Goal: Task Accomplishment & Management: Complete application form

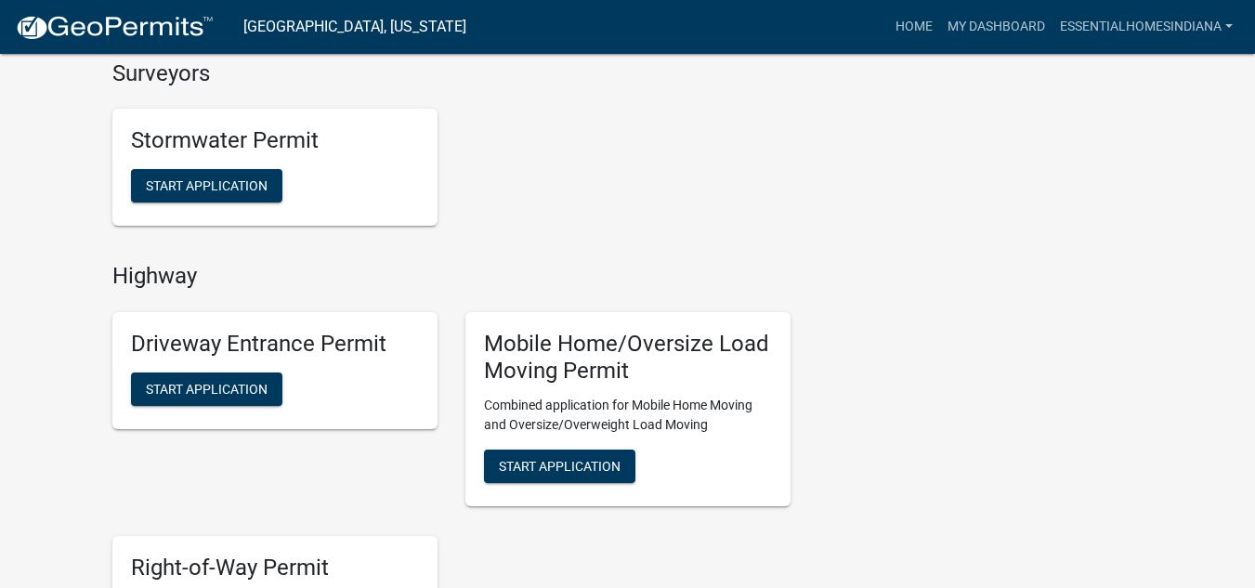
scroll to position [1663, 0]
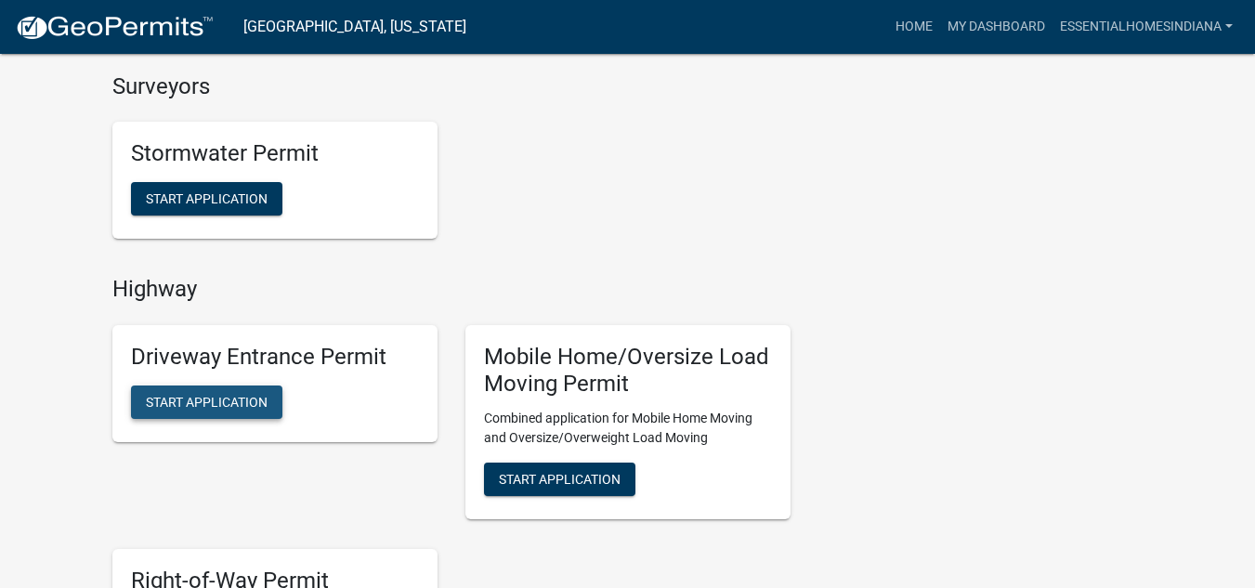
click at [234, 398] on span "Start Application" at bounding box center [207, 401] width 122 height 15
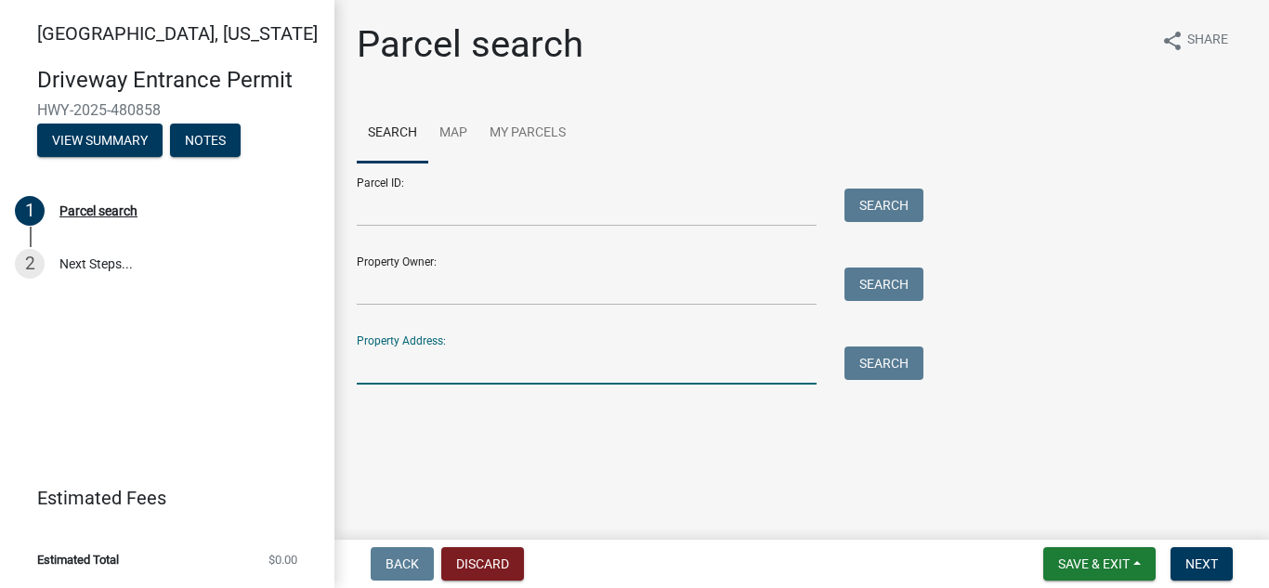
click at [400, 365] on input "Property Address:" at bounding box center [587, 365] width 460 height 38
type input "661 tamarind"
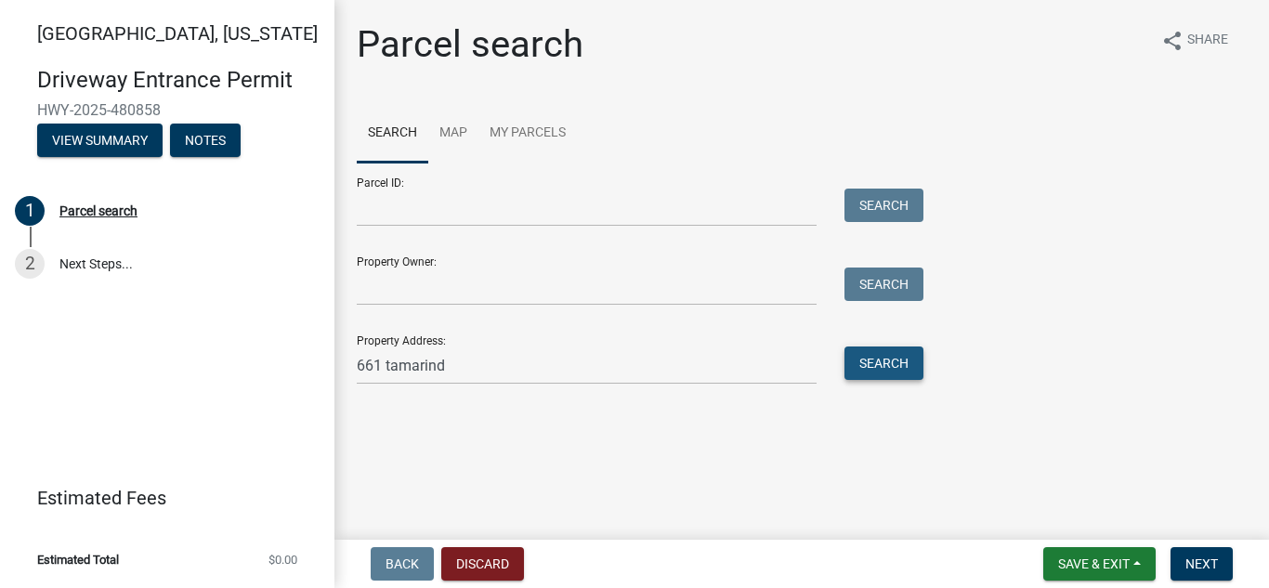
click at [855, 362] on button "Search" at bounding box center [883, 362] width 79 height 33
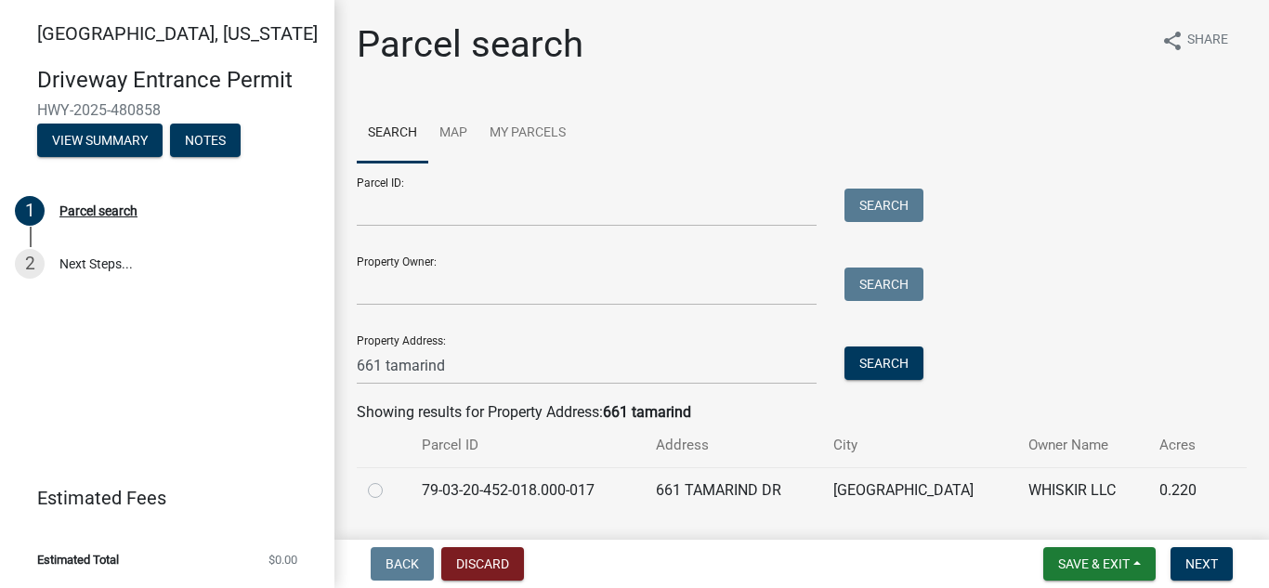
click at [390, 479] on label at bounding box center [390, 479] width 0 height 0
click at [390, 491] on input "radio" at bounding box center [396, 485] width 12 height 12
radio input "true"
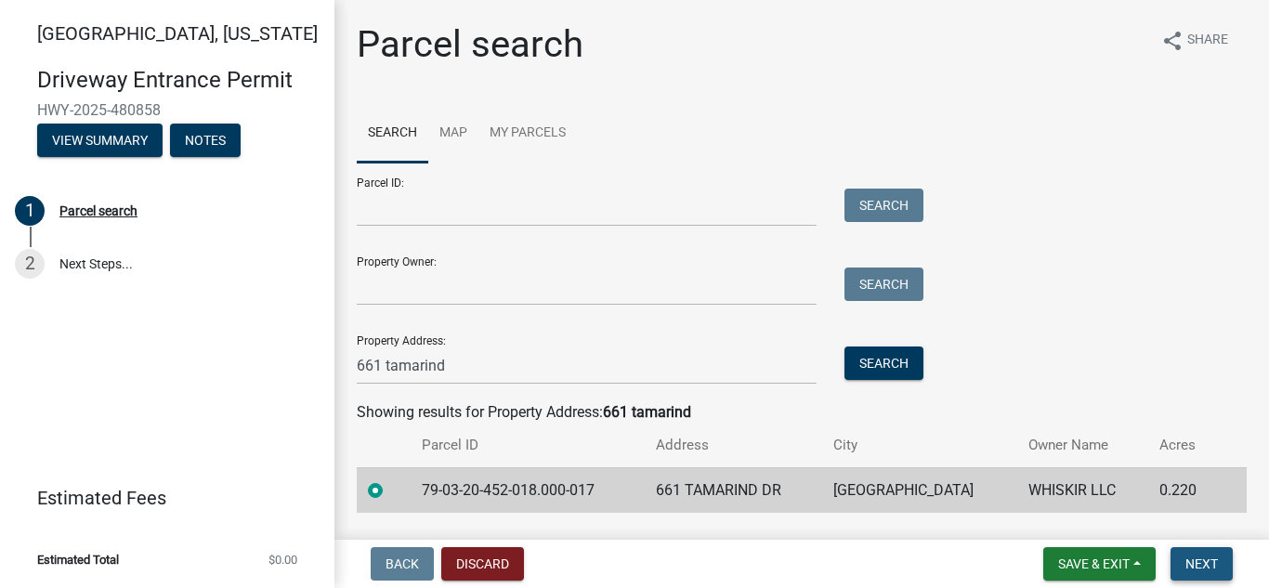
click at [1205, 566] on span "Next" at bounding box center [1201, 563] width 33 height 15
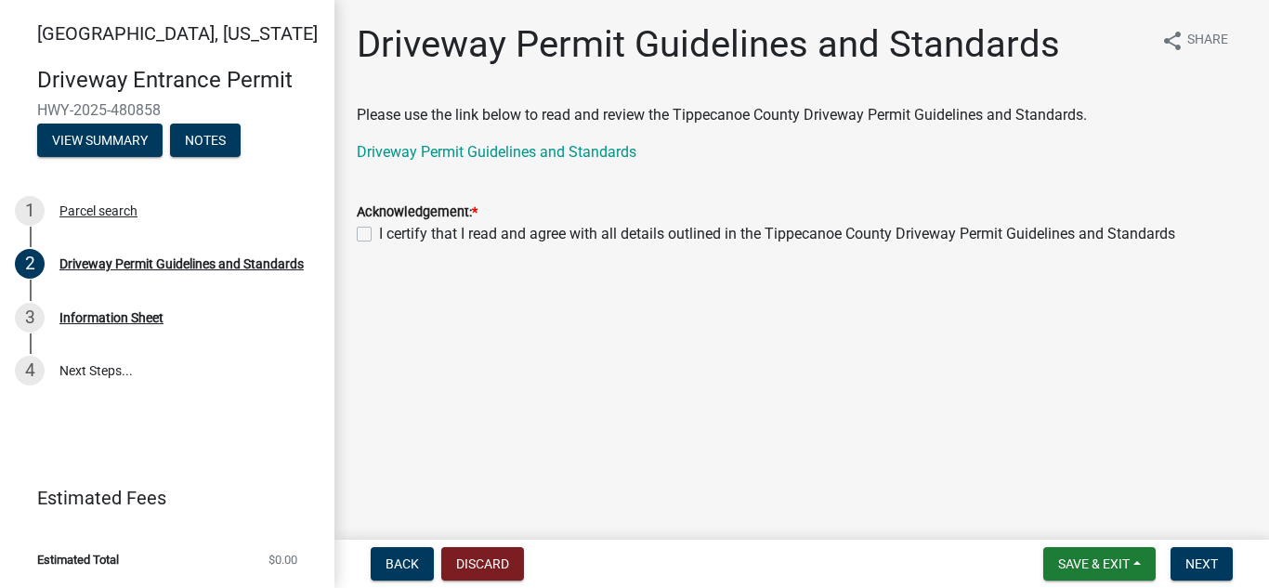
click at [379, 229] on label "I certify that I read and agree with all details outlined in the Tippecanoe Cou…" at bounding box center [777, 234] width 796 height 22
click at [379, 229] on input "I certify that I read and agree with all details outlined in the Tippecanoe Cou…" at bounding box center [385, 229] width 12 height 12
checkbox input "true"
click at [1204, 554] on button "Next" at bounding box center [1201, 563] width 62 height 33
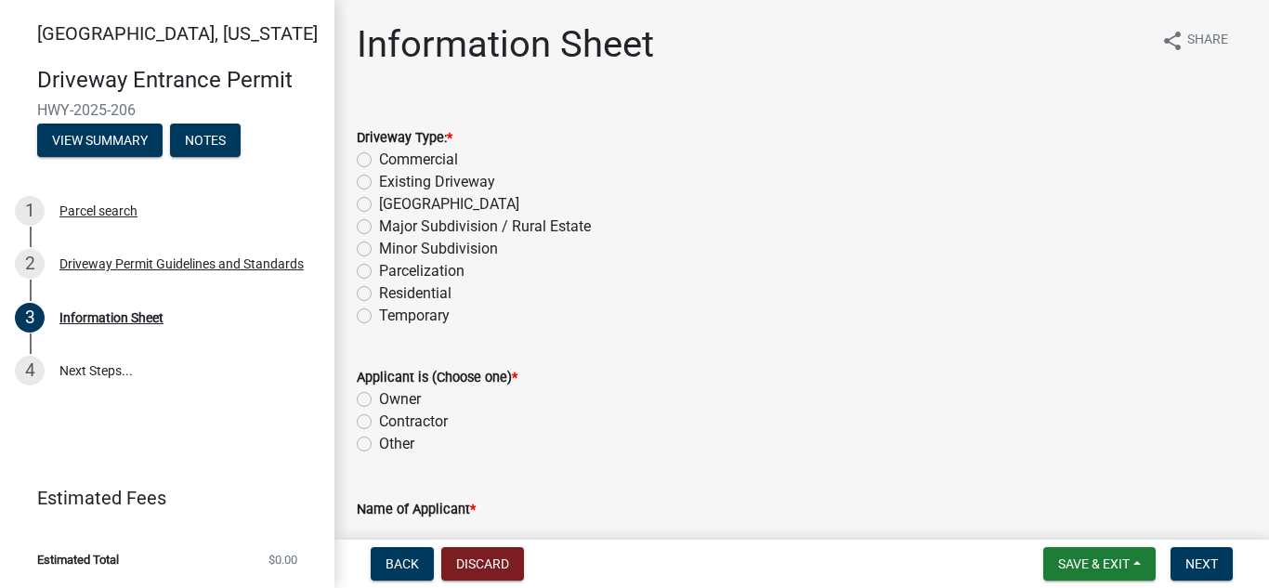
click at [379, 294] on label "Residential" at bounding box center [415, 293] width 72 height 22
click at [379, 294] on input "Residential" at bounding box center [385, 288] width 12 height 12
radio input "true"
click at [379, 403] on label "Owner" at bounding box center [400, 399] width 42 height 22
click at [379, 400] on input "Owner" at bounding box center [385, 394] width 12 height 12
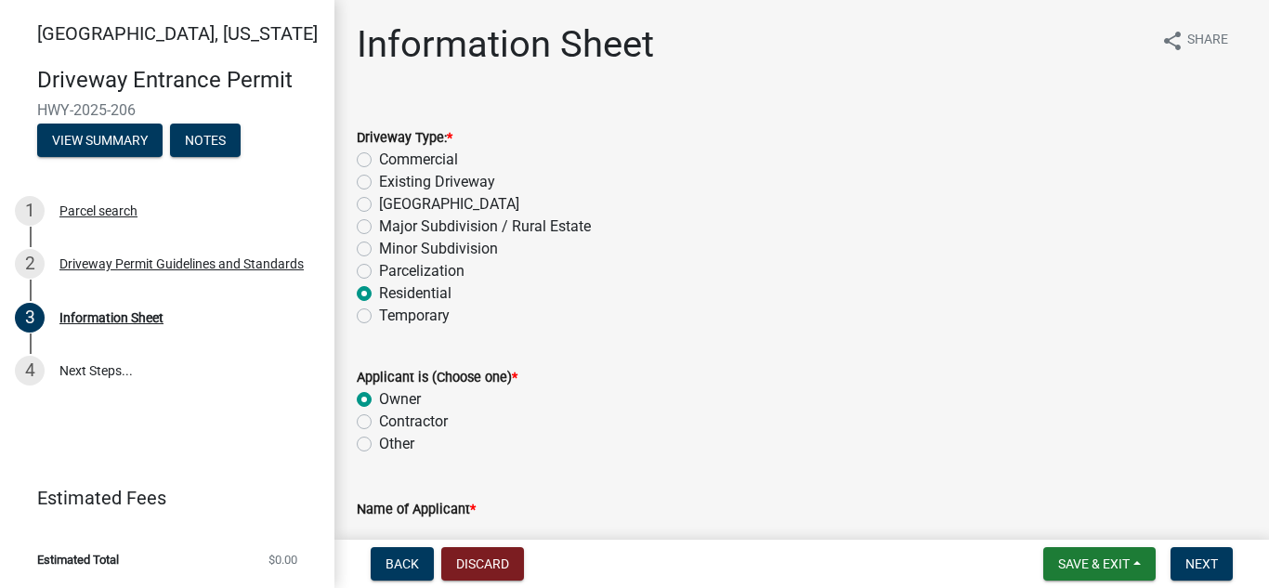
radio input "true"
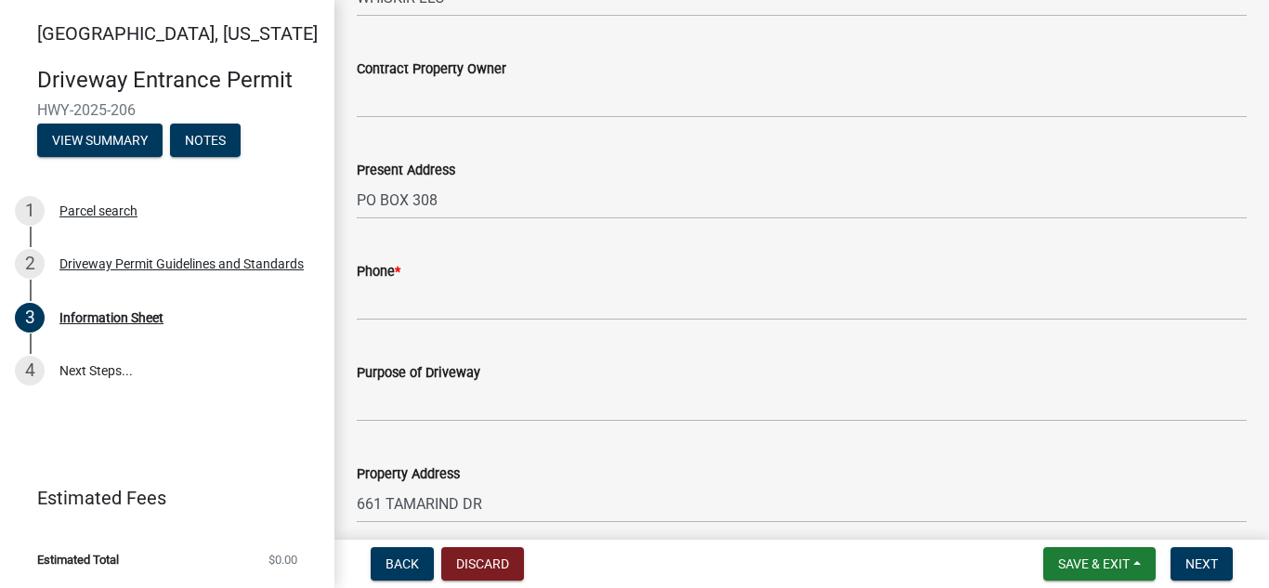
scroll to position [669, 0]
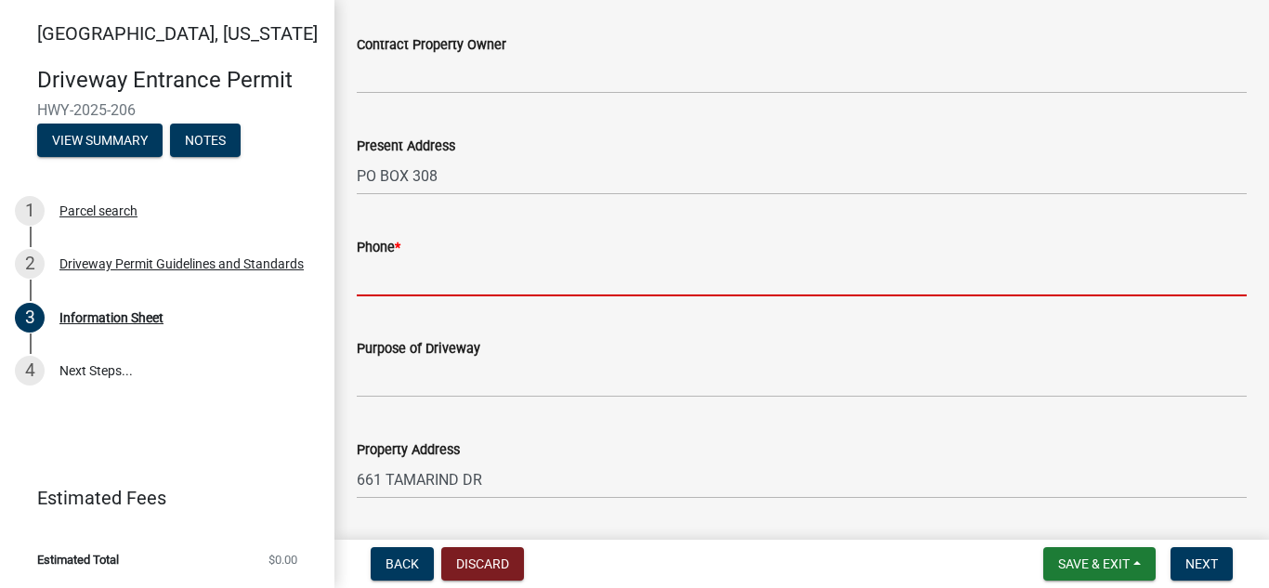
click at [489, 271] on input "Phone *" at bounding box center [802, 277] width 890 height 38
type input "5127052700"
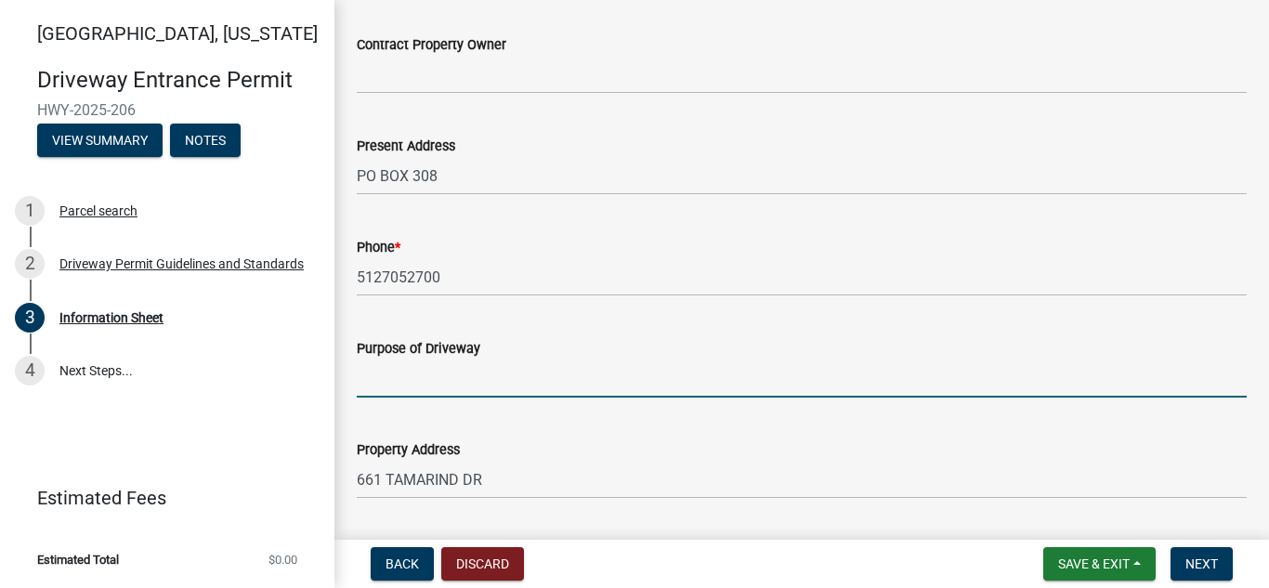
click at [444, 370] on input "Purpose of Driveway" at bounding box center [802, 378] width 890 height 38
type input "new construction residential drive"
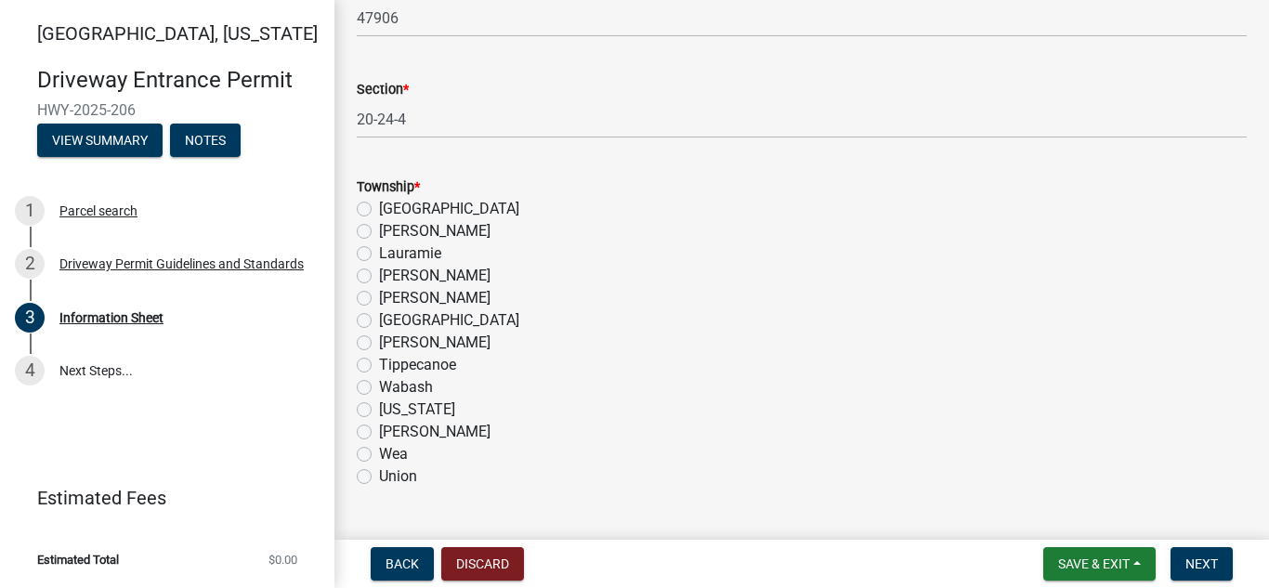
scroll to position [1337, 0]
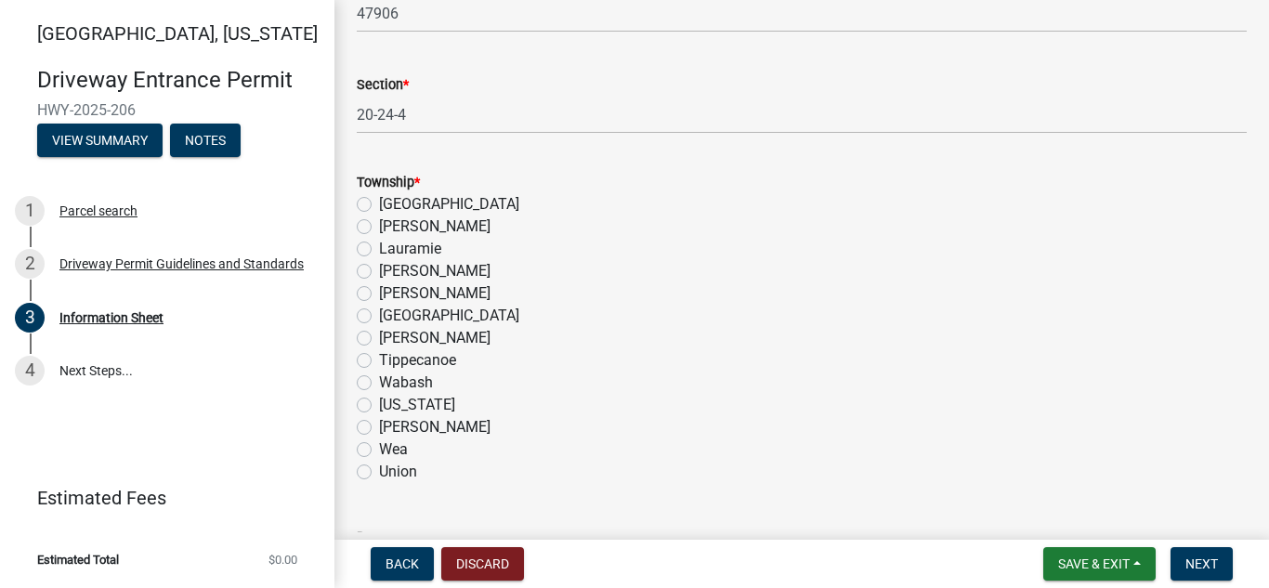
click at [379, 356] on label "Tippecanoe" at bounding box center [417, 360] width 77 height 22
click at [379, 356] on input "Tippecanoe" at bounding box center [385, 355] width 12 height 12
radio input "true"
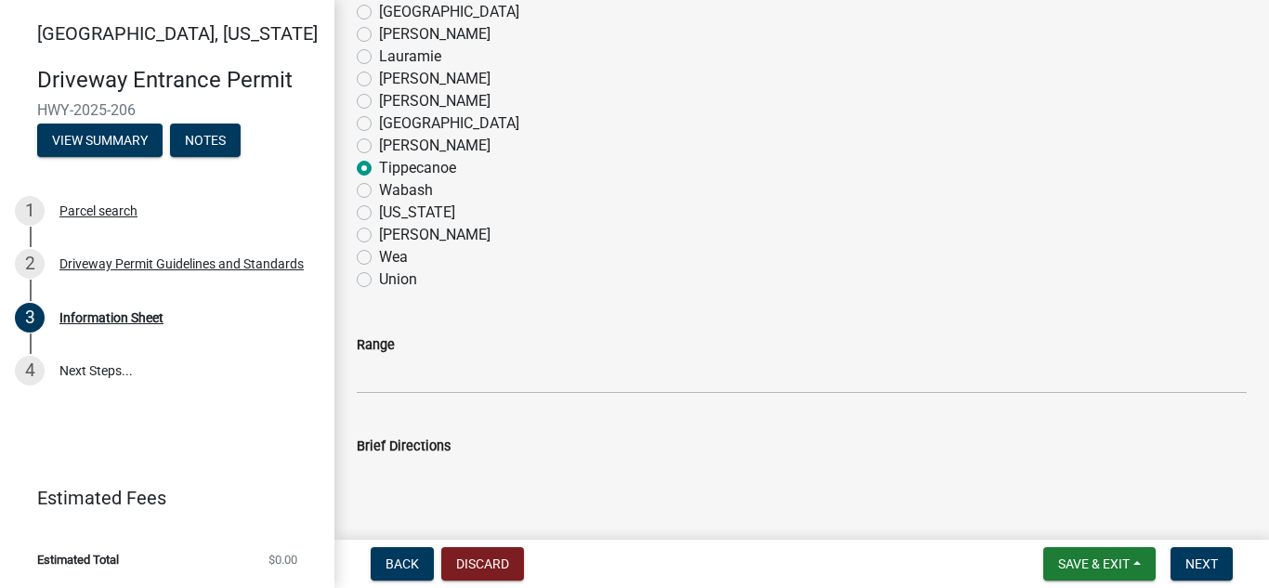
scroll to position [1635, 0]
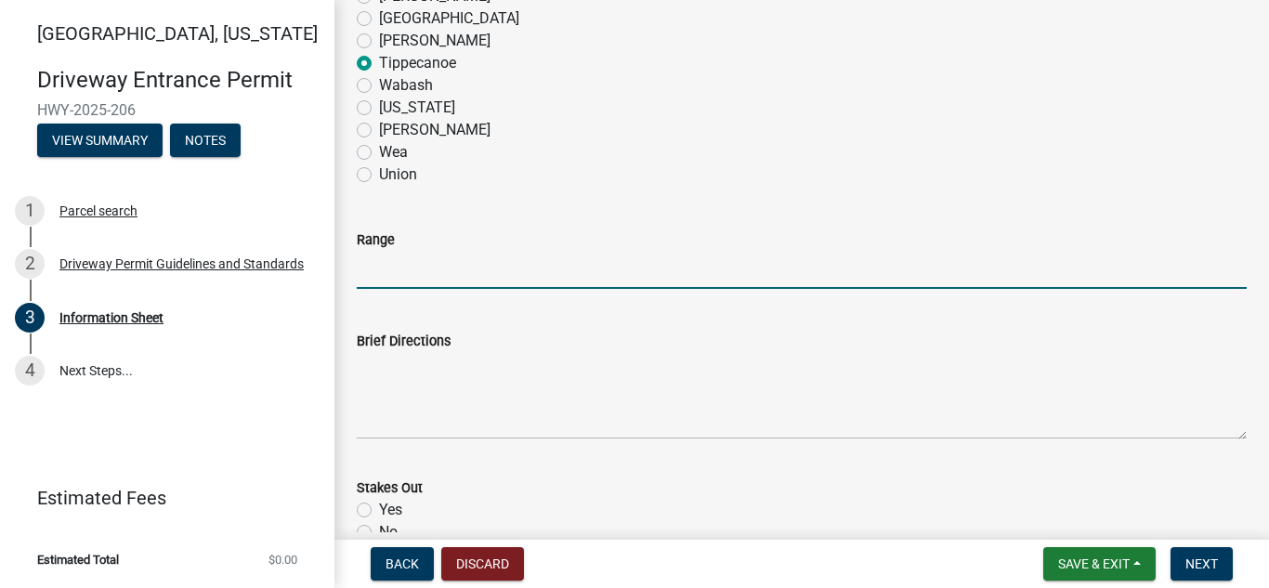
click at [424, 262] on input "Range" at bounding box center [802, 270] width 890 height 38
type input "20 24 4"
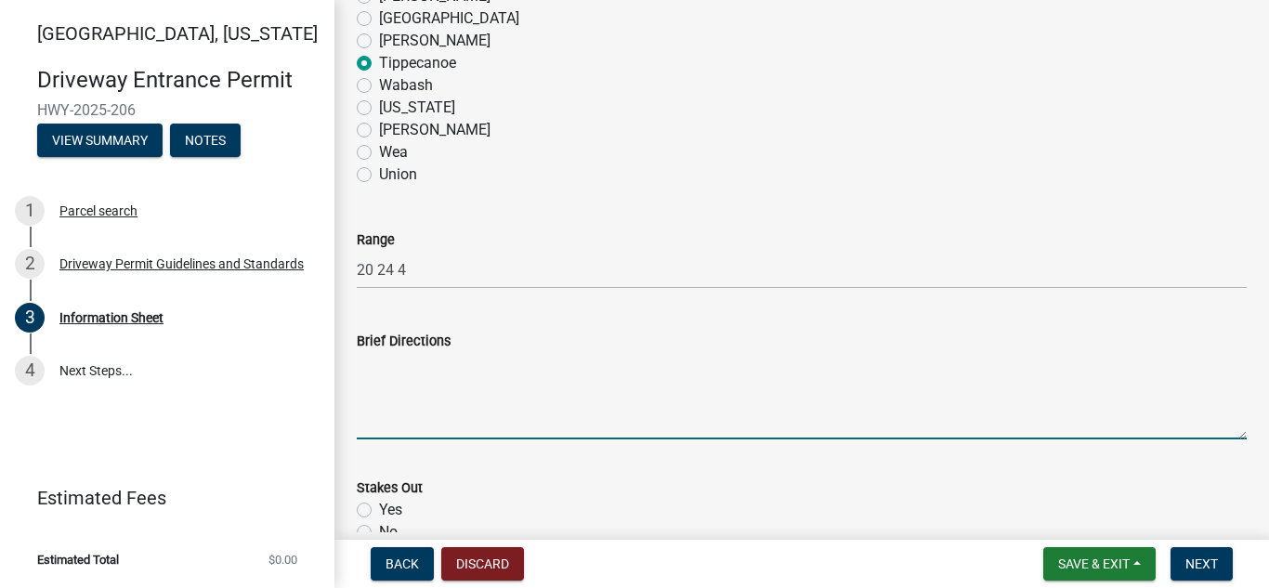
click at [416, 396] on textarea "Brief Directions" at bounding box center [802, 395] width 890 height 87
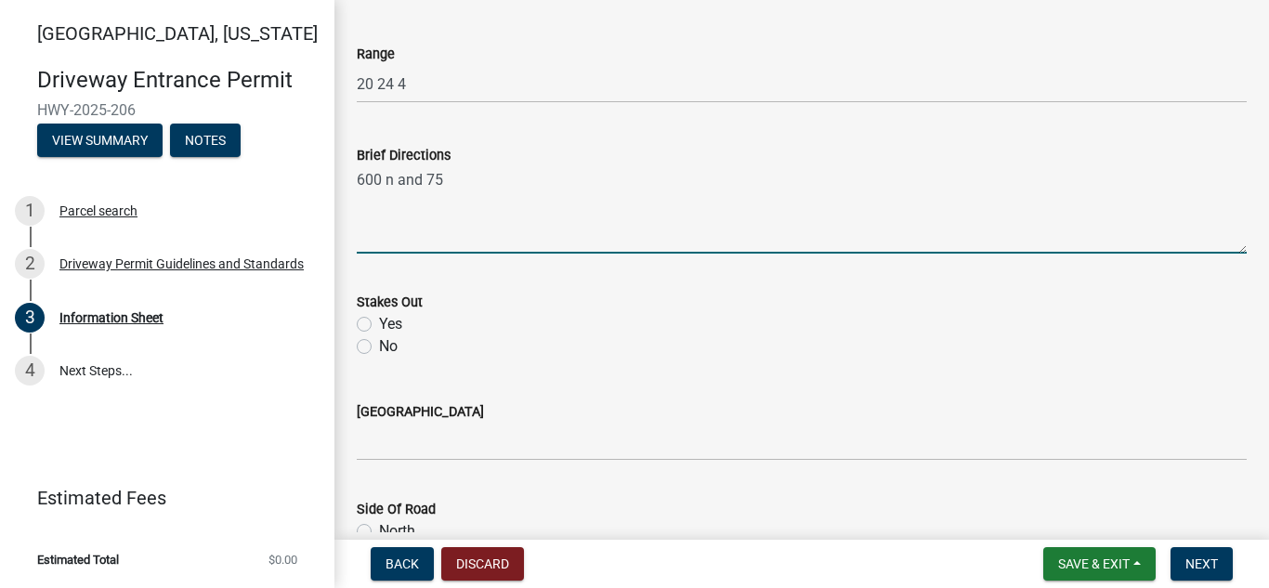
scroll to position [1857, 0]
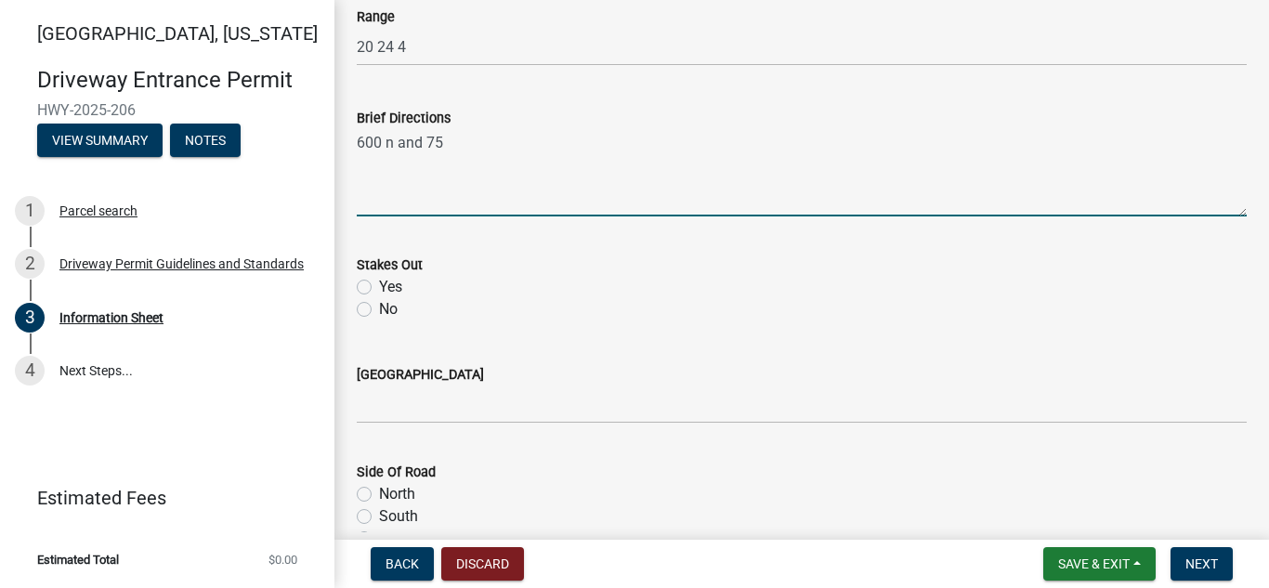
type textarea "600 n and 75"
click at [379, 286] on label "Yes" at bounding box center [390, 287] width 23 height 22
click at [379, 286] on input "Yes" at bounding box center [385, 282] width 12 height 12
radio input "true"
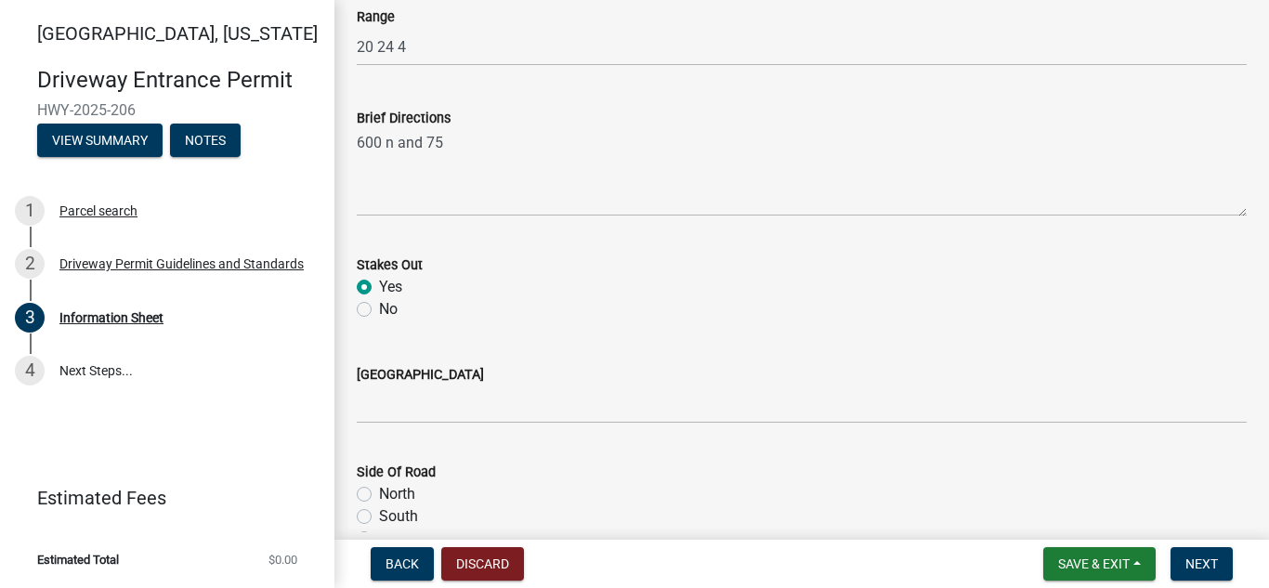
click at [379, 515] on label "South" at bounding box center [398, 516] width 39 height 22
click at [379, 515] on input "South" at bounding box center [385, 511] width 12 height 12
radio input "true"
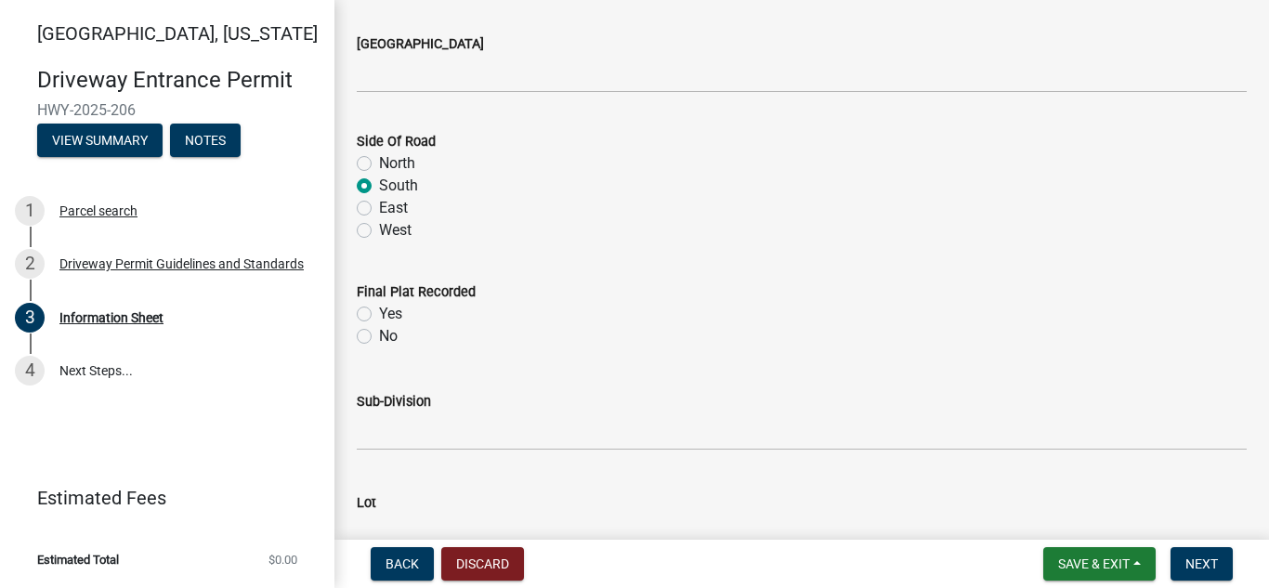
scroll to position [2229, 0]
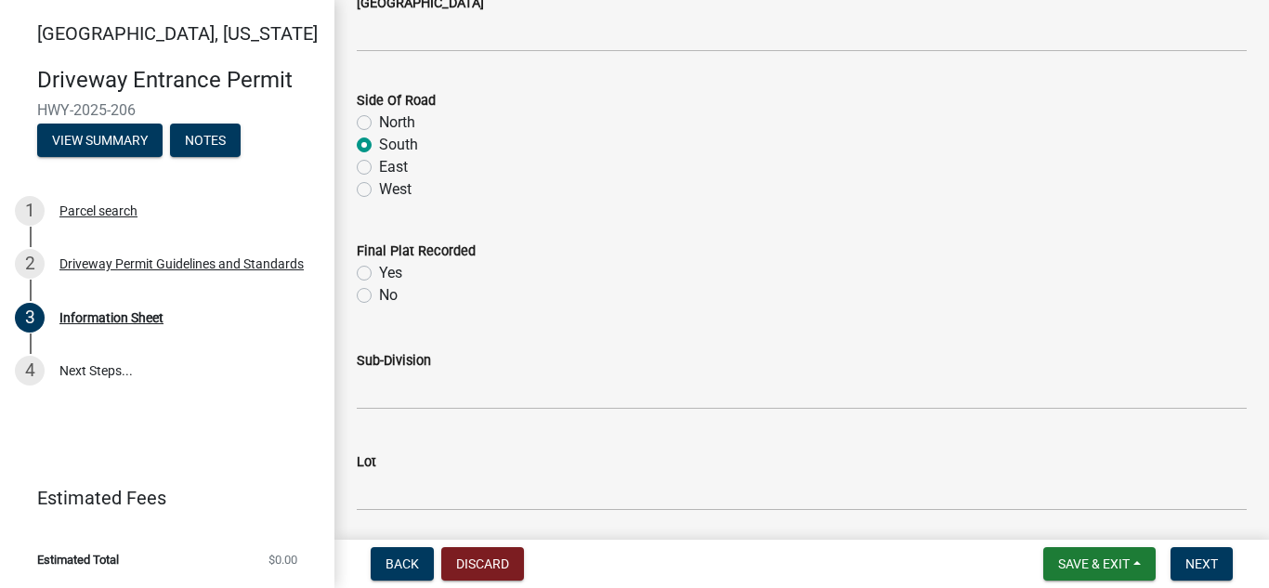
click at [379, 275] on label "Yes" at bounding box center [390, 273] width 23 height 22
click at [379, 274] on input "Yes" at bounding box center [385, 268] width 12 height 12
radio input "true"
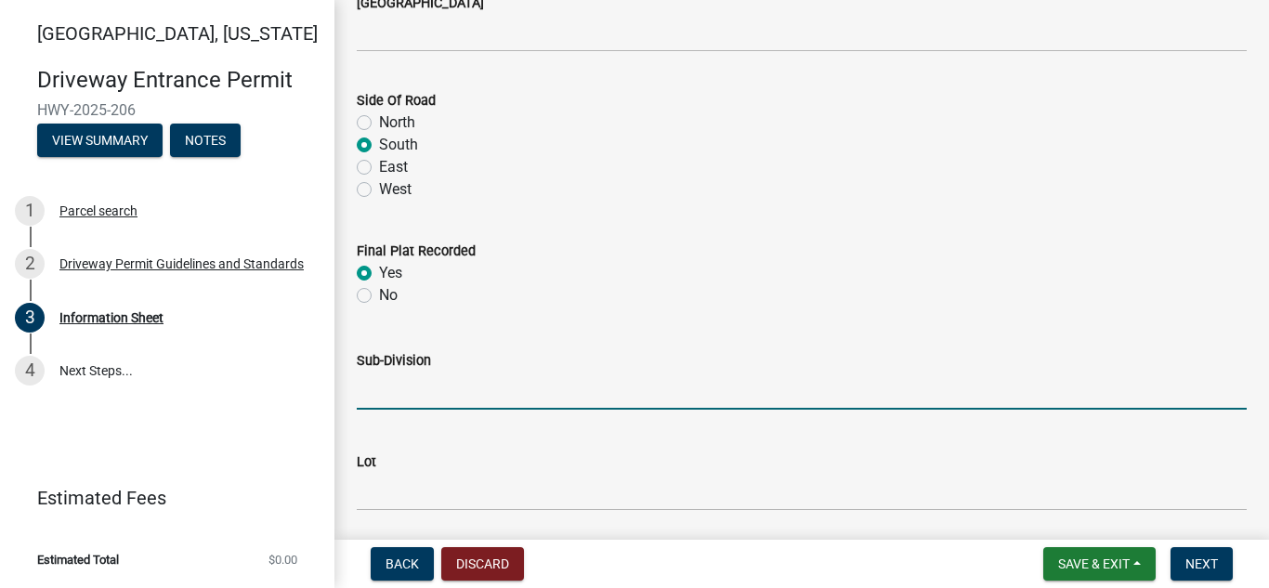
click at [423, 393] on input "Sub-Division" at bounding box center [802, 390] width 890 height 38
type input "Belle Terra"
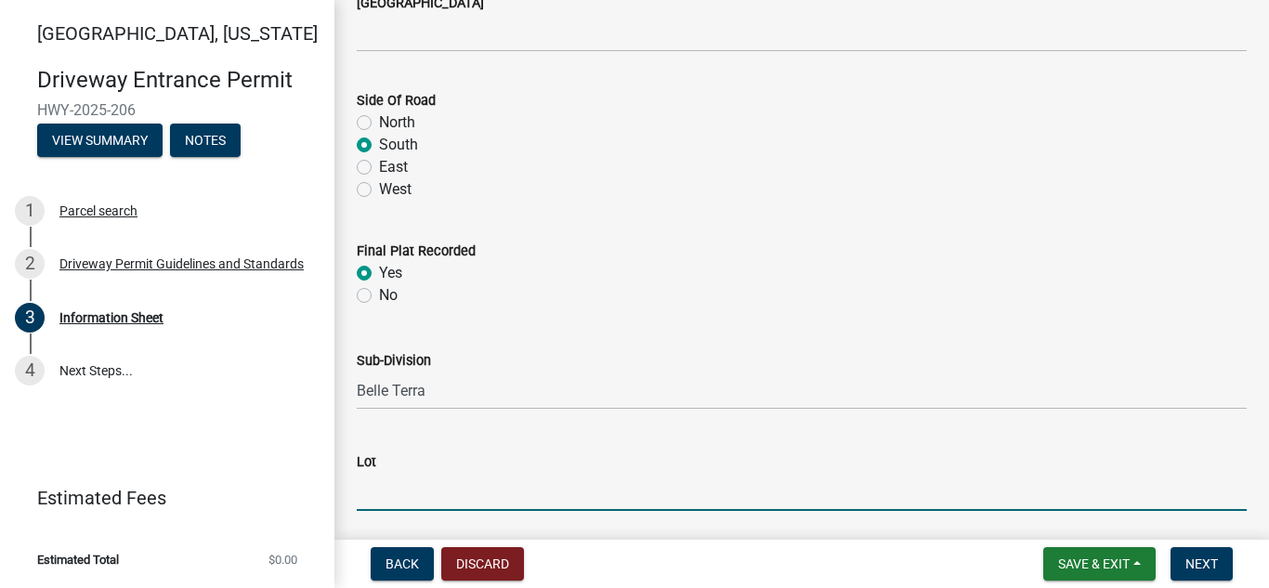
click at [418, 490] on input "Lot" at bounding box center [802, 492] width 890 height 38
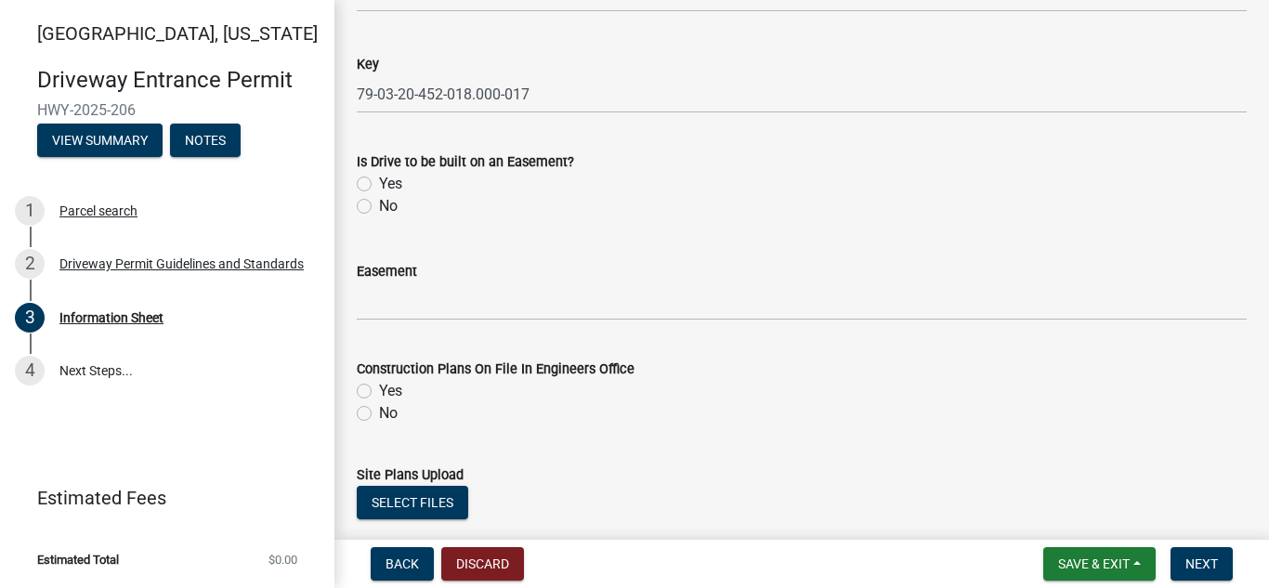
scroll to position [2935, 0]
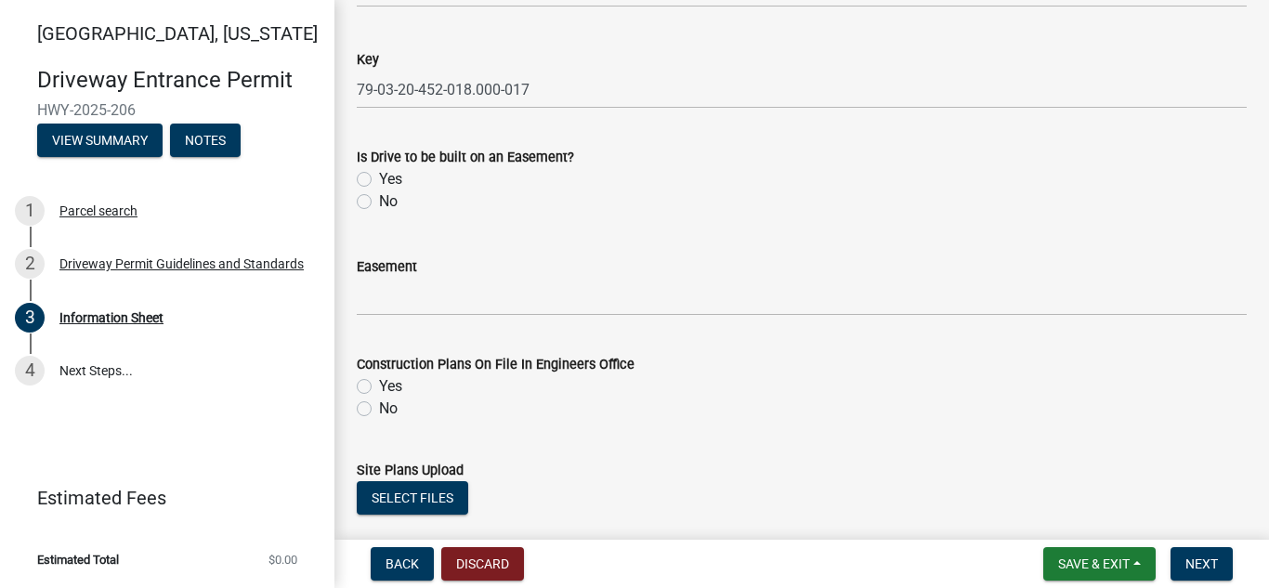
type input "42"
click at [379, 202] on label "No" at bounding box center [388, 201] width 19 height 22
click at [379, 202] on input "No" at bounding box center [385, 196] width 12 height 12
radio input "true"
click at [379, 384] on label "Yes" at bounding box center [390, 386] width 23 height 22
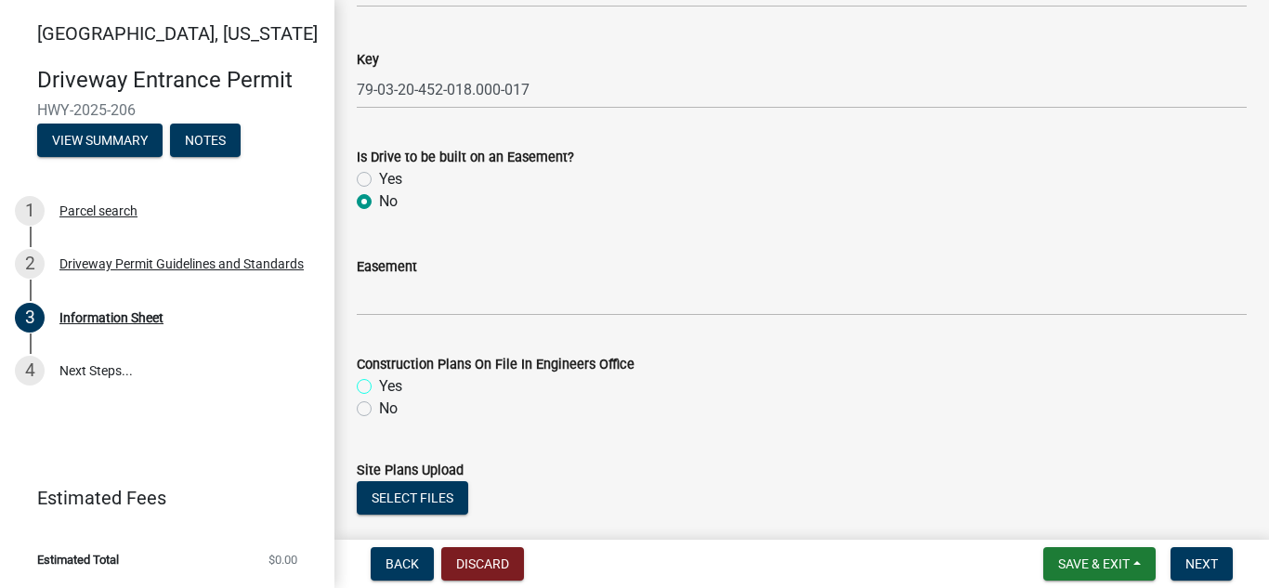
click at [379, 384] on input "Yes" at bounding box center [385, 381] width 12 height 12
radio input "true"
click at [436, 495] on button "Select files" at bounding box center [412, 497] width 111 height 33
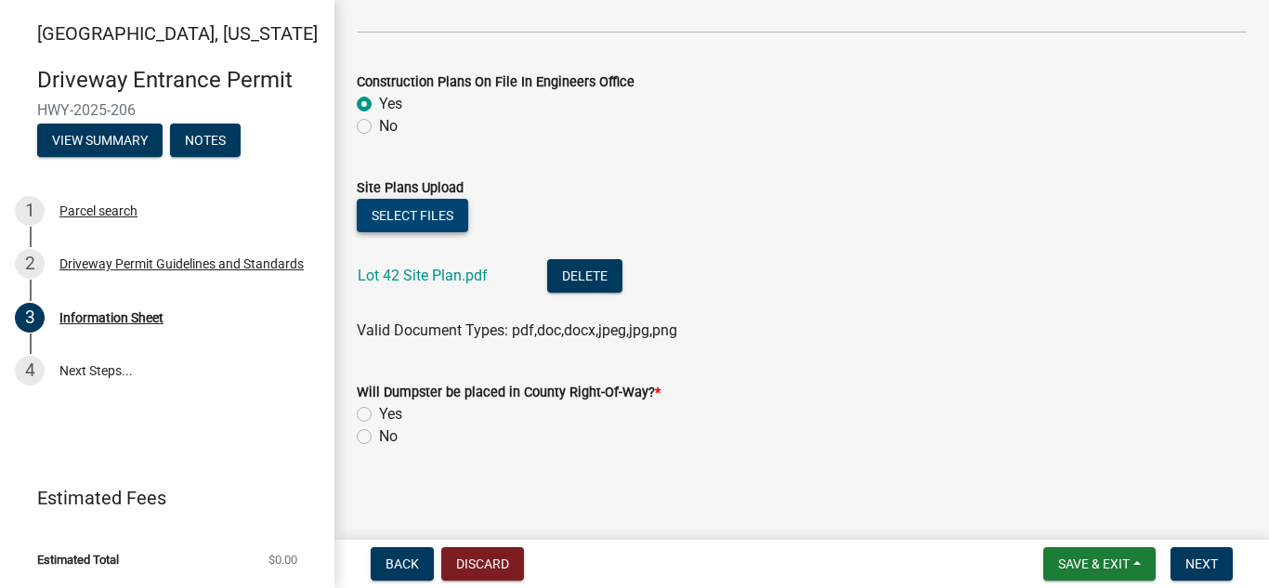
scroll to position [3222, 0]
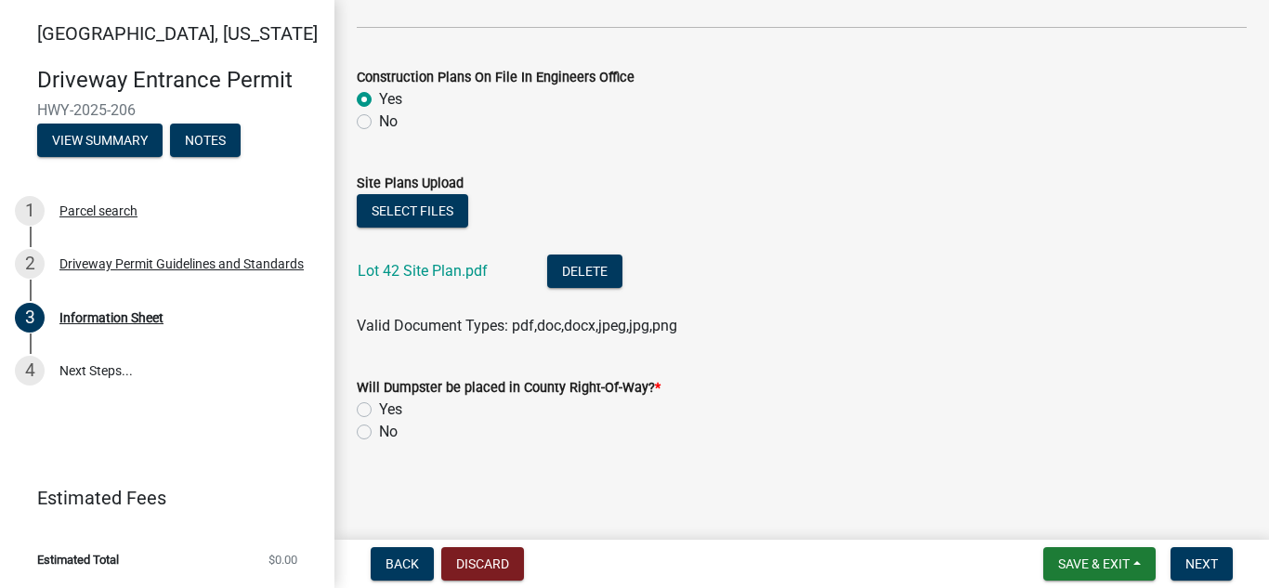
click at [379, 431] on label "No" at bounding box center [388, 432] width 19 height 22
click at [379, 431] on input "No" at bounding box center [385, 427] width 12 height 12
radio input "true"
click at [1203, 556] on span "Next" at bounding box center [1201, 563] width 33 height 15
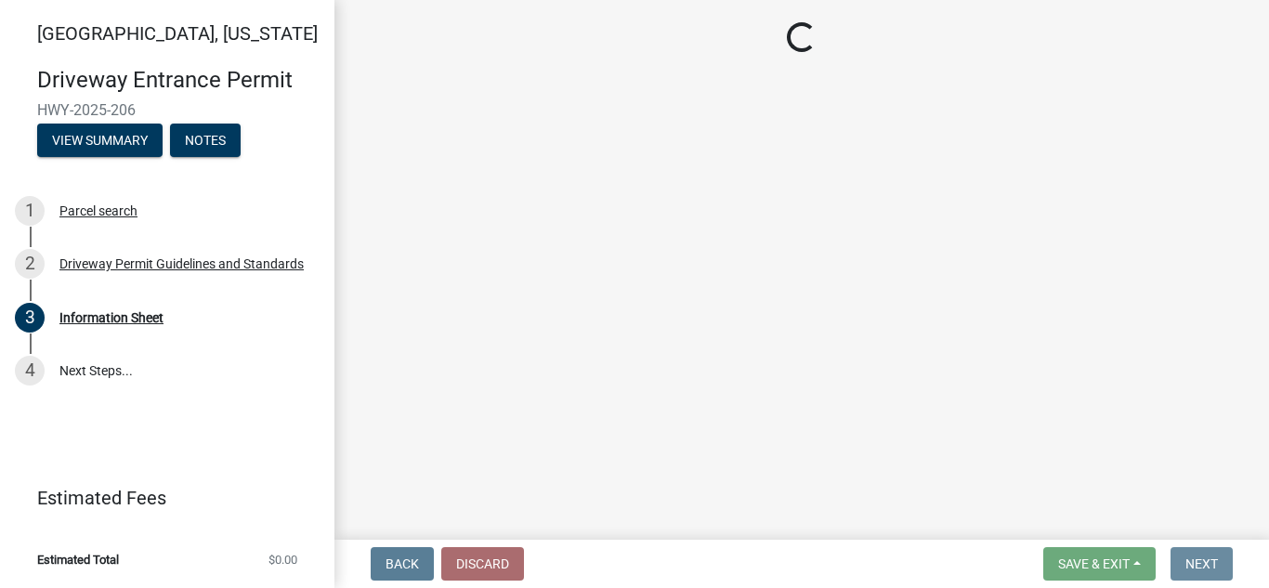
scroll to position [0, 0]
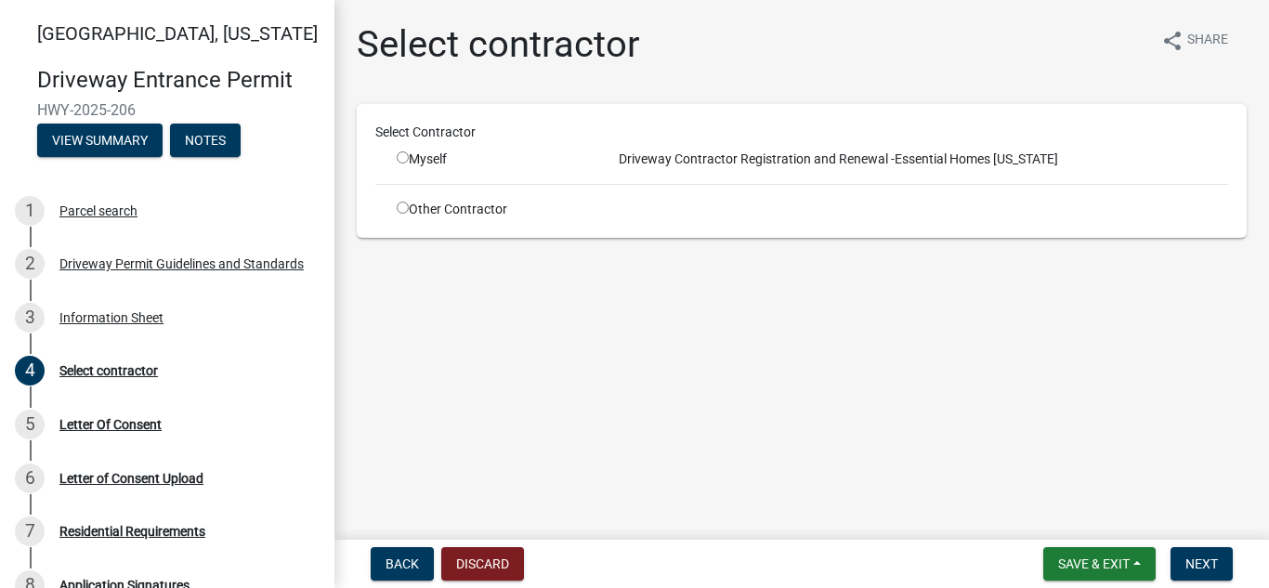
click at [402, 159] on input "radio" at bounding box center [403, 157] width 12 height 12
radio input "true"
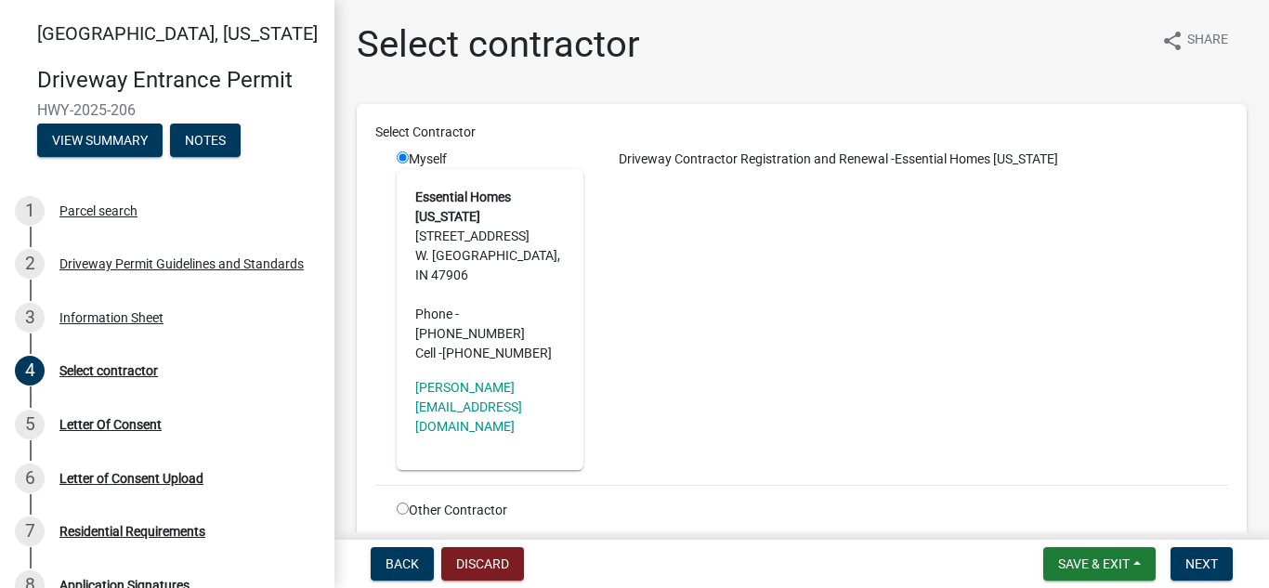
click at [822, 517] on main "Select contractor share Share Select Contractor Myself Essential Homes [US_STAT…" at bounding box center [801, 266] width 934 height 532
click at [1212, 567] on span "Next" at bounding box center [1201, 563] width 33 height 15
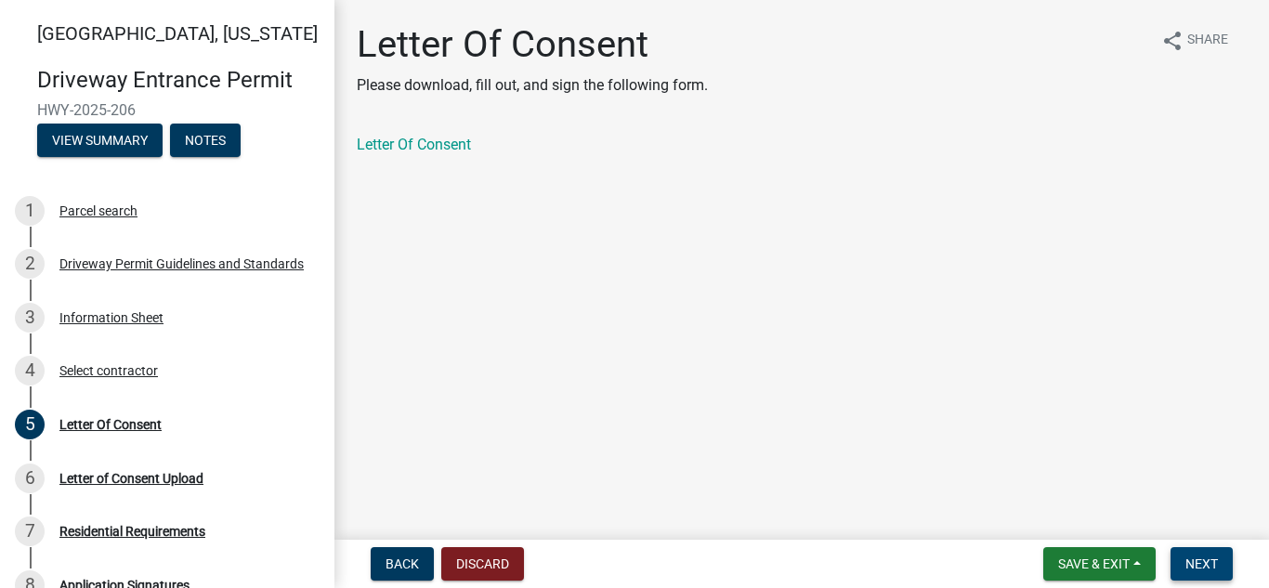
click at [1210, 551] on button "Next" at bounding box center [1201, 563] width 62 height 33
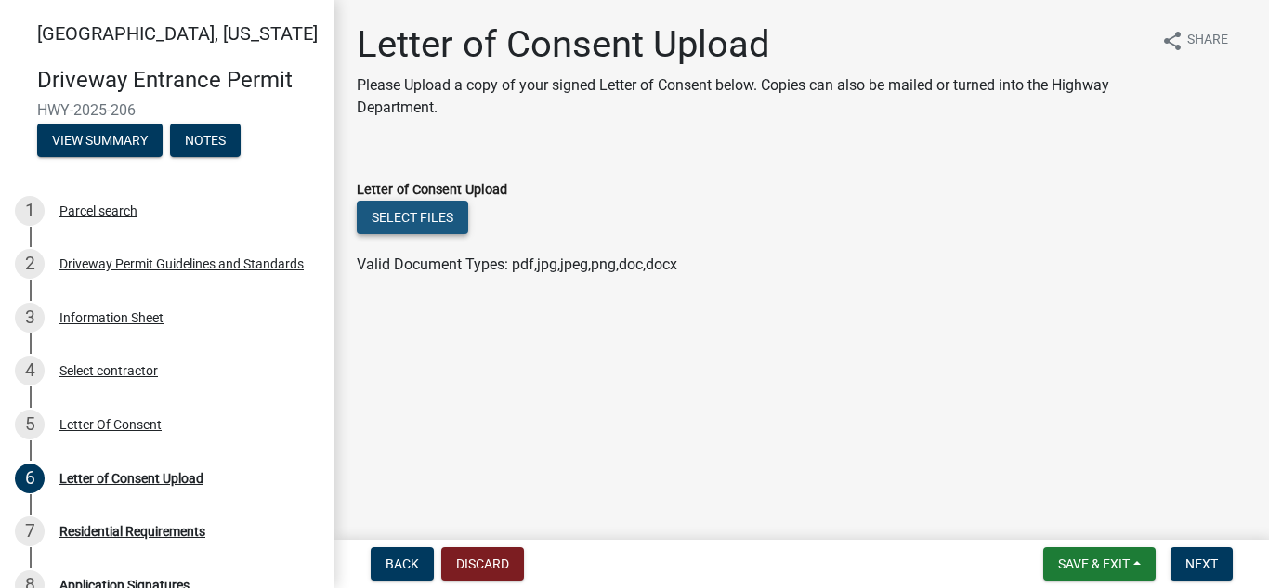
click at [443, 223] on button "Select files" at bounding box center [412, 217] width 111 height 33
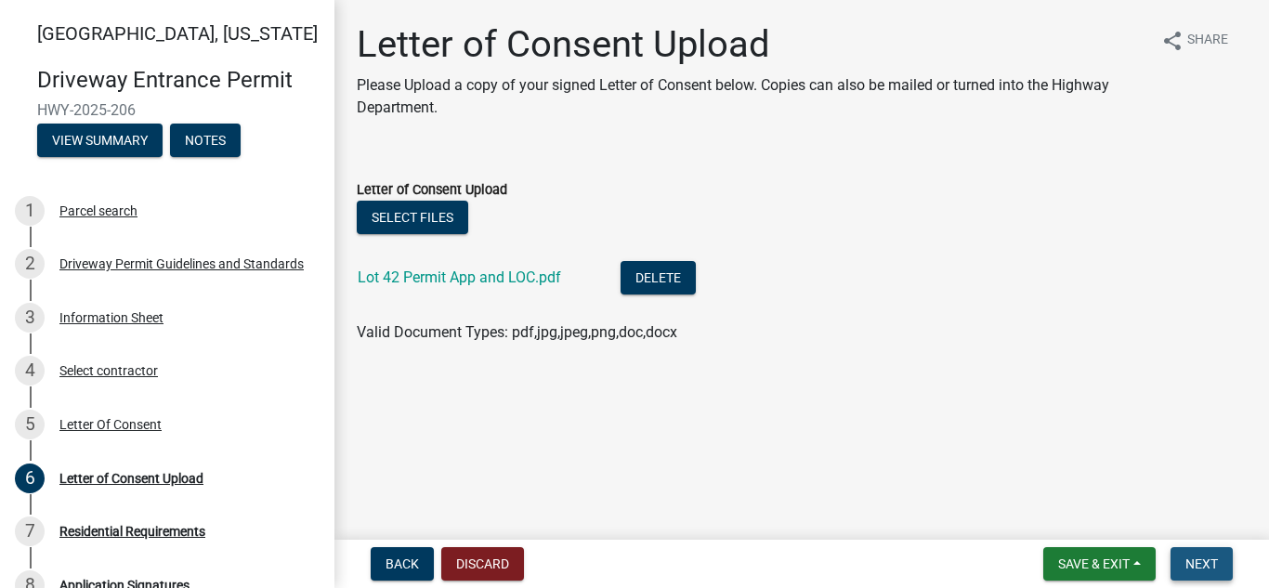
click at [1191, 565] on span "Next" at bounding box center [1201, 563] width 33 height 15
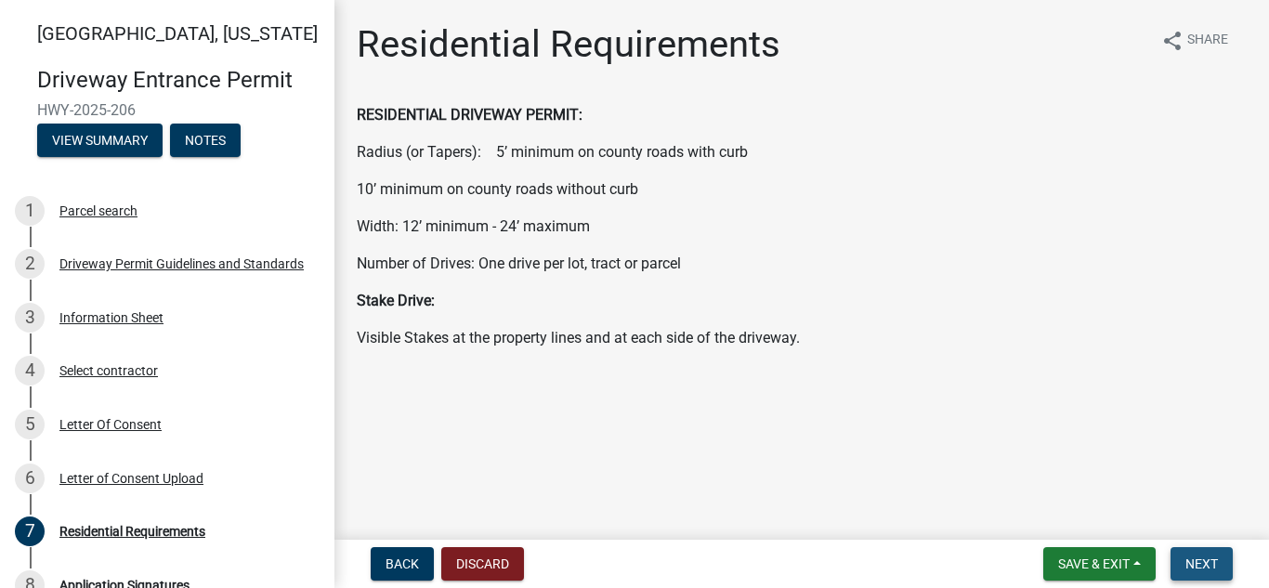
click at [1191, 565] on span "Next" at bounding box center [1201, 563] width 33 height 15
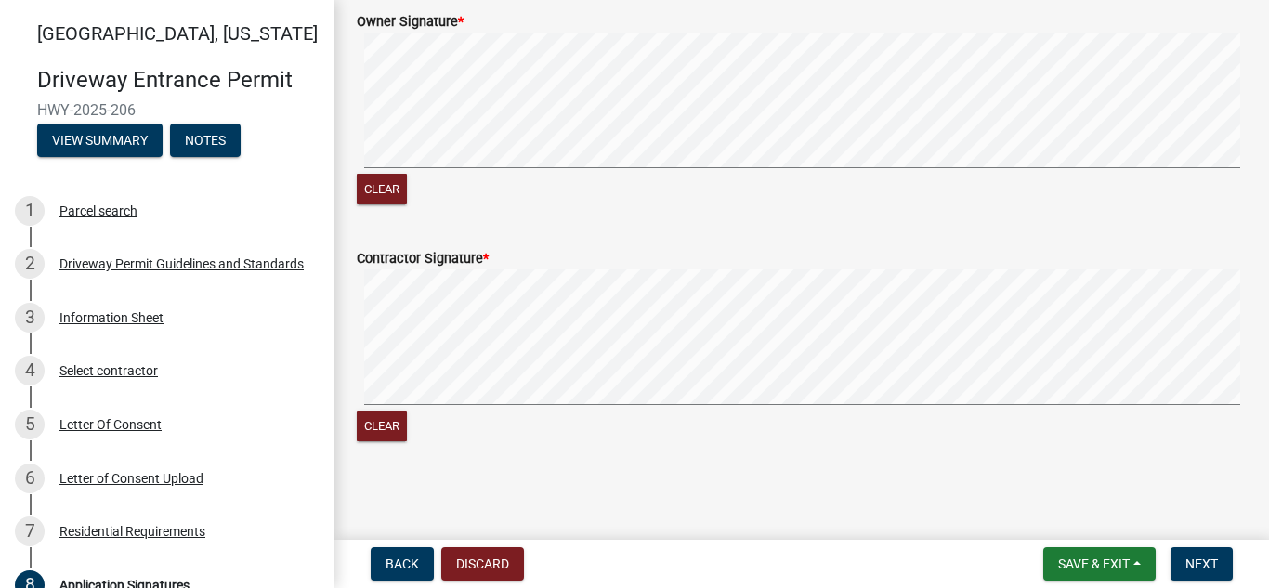
scroll to position [1303, 0]
click at [1210, 562] on span "Next" at bounding box center [1201, 563] width 33 height 15
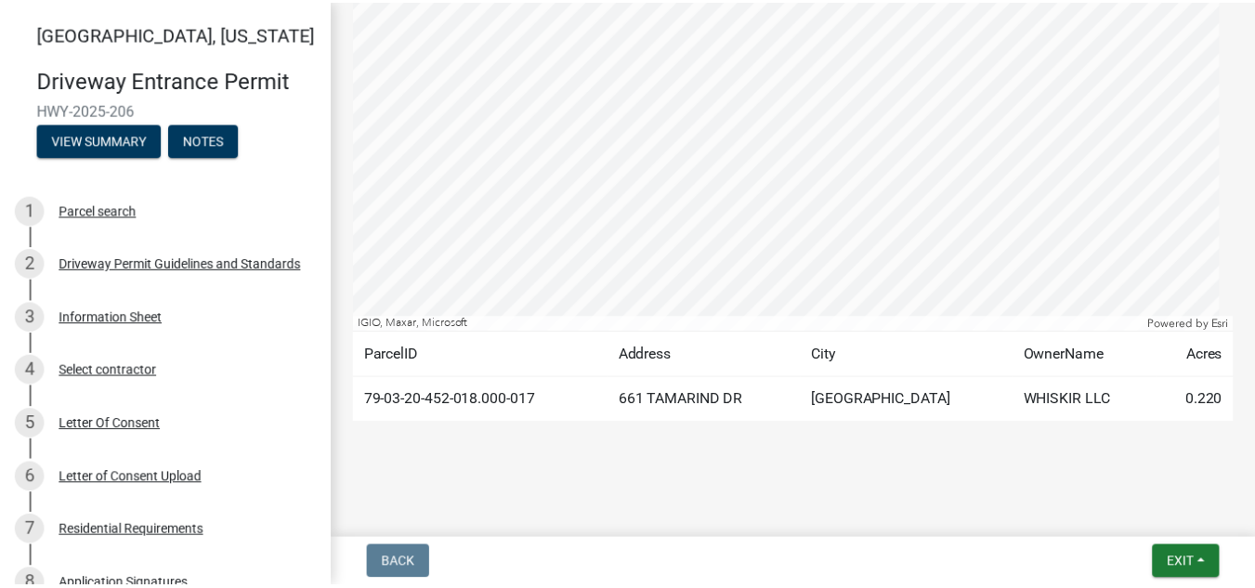
scroll to position [472, 0]
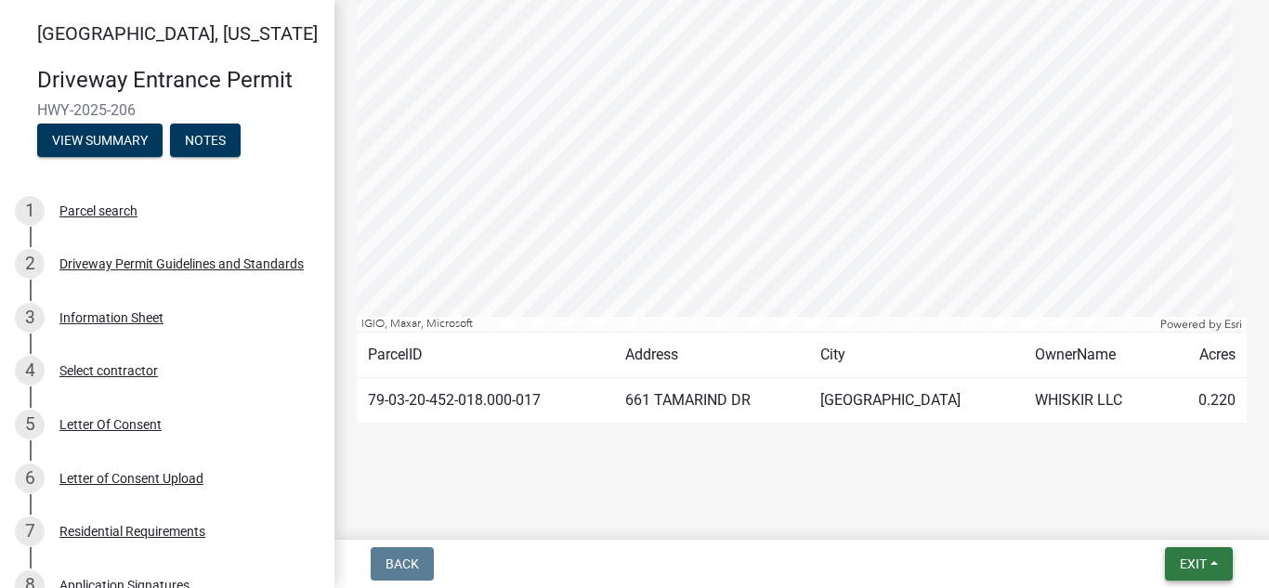
click at [1197, 565] on span "Exit" at bounding box center [1192, 563] width 27 height 15
click at [1151, 516] on button "Save & Exit" at bounding box center [1158, 515] width 149 height 45
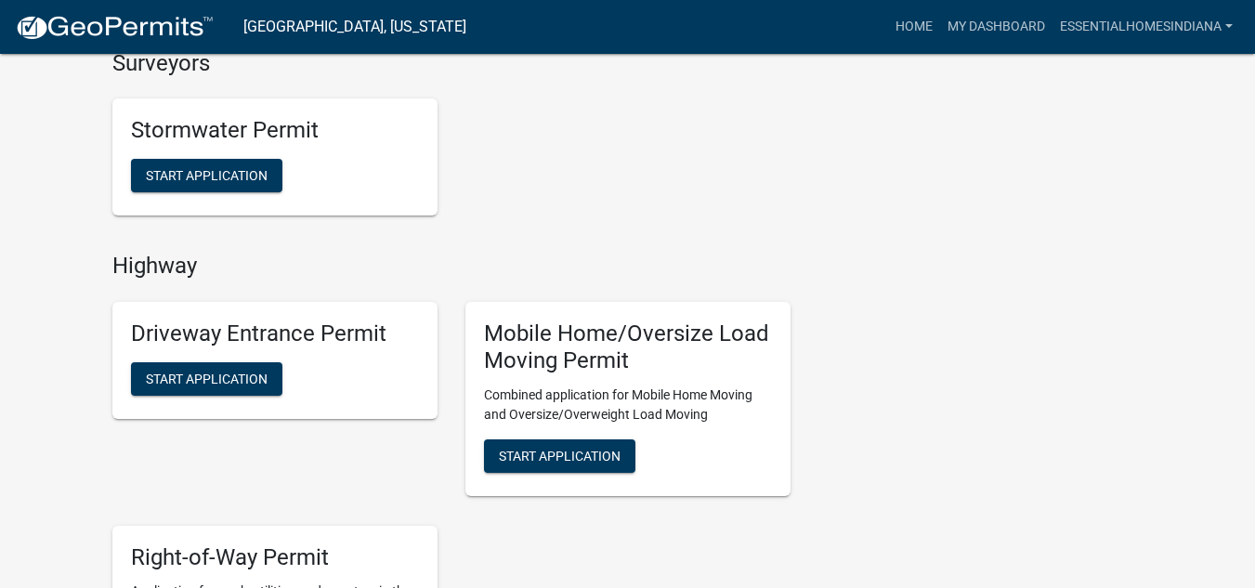
scroll to position [1709, 0]
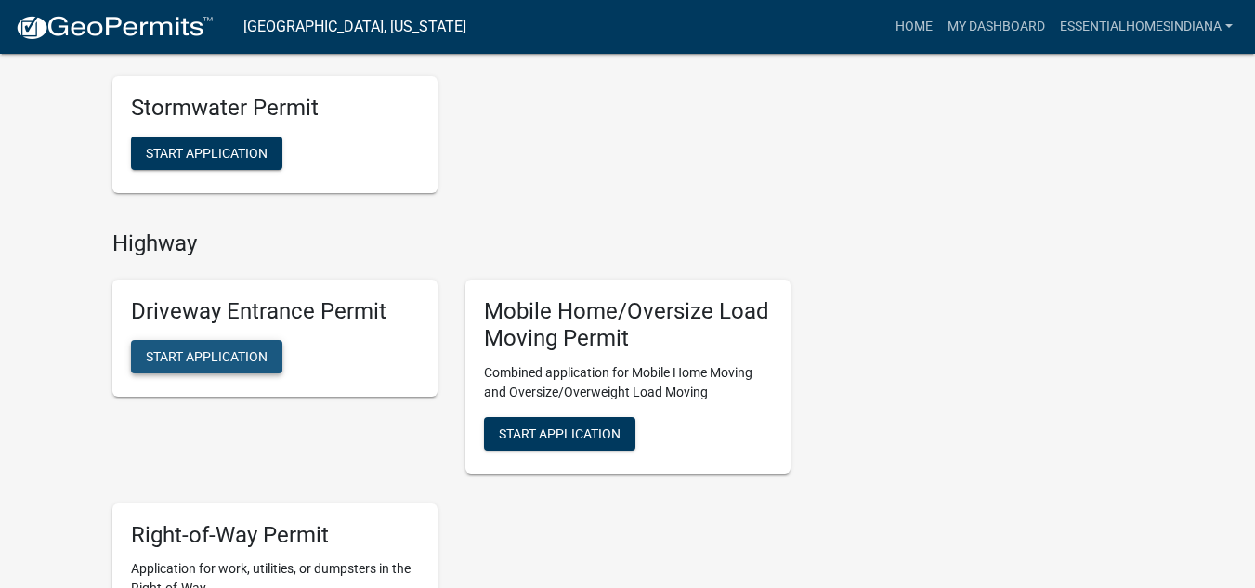
click at [221, 352] on span "Start Application" at bounding box center [207, 355] width 122 height 15
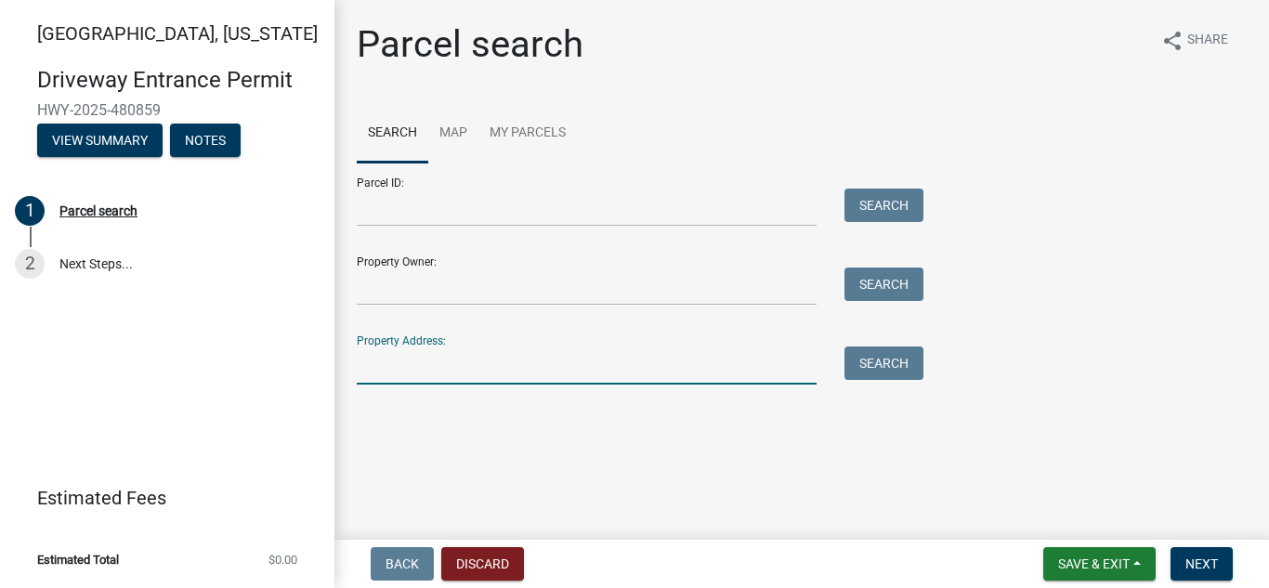
click at [434, 346] on input "Property Address:" at bounding box center [587, 365] width 460 height 38
type input "641 tamarind"
click at [917, 358] on button "Search" at bounding box center [883, 362] width 79 height 33
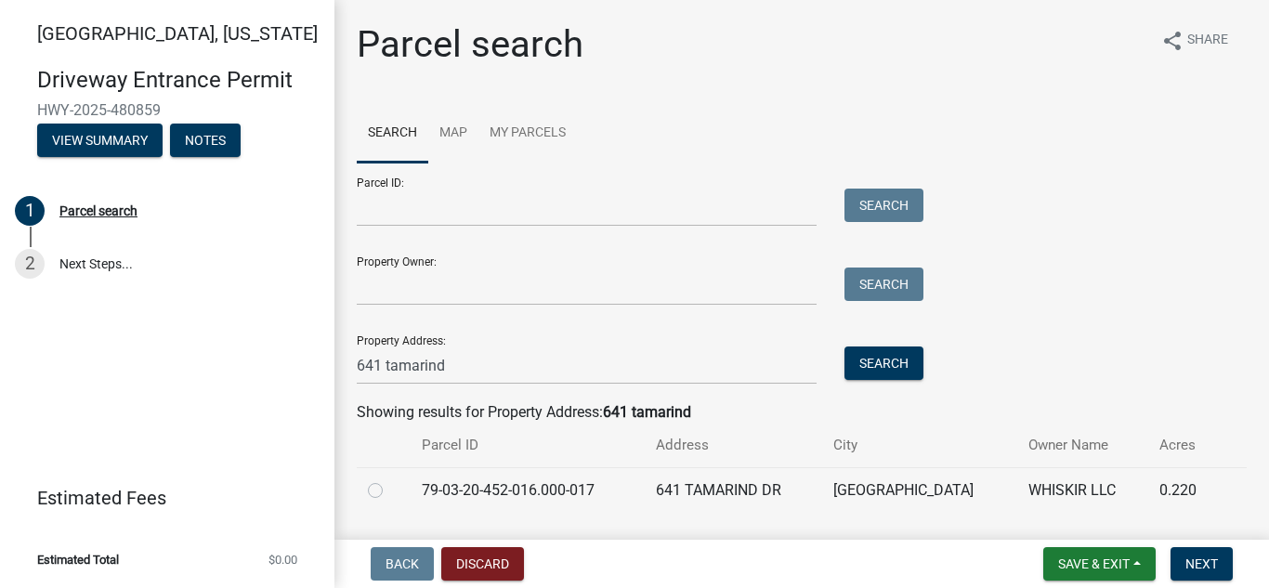
click at [390, 479] on label at bounding box center [390, 479] width 0 height 0
click at [390, 491] on input "radio" at bounding box center [396, 485] width 12 height 12
radio input "true"
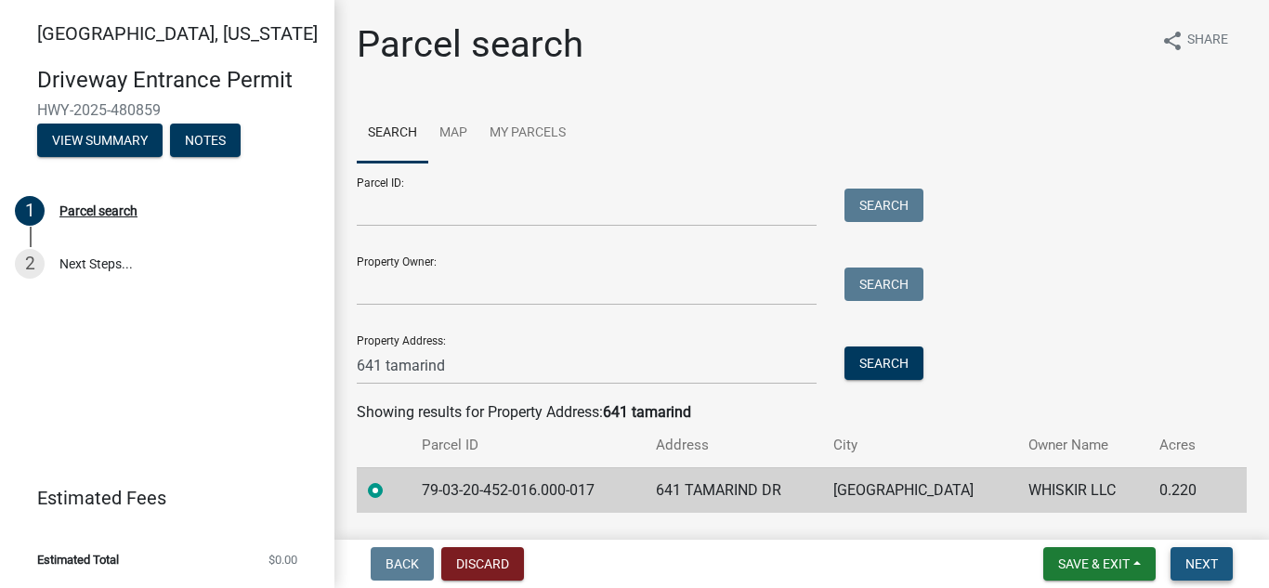
click at [1203, 557] on span "Next" at bounding box center [1201, 563] width 33 height 15
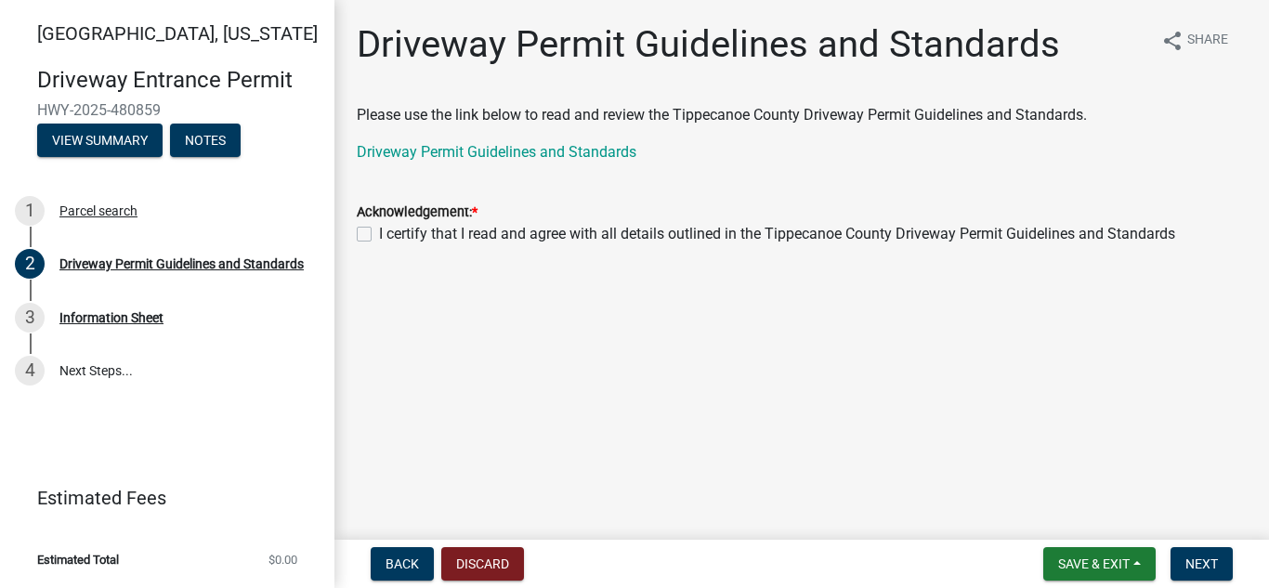
click at [379, 237] on label "I certify that I read and agree with all details outlined in the Tippecanoe Cou…" at bounding box center [777, 234] width 796 height 22
click at [379, 235] on input "I certify that I read and agree with all details outlined in the Tippecanoe Cou…" at bounding box center [385, 229] width 12 height 12
checkbox input "true"
click at [1195, 566] on span "Next" at bounding box center [1201, 563] width 33 height 15
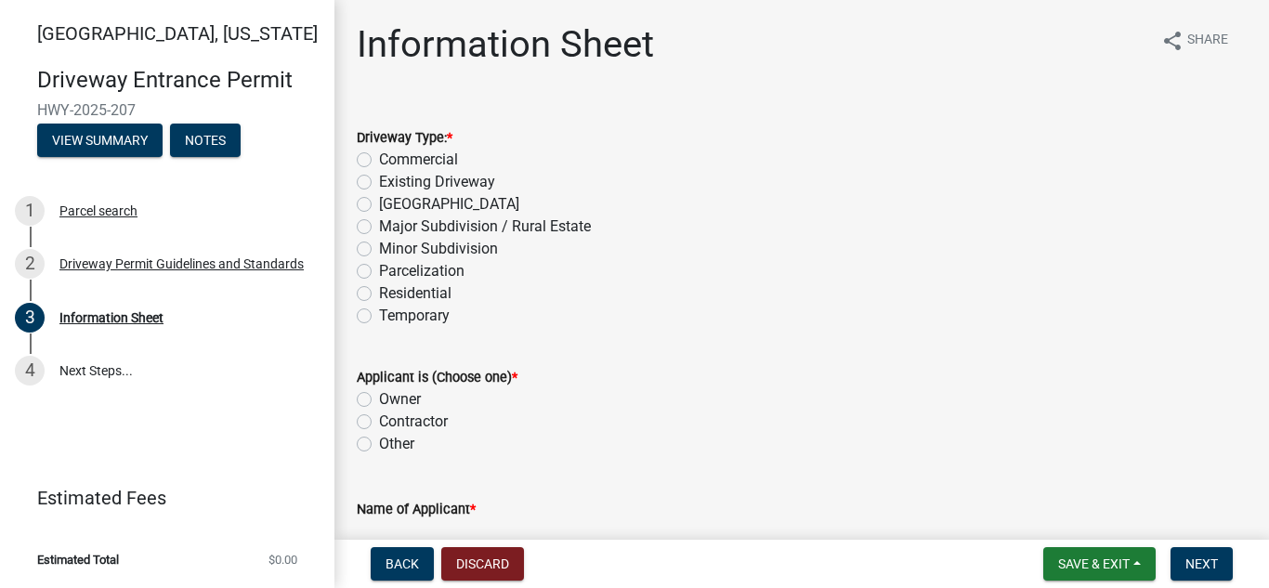
click at [379, 294] on label "Residential" at bounding box center [415, 293] width 72 height 22
click at [379, 294] on input "Residential" at bounding box center [385, 288] width 12 height 12
radio input "true"
click at [379, 398] on label "Owner" at bounding box center [400, 399] width 42 height 22
click at [379, 398] on input "Owner" at bounding box center [385, 394] width 12 height 12
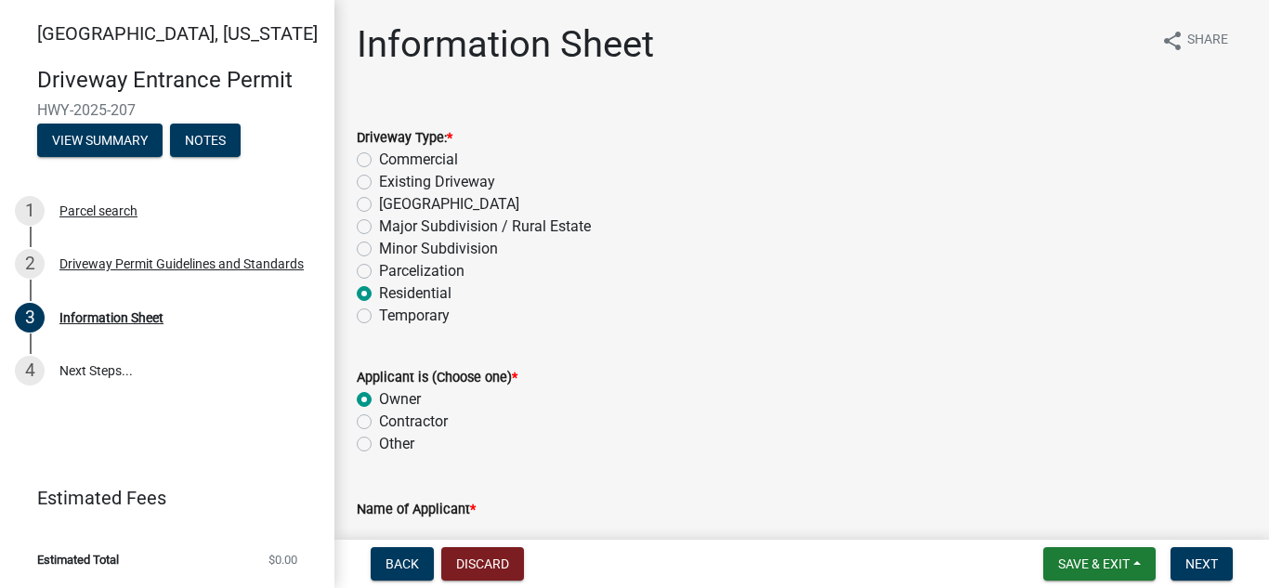
radio input "true"
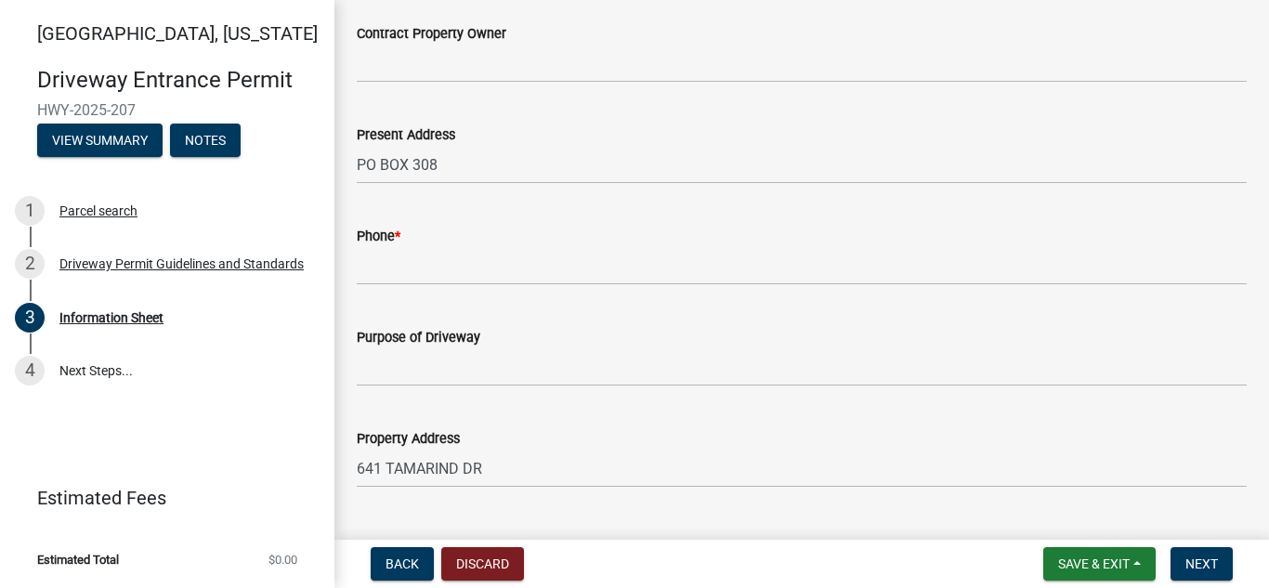
scroll to position [706, 0]
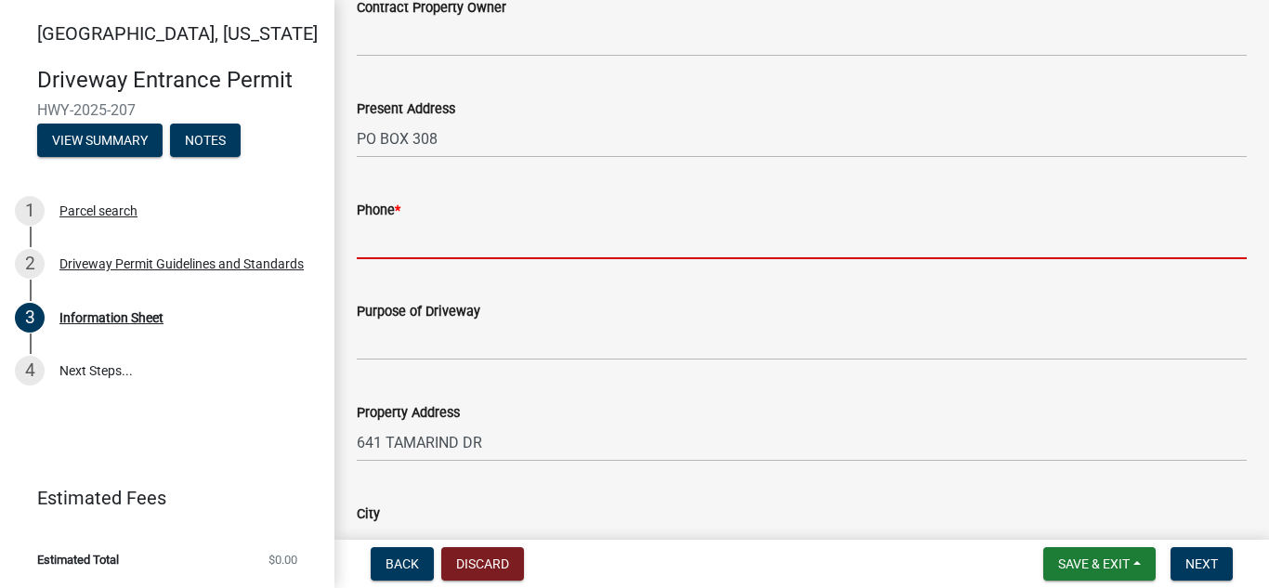
click at [474, 231] on input "Phone *" at bounding box center [802, 240] width 890 height 38
type input "5127052700"
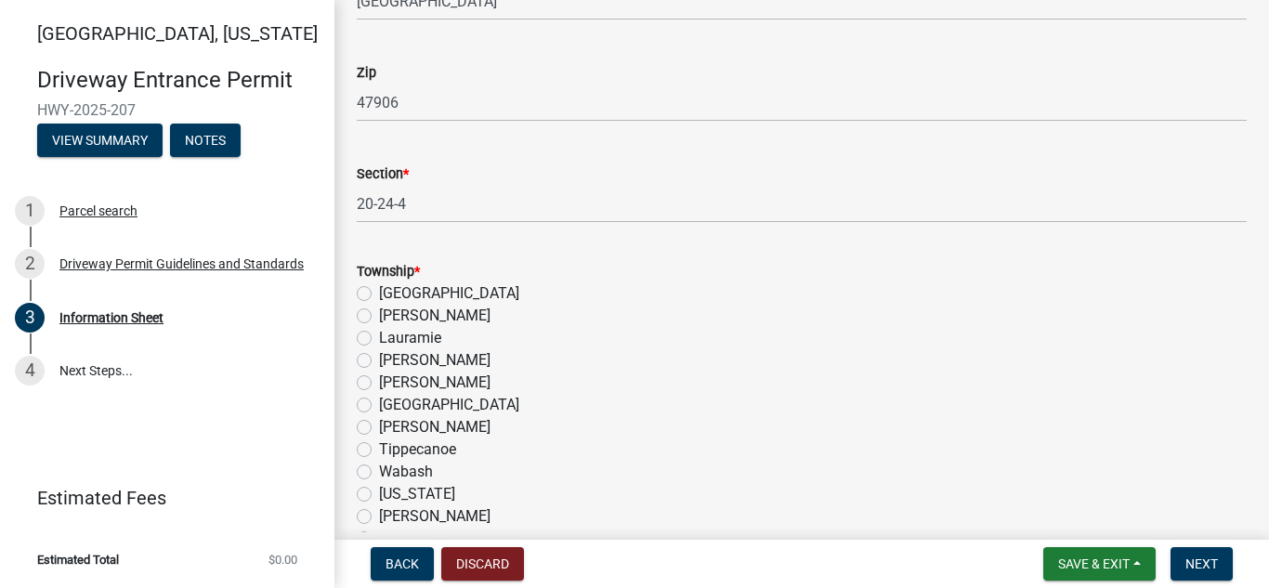
scroll to position [1263, 0]
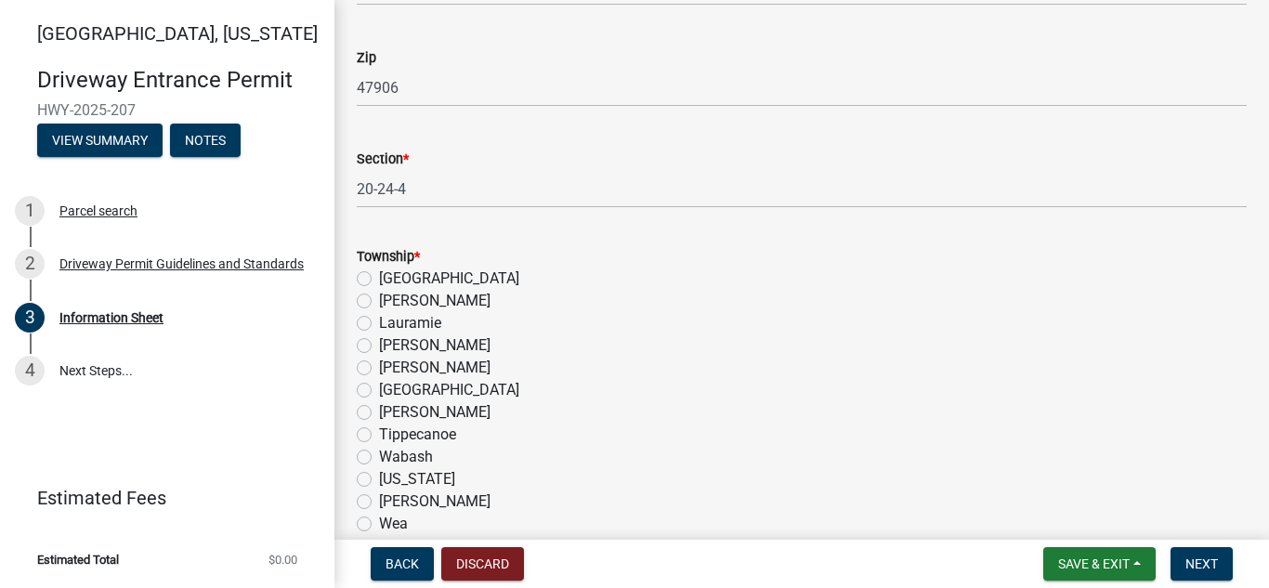
click at [379, 435] on label "Tippecanoe" at bounding box center [417, 435] width 77 height 22
click at [379, 435] on input "Tippecanoe" at bounding box center [385, 430] width 12 height 12
radio input "true"
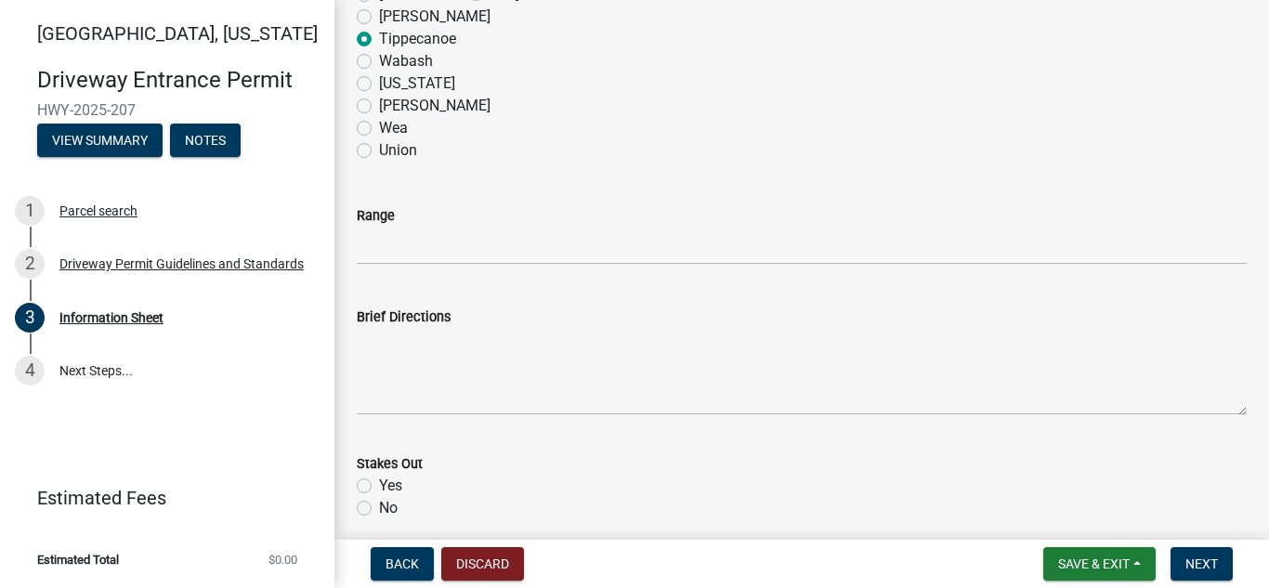
scroll to position [1672, 0]
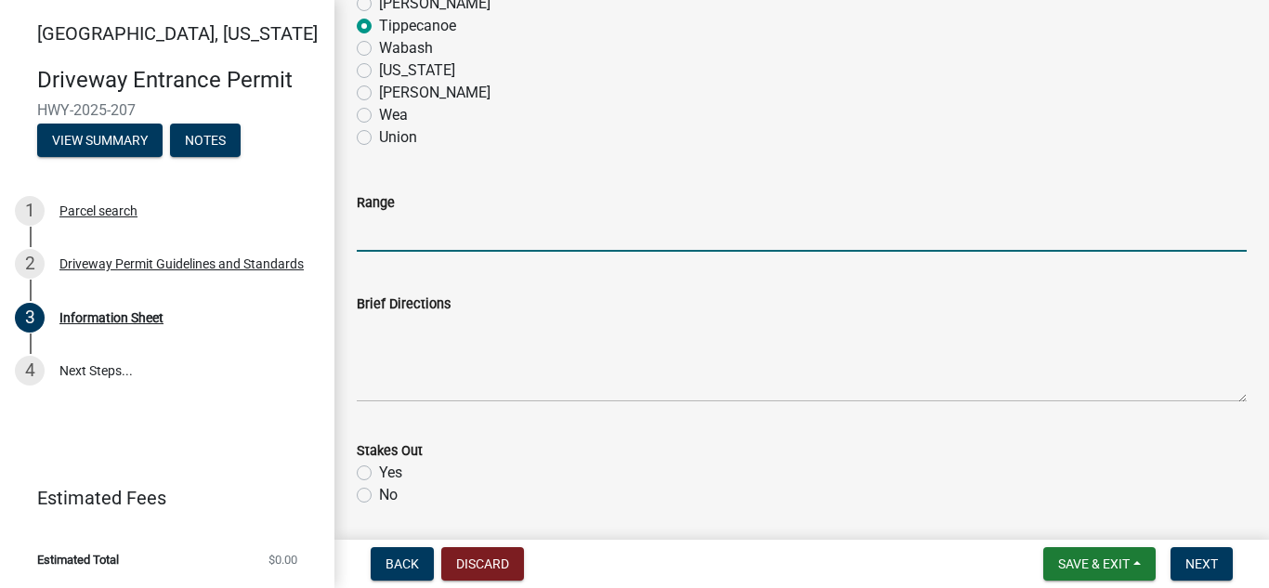
click at [424, 226] on input "Range" at bounding box center [802, 233] width 890 height 38
type input "20 24 4"
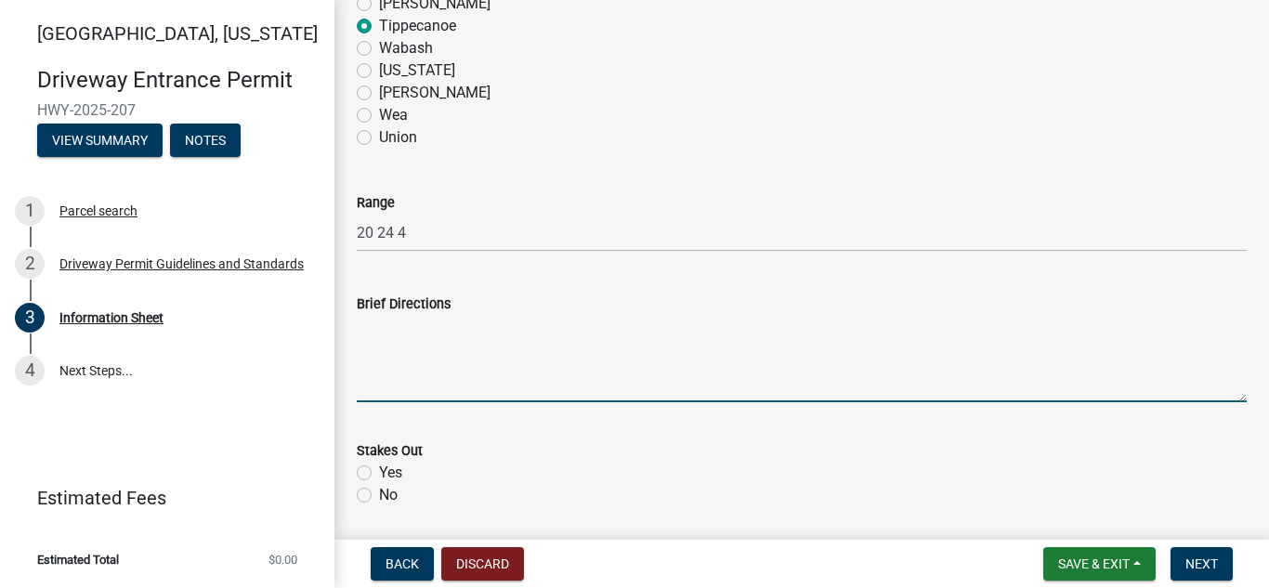
click at [391, 363] on textarea "Brief Directions" at bounding box center [802, 358] width 890 height 87
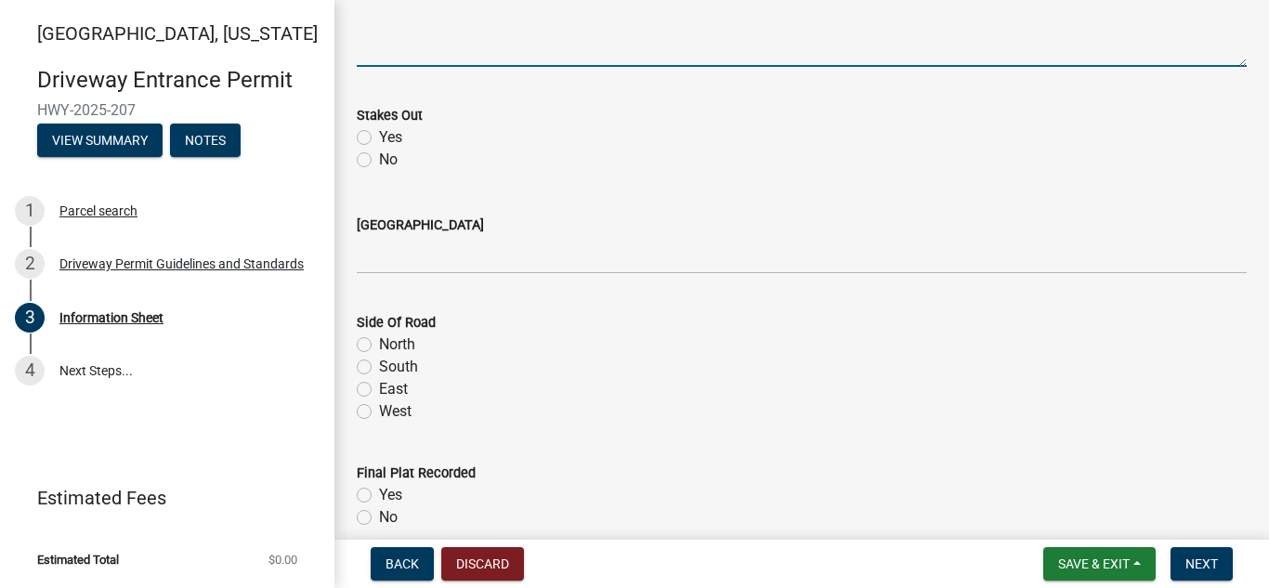
scroll to position [2043, 0]
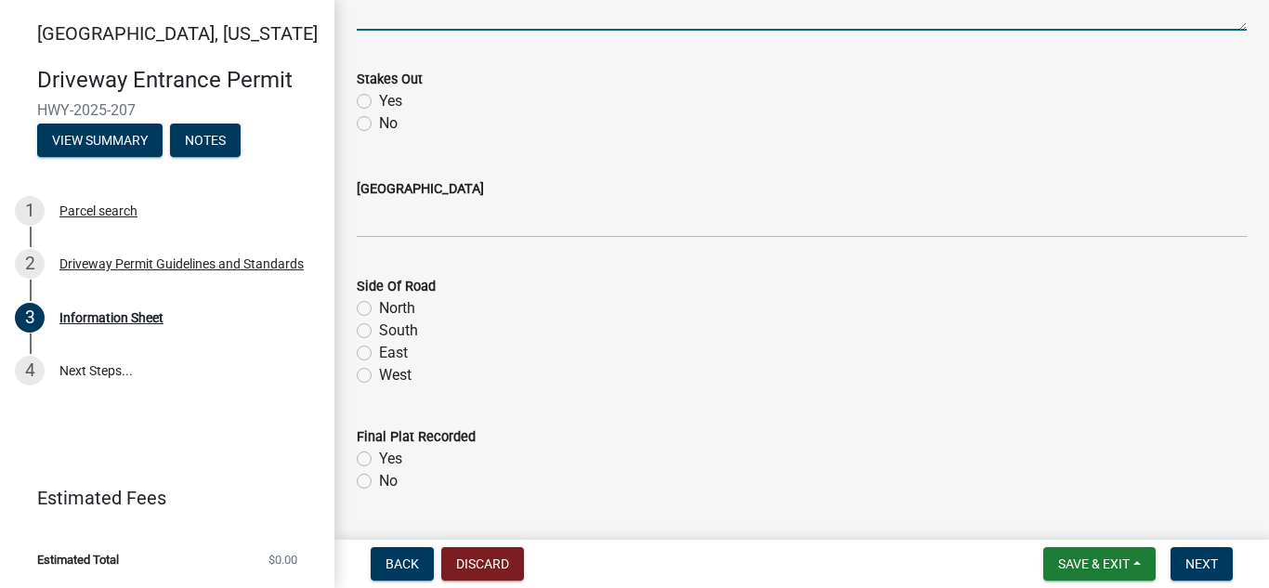
type textarea "600n and 75"
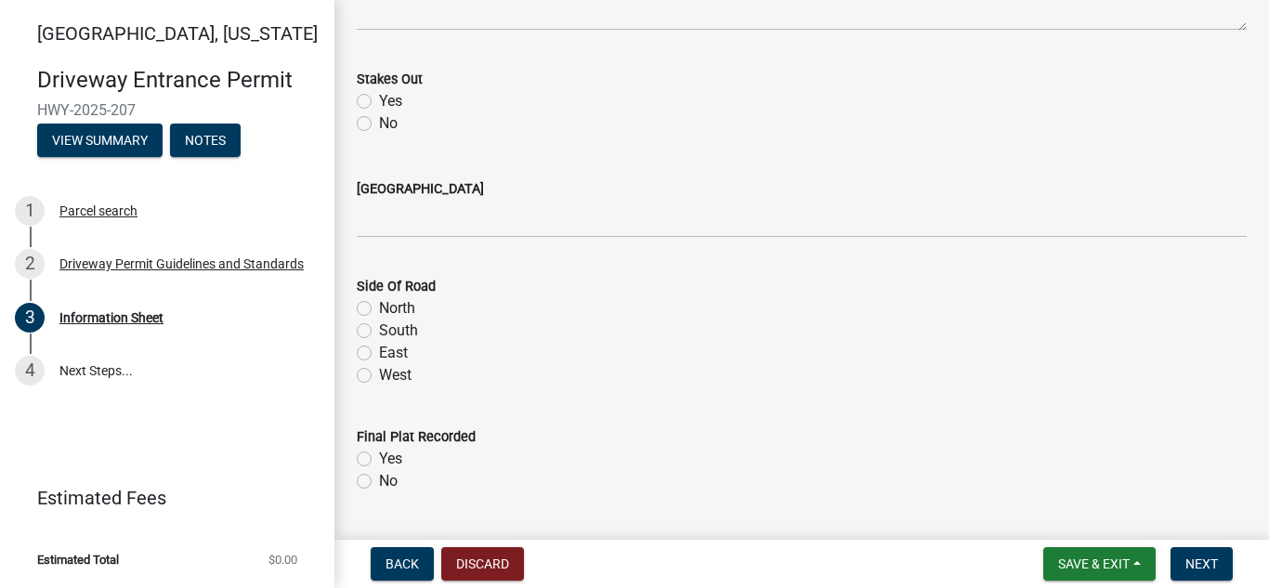
click at [379, 98] on label "Yes" at bounding box center [390, 101] width 23 height 22
click at [379, 98] on input "Yes" at bounding box center [385, 96] width 12 height 12
radio input "true"
click at [379, 332] on label "South" at bounding box center [398, 330] width 39 height 22
click at [379, 332] on input "South" at bounding box center [385, 325] width 12 height 12
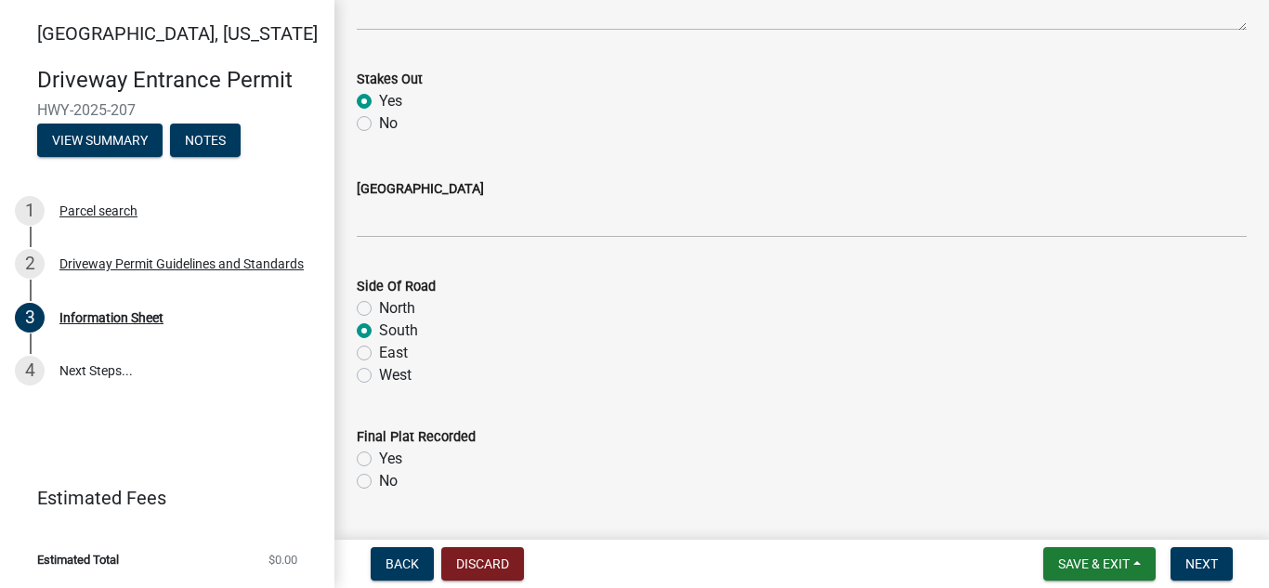
radio input "true"
click at [379, 460] on label "Yes" at bounding box center [390, 459] width 23 height 22
click at [379, 460] on input "Yes" at bounding box center [385, 454] width 12 height 12
radio input "true"
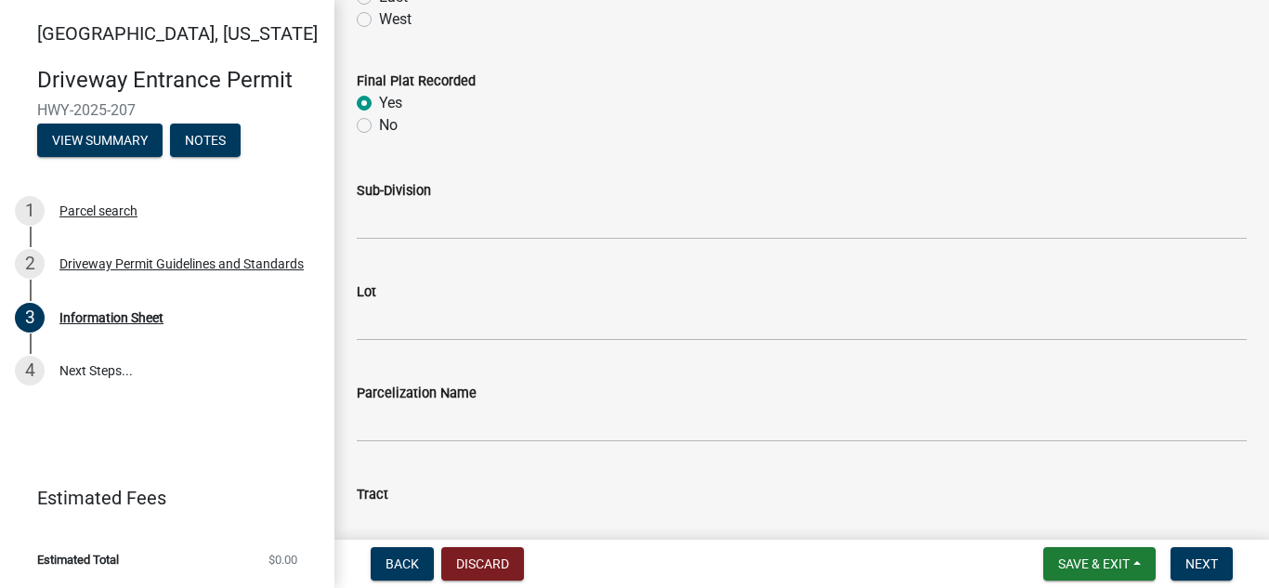
scroll to position [2415, 0]
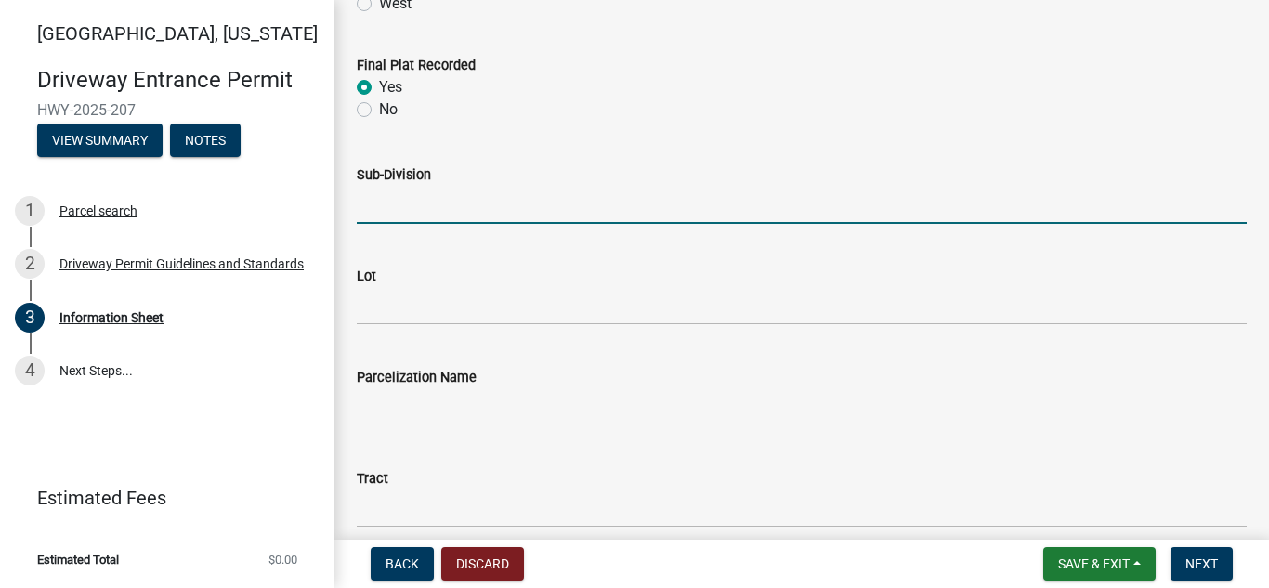
click at [432, 212] on input "Sub-Division" at bounding box center [802, 205] width 890 height 38
type input "Belle Terra"
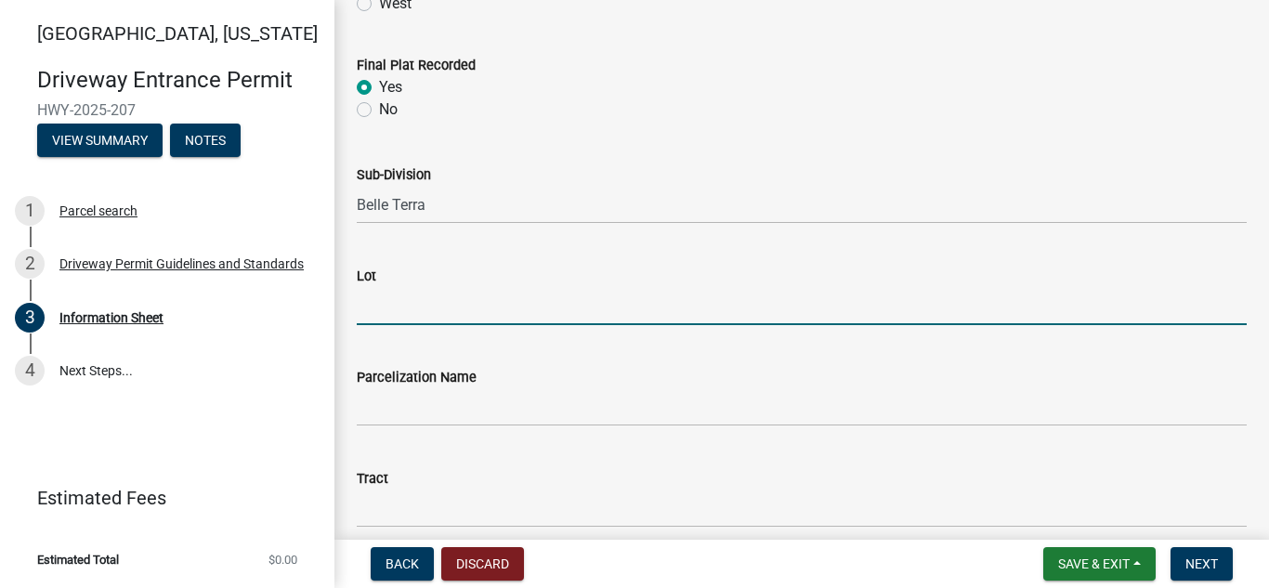
click at [414, 299] on input "Lot" at bounding box center [802, 306] width 890 height 38
type input "40"
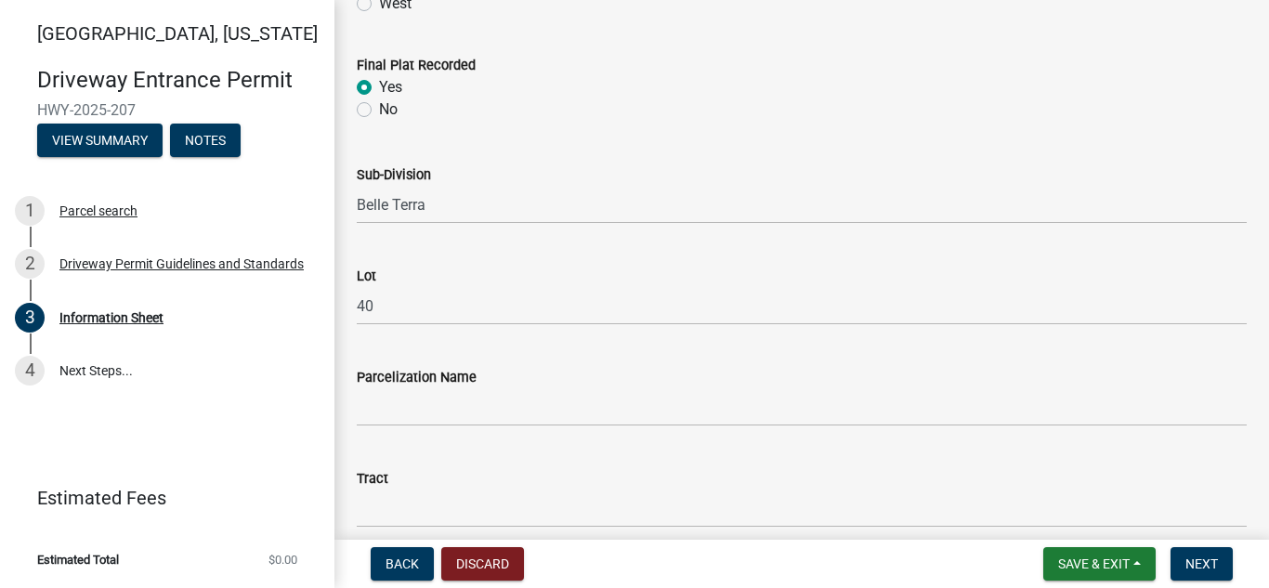
click at [1203, 473] on div "Tract" at bounding box center [802, 478] width 890 height 22
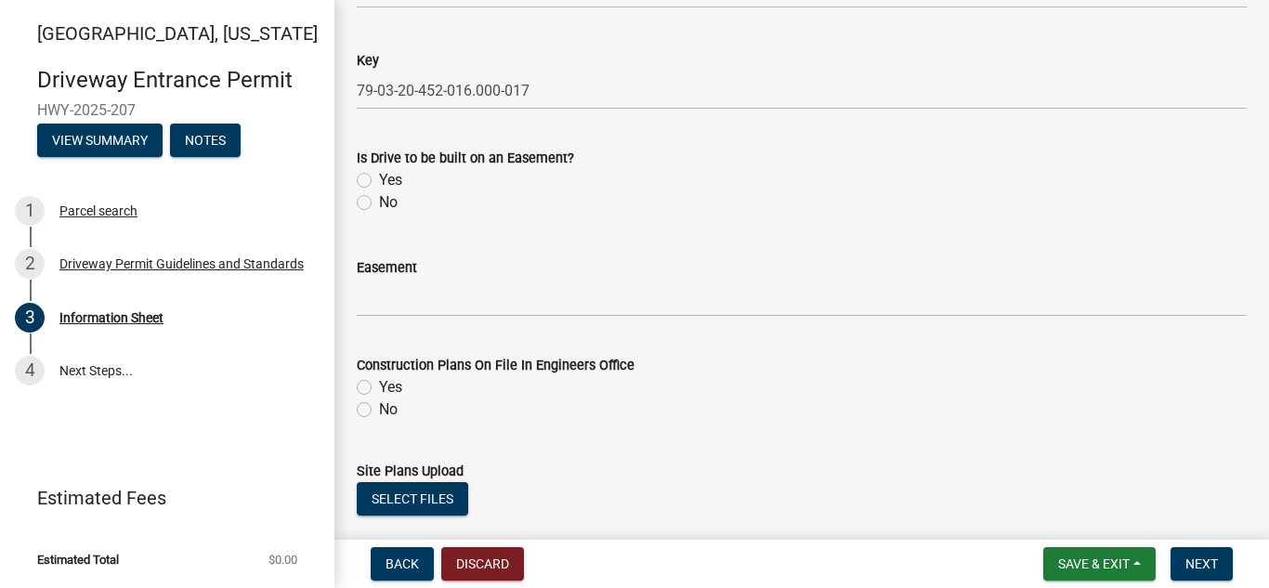
scroll to position [2935, 0]
click at [379, 205] on label "No" at bounding box center [388, 201] width 19 height 22
click at [379, 202] on input "No" at bounding box center [385, 196] width 12 height 12
radio input "true"
click at [379, 388] on label "Yes" at bounding box center [390, 386] width 23 height 22
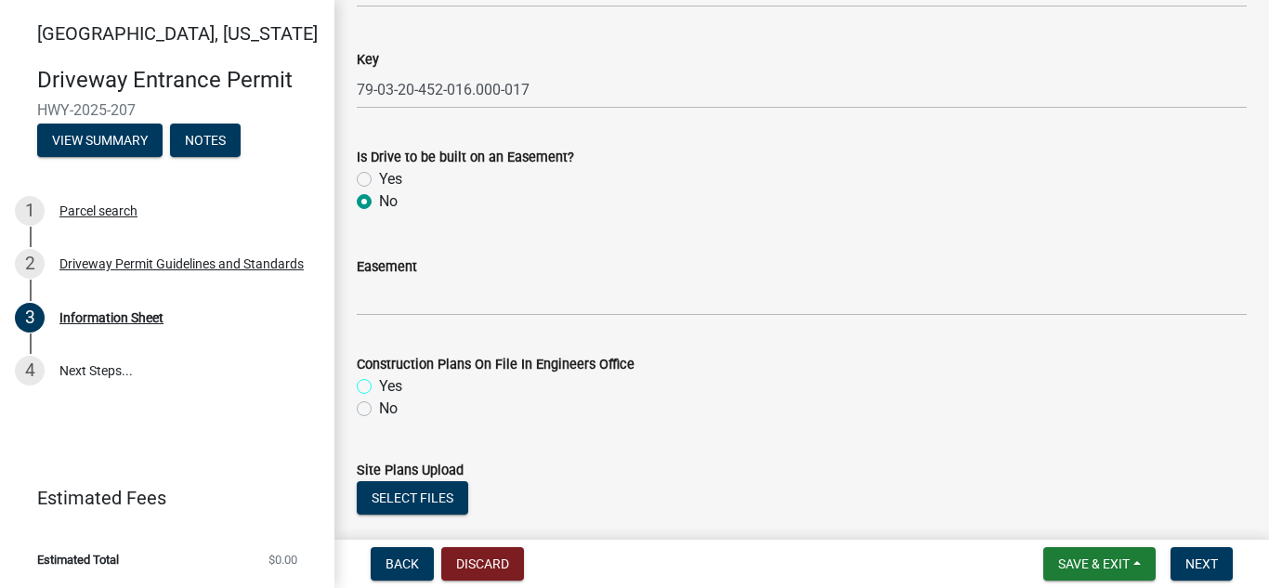
click at [379, 387] on input "Yes" at bounding box center [385, 381] width 12 height 12
radio input "true"
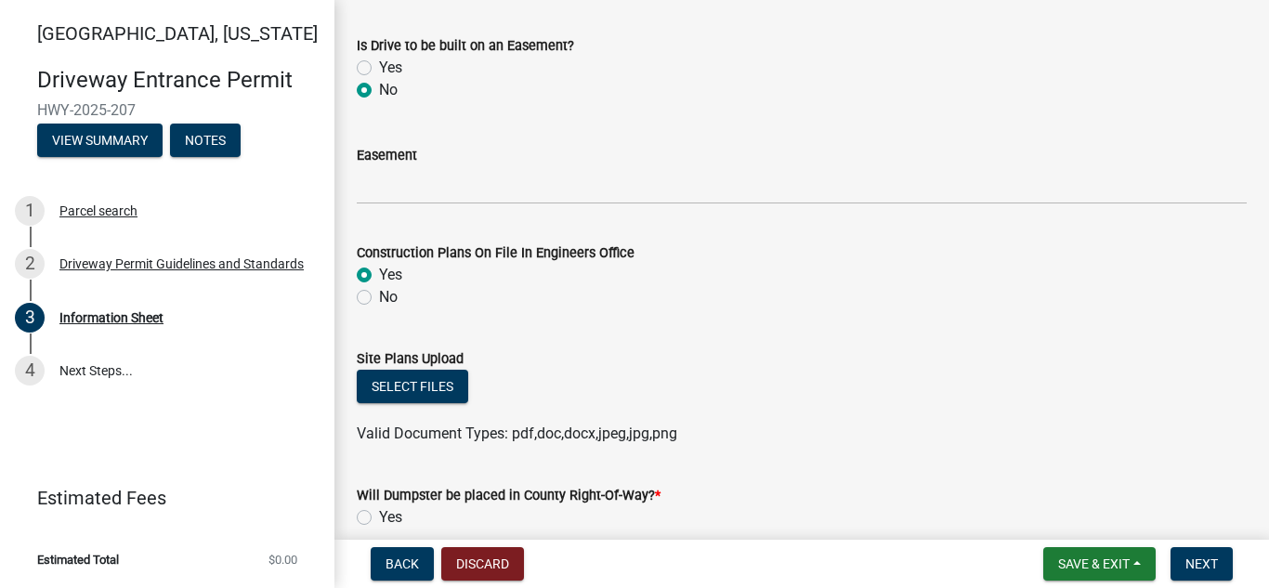
scroll to position [3083, 0]
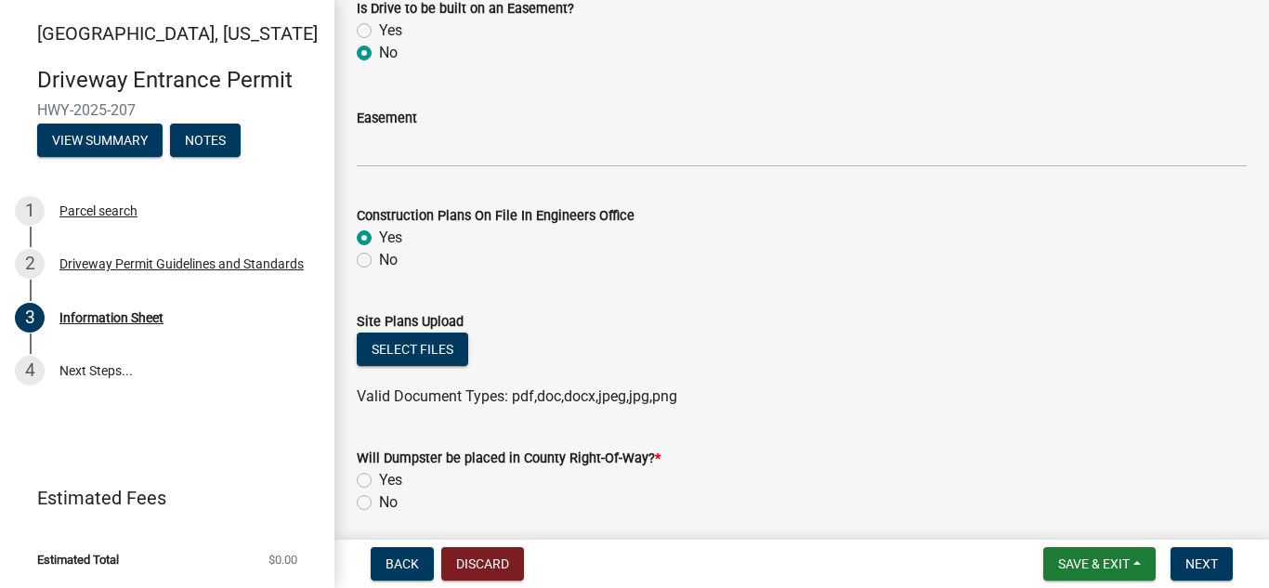
click at [379, 507] on label "No" at bounding box center [388, 502] width 19 height 22
click at [379, 503] on input "No" at bounding box center [385, 497] width 12 height 12
radio input "true"
click at [413, 347] on button "Select files" at bounding box center [412, 348] width 111 height 33
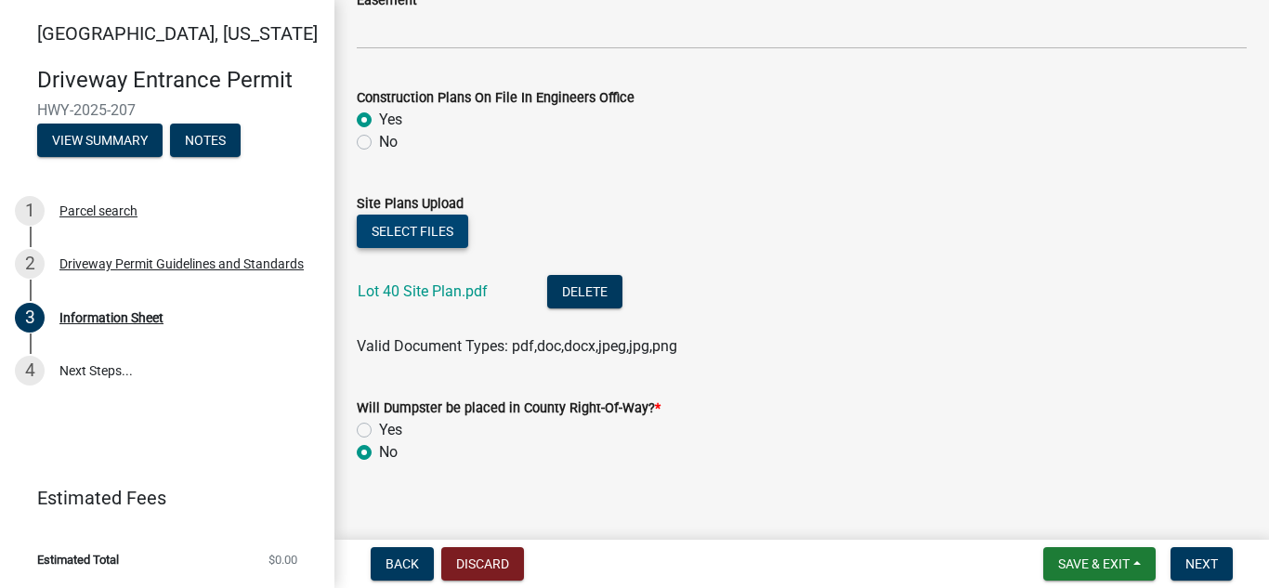
scroll to position [3222, 0]
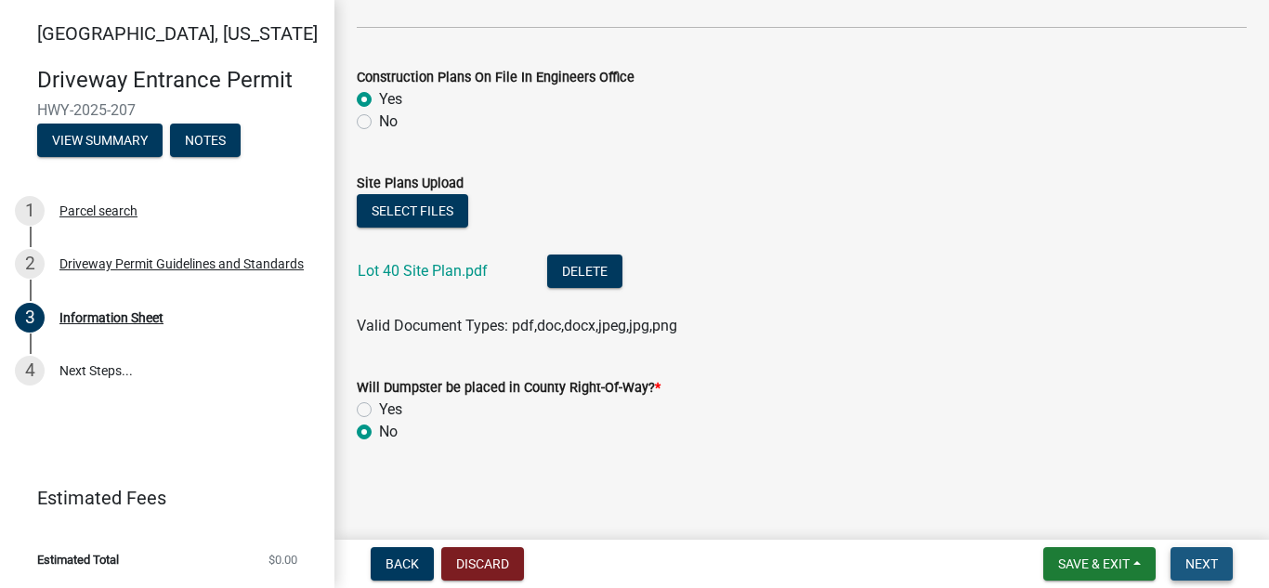
click at [1205, 553] on button "Next" at bounding box center [1201, 563] width 62 height 33
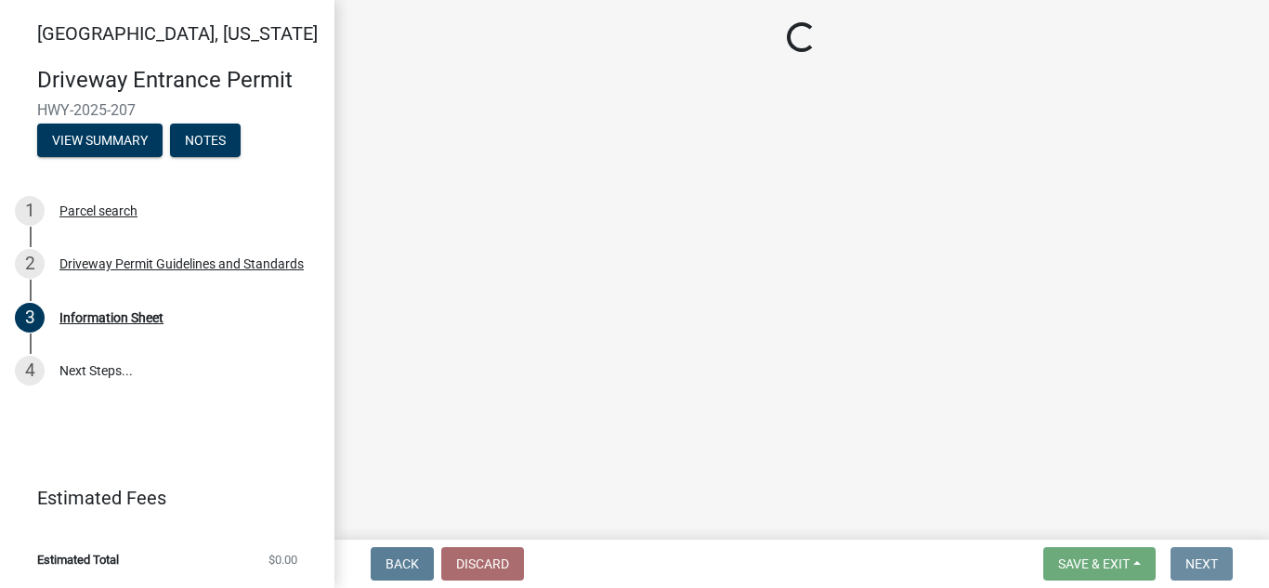
scroll to position [0, 0]
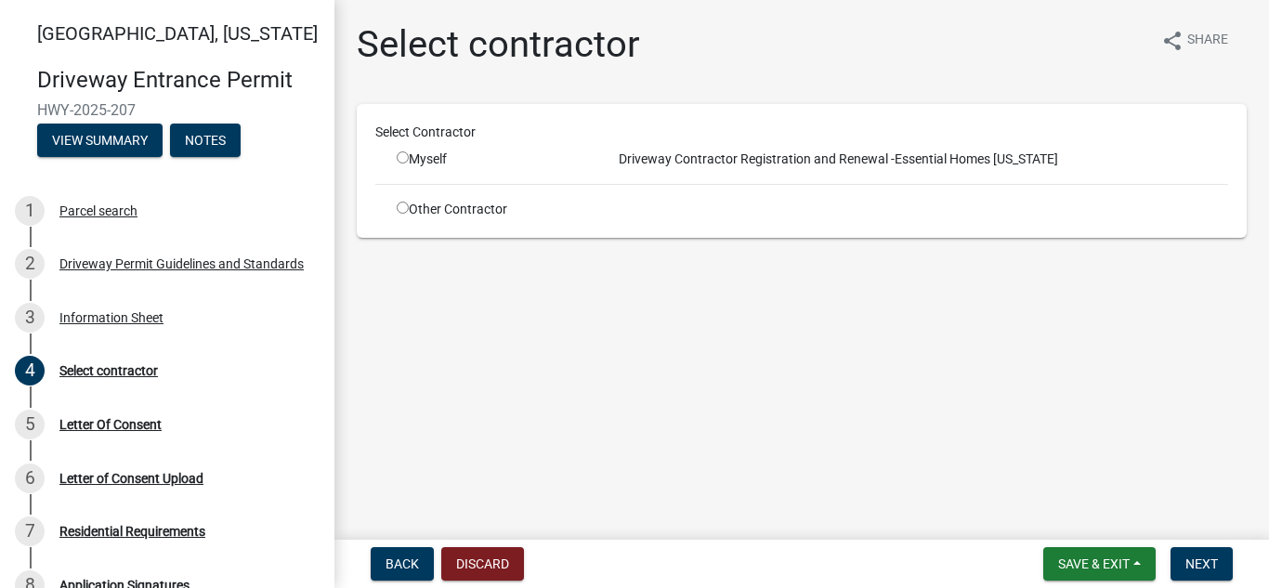
click at [403, 158] on input "radio" at bounding box center [403, 157] width 12 height 12
radio input "true"
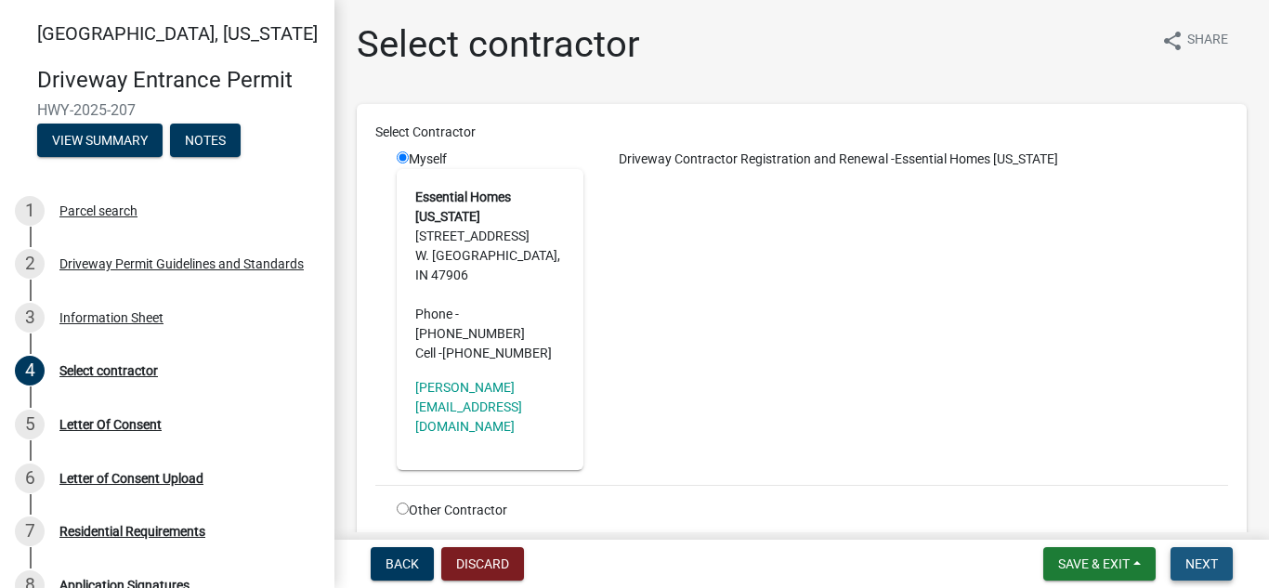
click at [1187, 568] on span "Next" at bounding box center [1201, 563] width 33 height 15
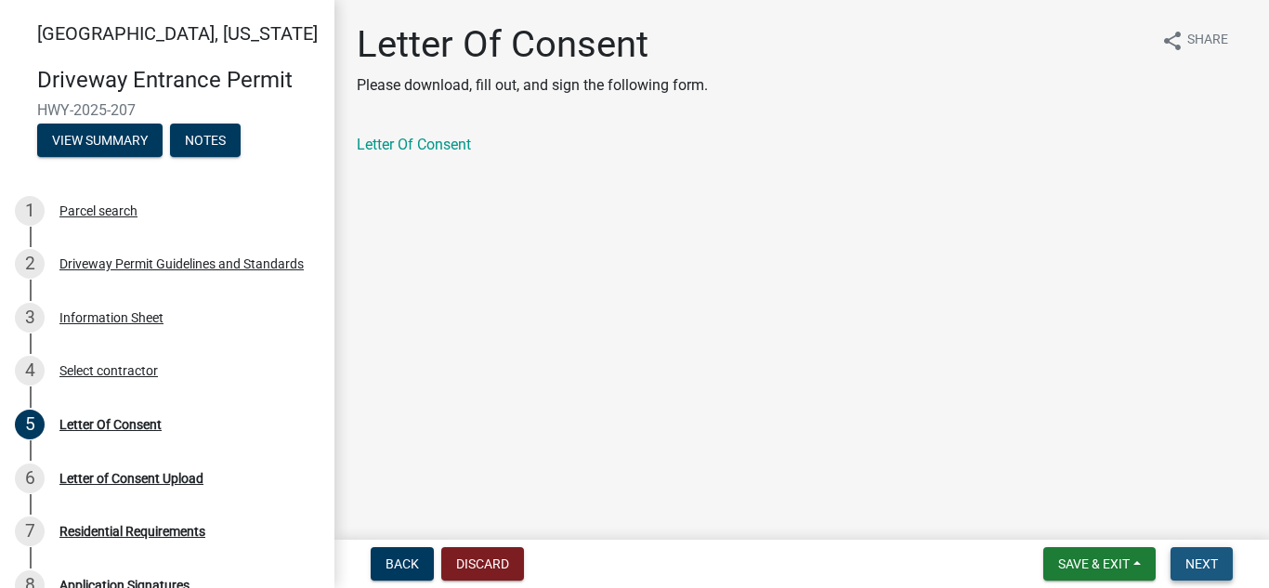
click at [1187, 568] on span "Next" at bounding box center [1201, 563] width 33 height 15
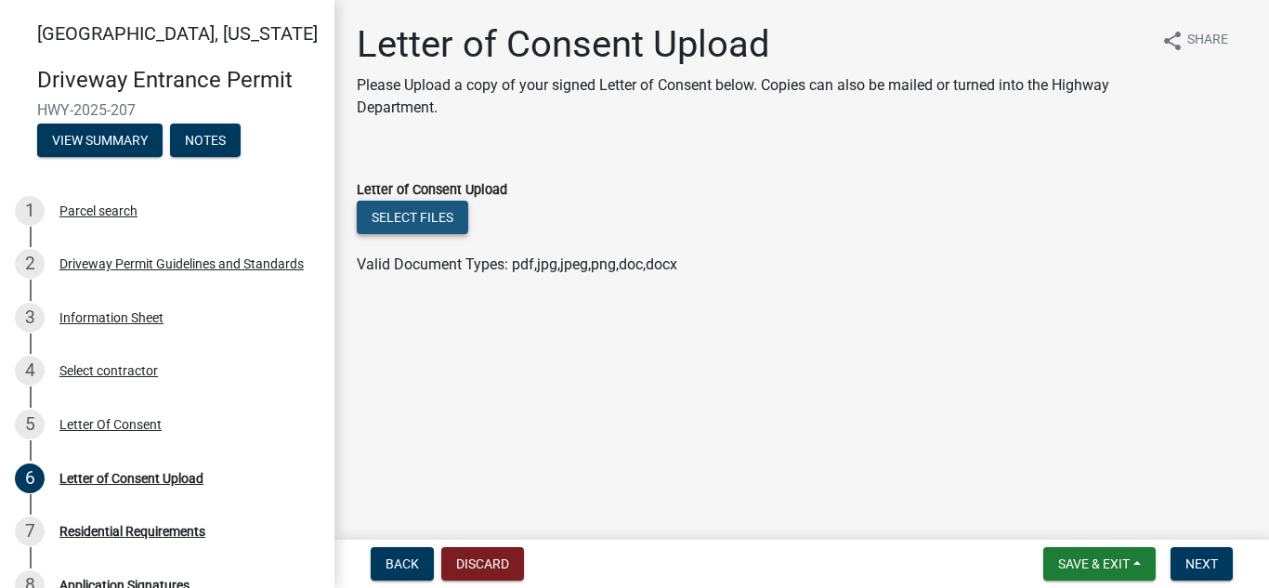
click at [448, 209] on button "Select files" at bounding box center [412, 217] width 111 height 33
click at [432, 215] on button "Select files" at bounding box center [412, 217] width 111 height 33
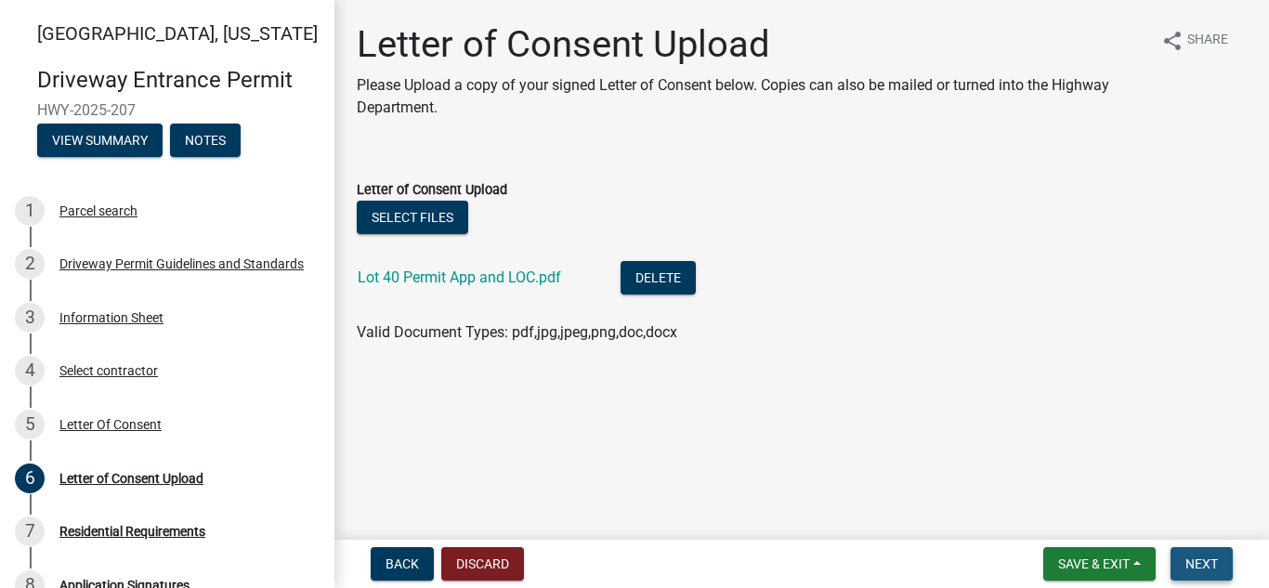
click at [1192, 556] on span "Next" at bounding box center [1201, 563] width 33 height 15
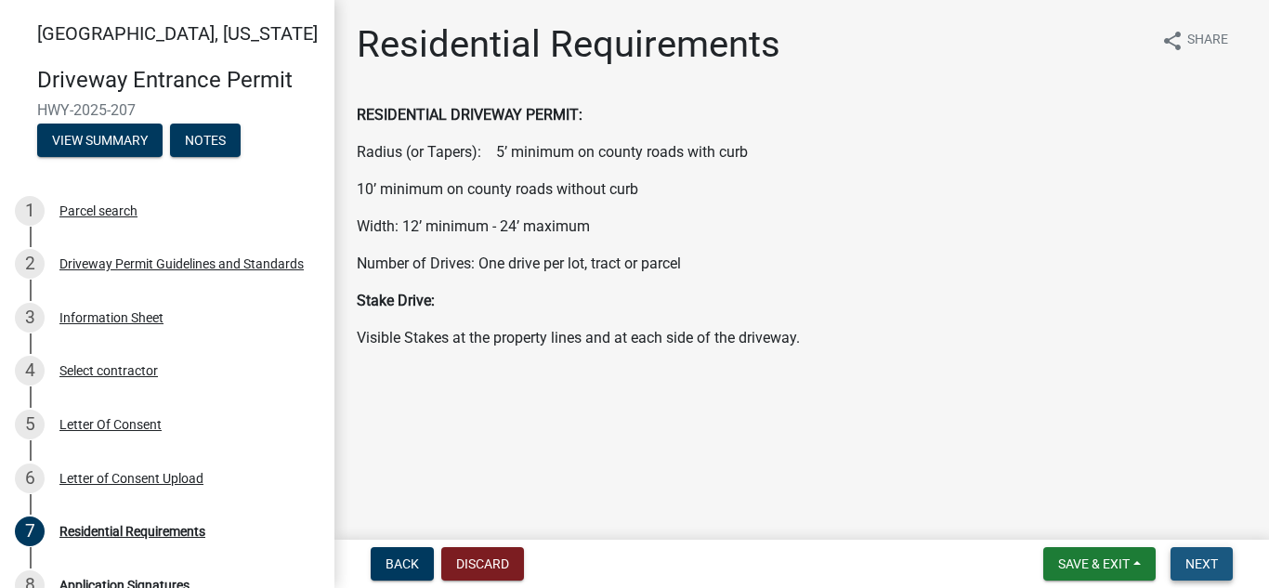
click at [1192, 556] on span "Next" at bounding box center [1201, 563] width 33 height 15
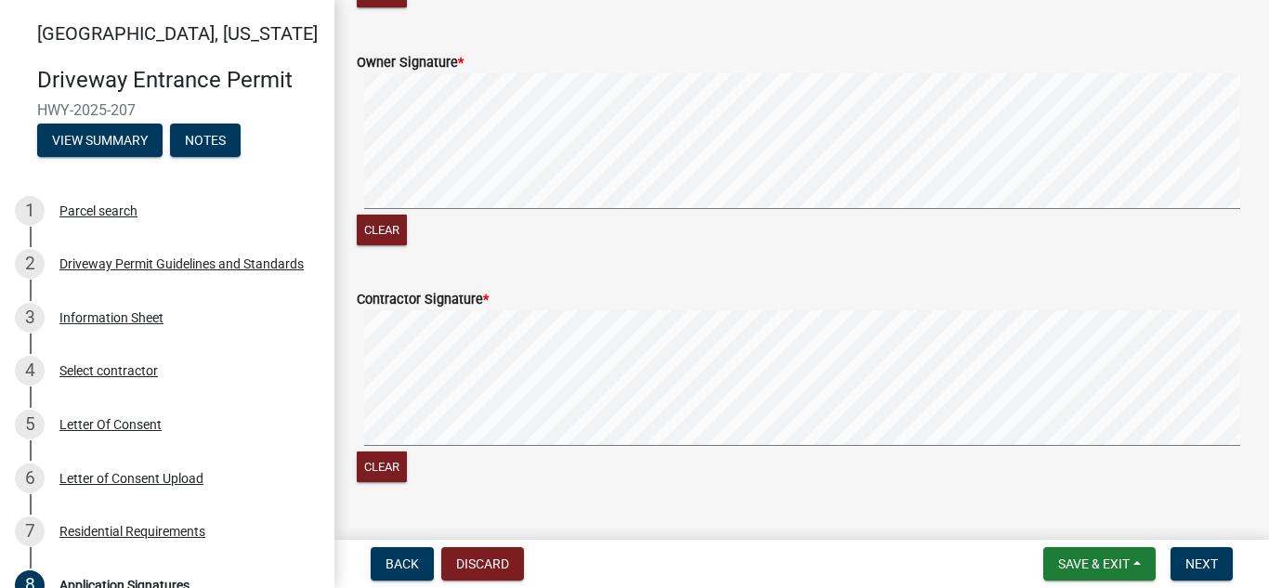
scroll to position [1303, 0]
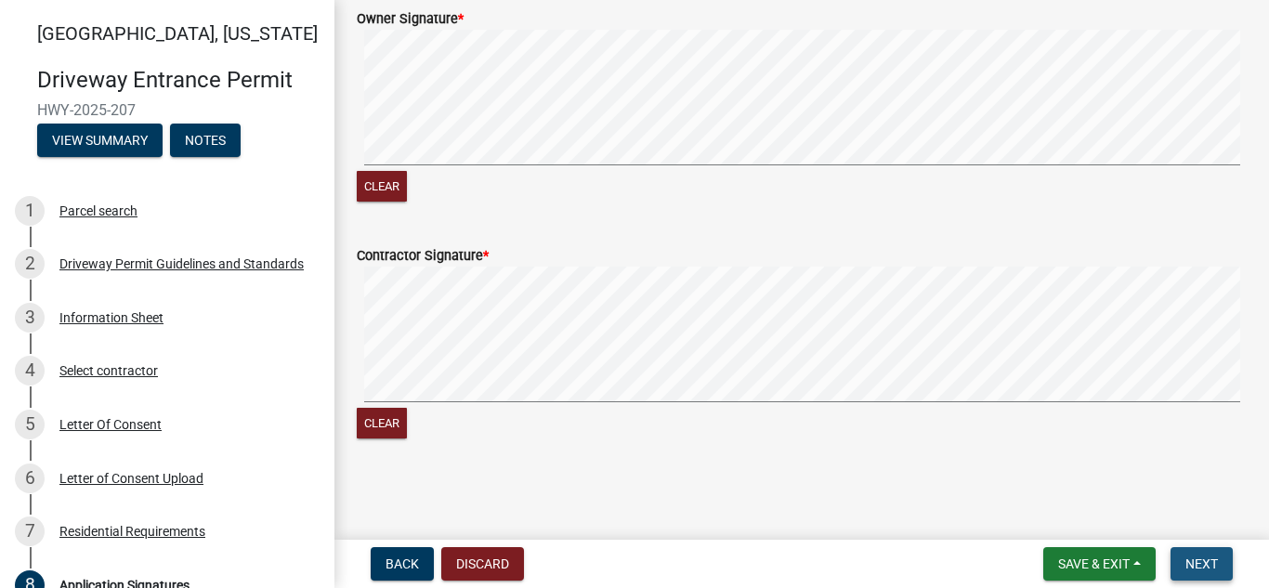
click at [1210, 575] on button "Next" at bounding box center [1201, 563] width 62 height 33
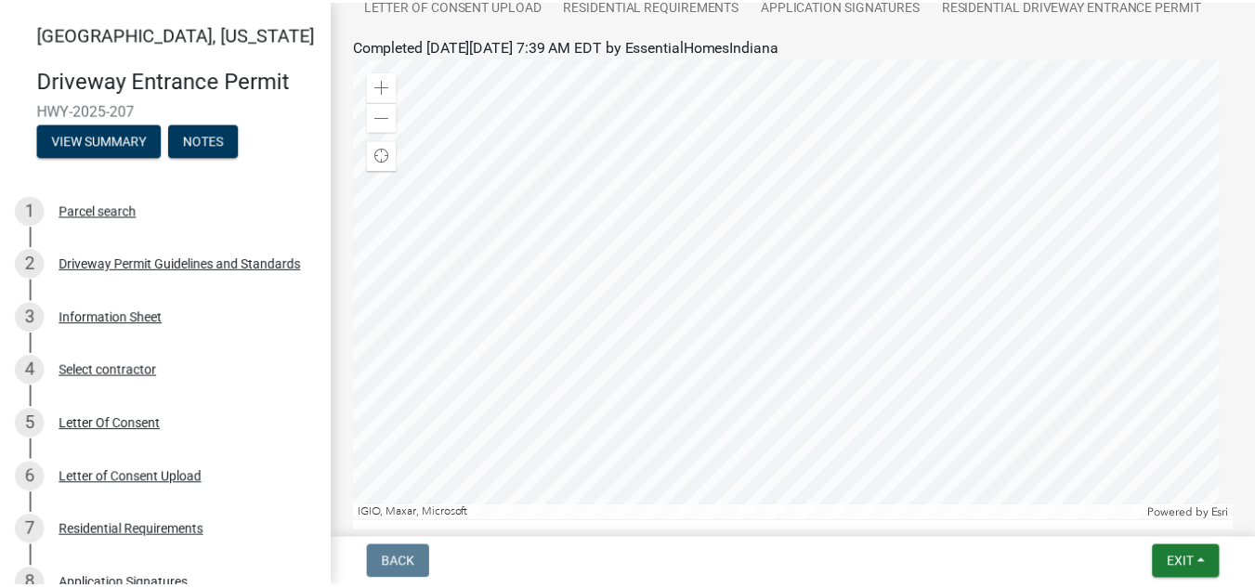
scroll to position [260, 0]
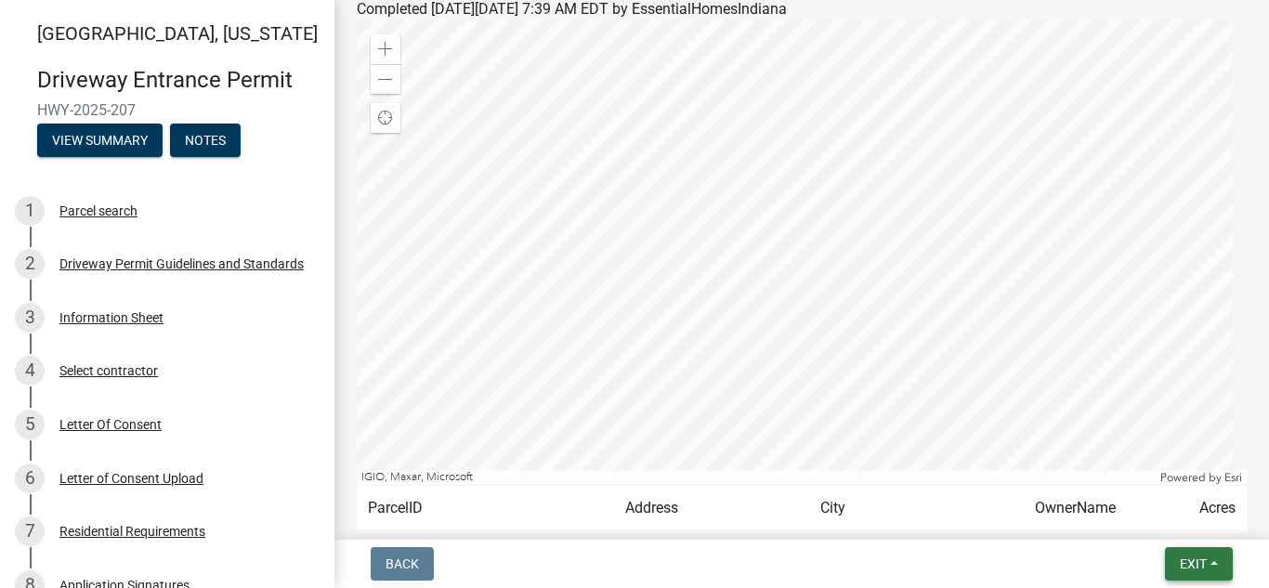
click at [1217, 554] on button "Exit" at bounding box center [1199, 563] width 68 height 33
click at [1163, 519] on button "Save & Exit" at bounding box center [1158, 515] width 149 height 45
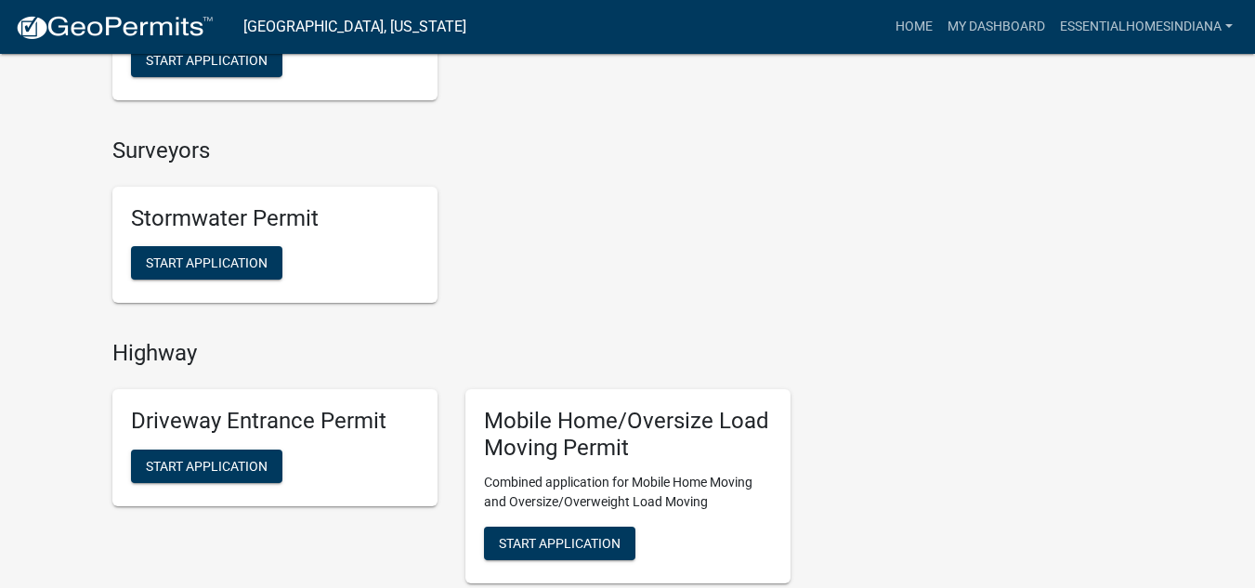
scroll to position [1635, 0]
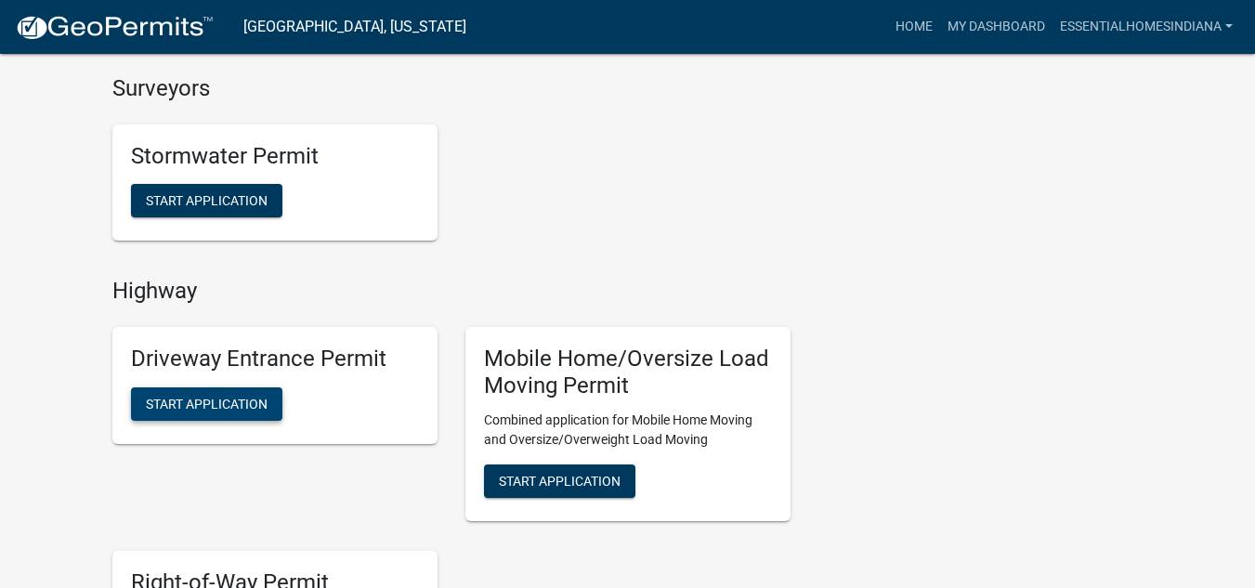
click at [246, 411] on span "Start Application" at bounding box center [207, 404] width 122 height 15
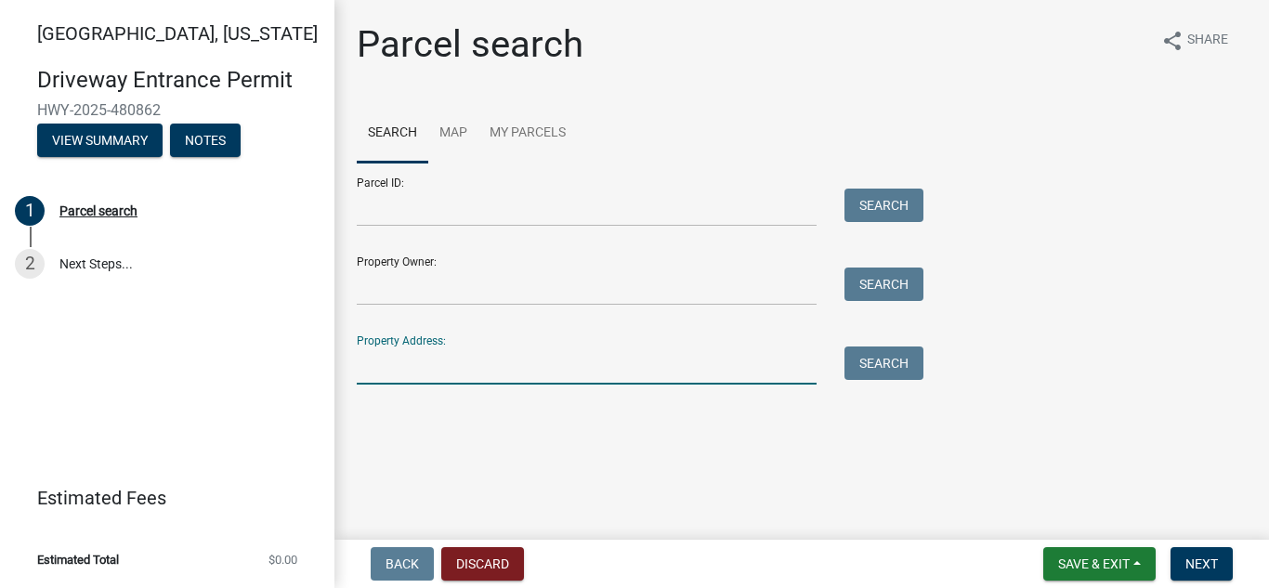
click at [411, 351] on input "Property Address:" at bounding box center [587, 365] width 460 height 38
type input "601 tamarind"
click at [880, 376] on button "Search" at bounding box center [883, 362] width 79 height 33
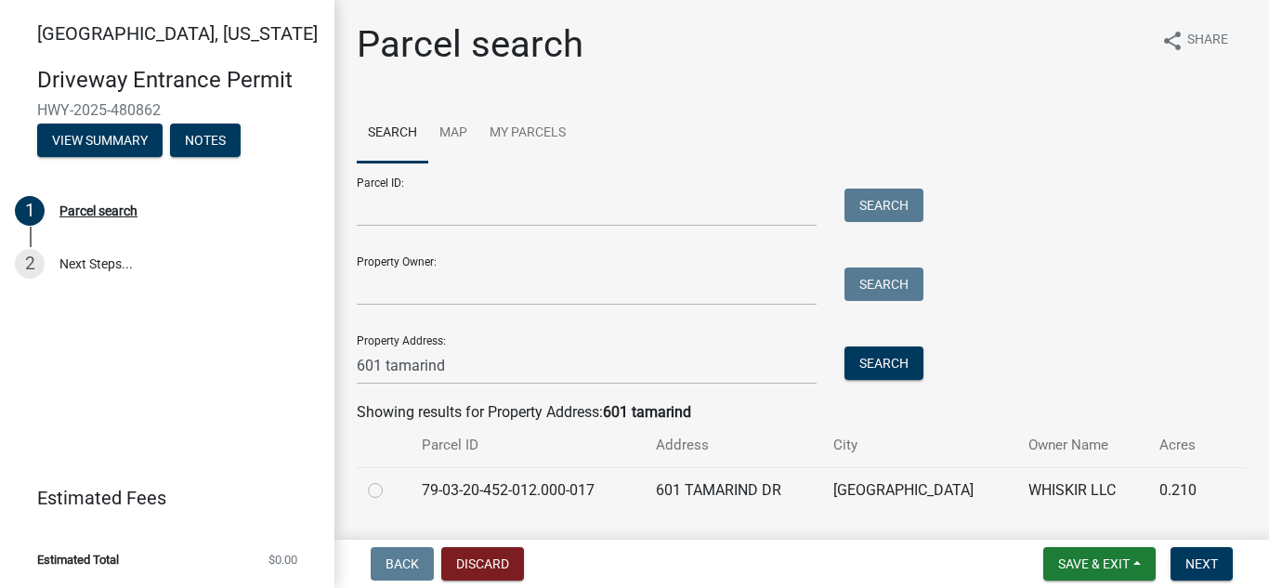
click at [390, 479] on label at bounding box center [390, 479] width 0 height 0
click at [390, 491] on input "radio" at bounding box center [396, 485] width 12 height 12
radio input "true"
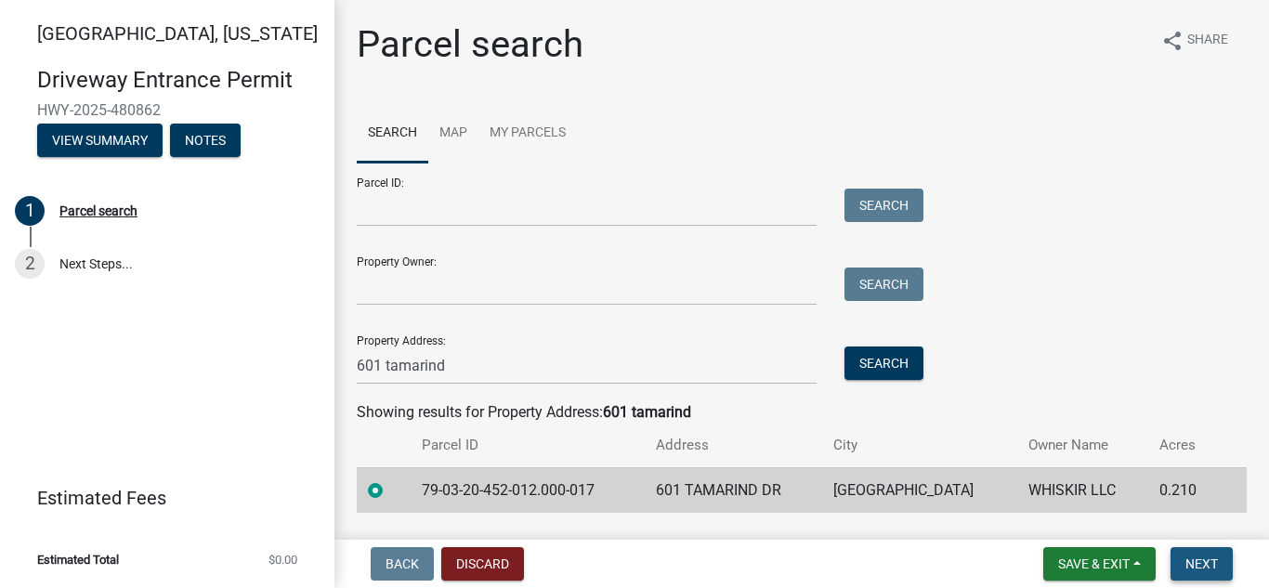
click at [1202, 564] on span "Next" at bounding box center [1201, 563] width 33 height 15
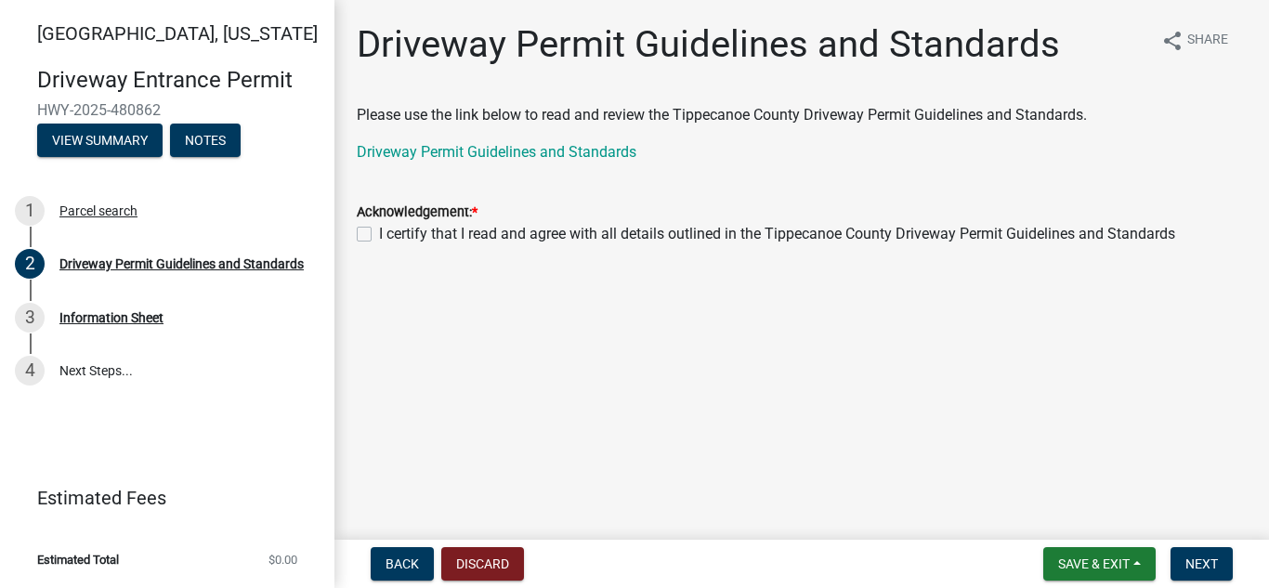
click at [379, 235] on label "I certify that I read and agree with all details outlined in the Tippecanoe Cou…" at bounding box center [777, 234] width 796 height 22
click at [379, 235] on input "I certify that I read and agree with all details outlined in the Tippecanoe Cou…" at bounding box center [385, 229] width 12 height 12
checkbox input "true"
click at [1215, 565] on span "Next" at bounding box center [1201, 563] width 33 height 15
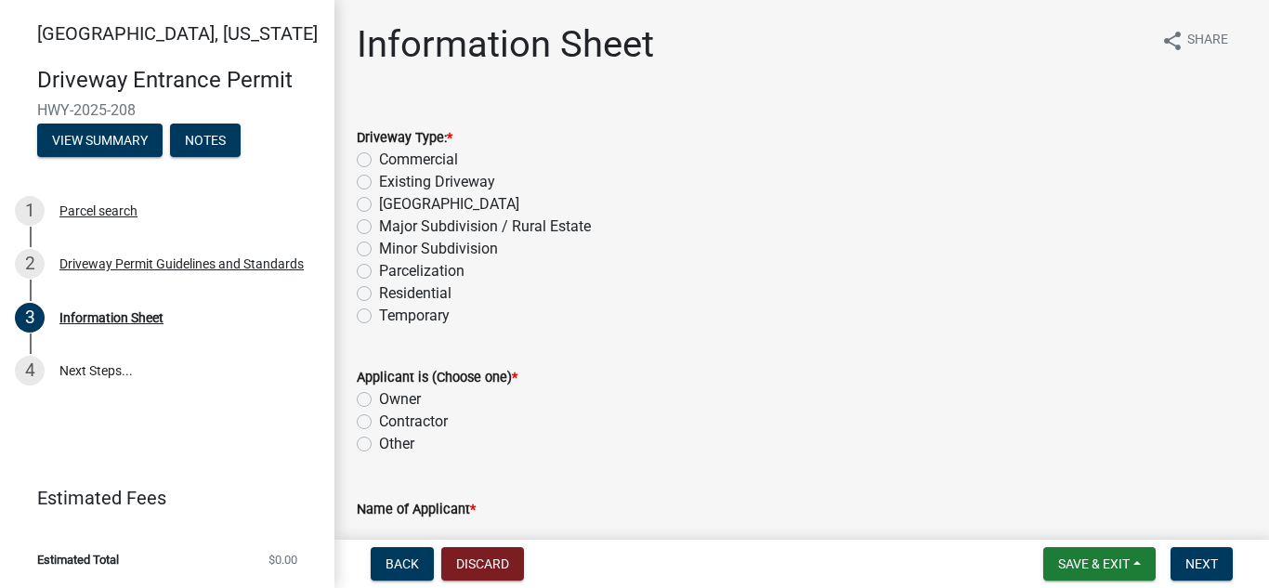
click at [379, 293] on label "Residential" at bounding box center [415, 293] width 72 height 22
click at [379, 293] on input "Residential" at bounding box center [385, 288] width 12 height 12
radio input "true"
click at [379, 398] on label "Owner" at bounding box center [400, 399] width 42 height 22
click at [379, 398] on input "Owner" at bounding box center [385, 394] width 12 height 12
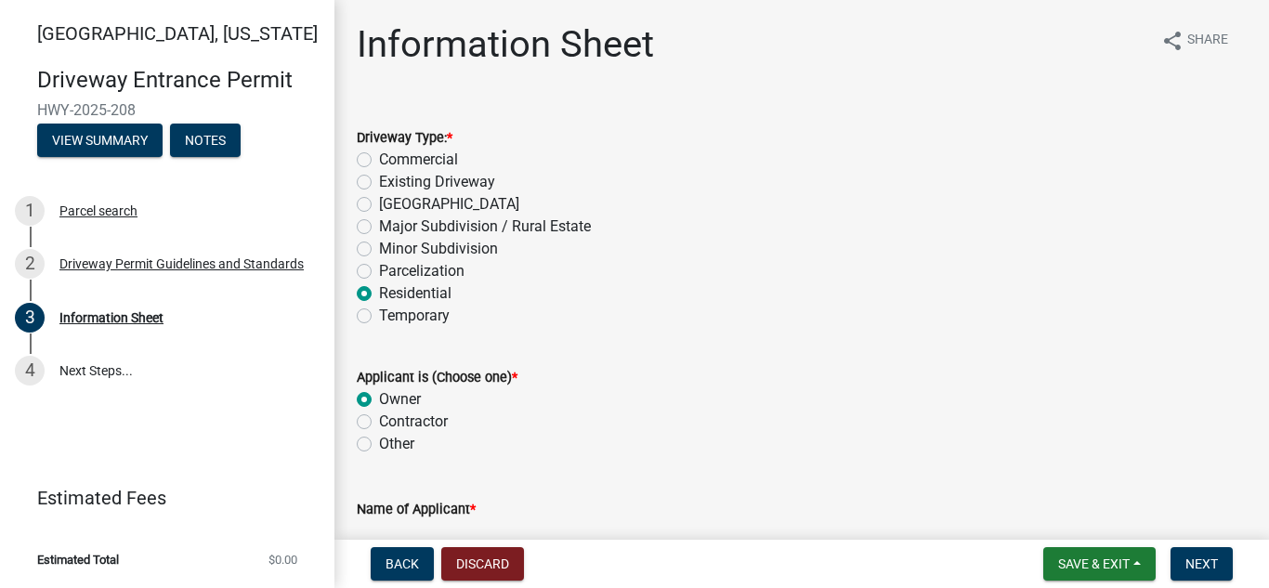
radio input "true"
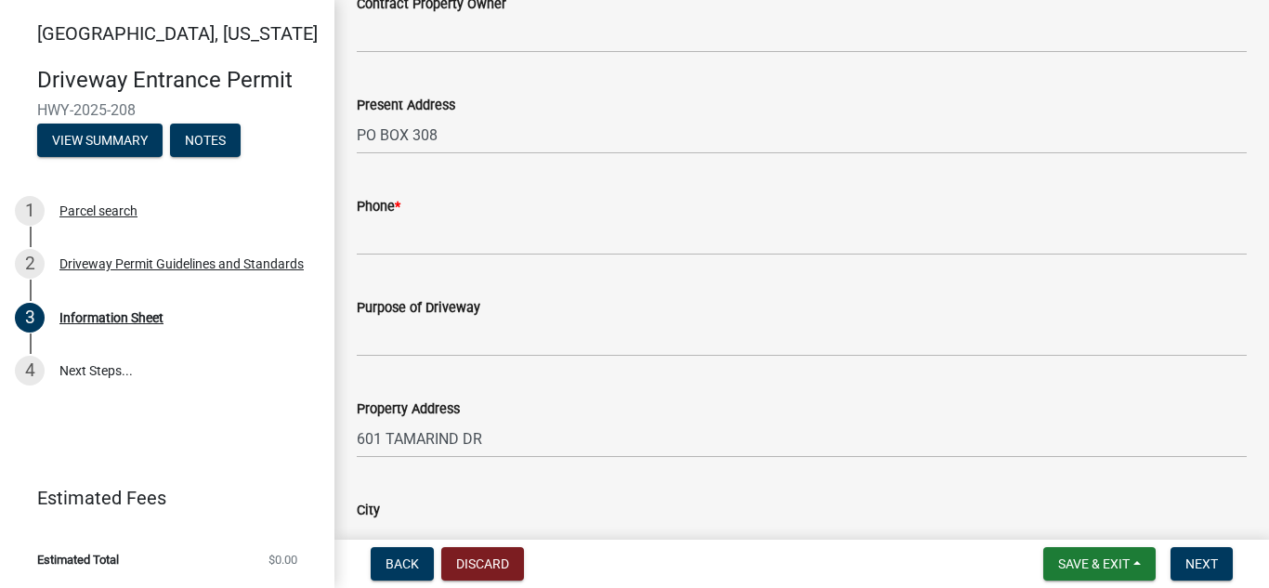
scroll to position [743, 0]
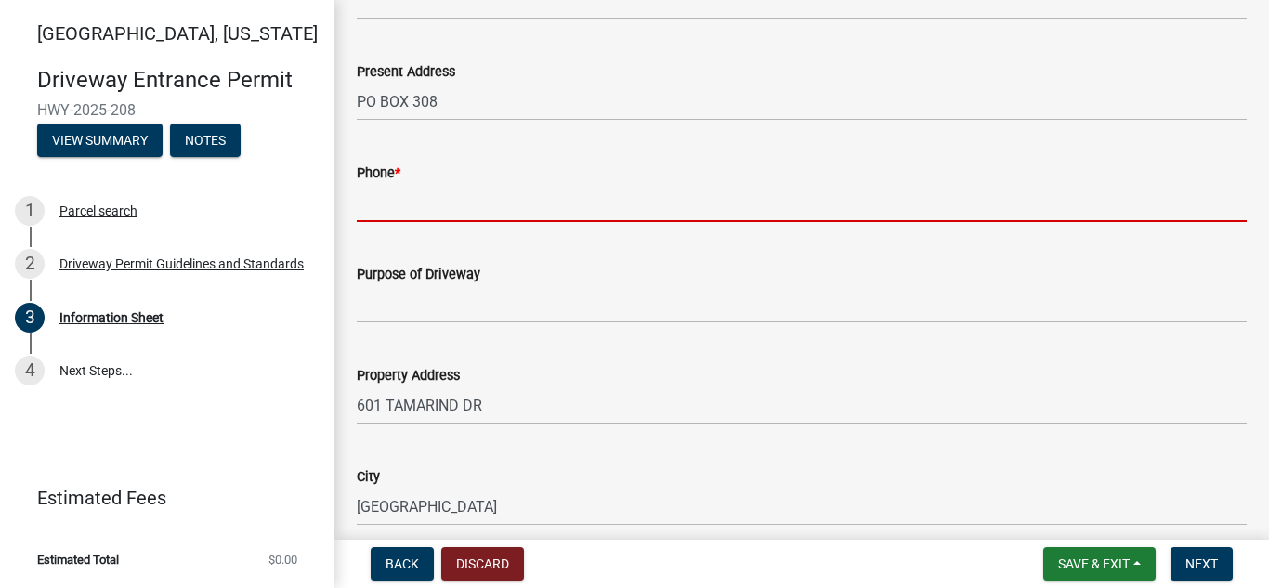
click at [401, 200] on input "Phone *" at bounding box center [802, 203] width 890 height 38
type input "5127052700"
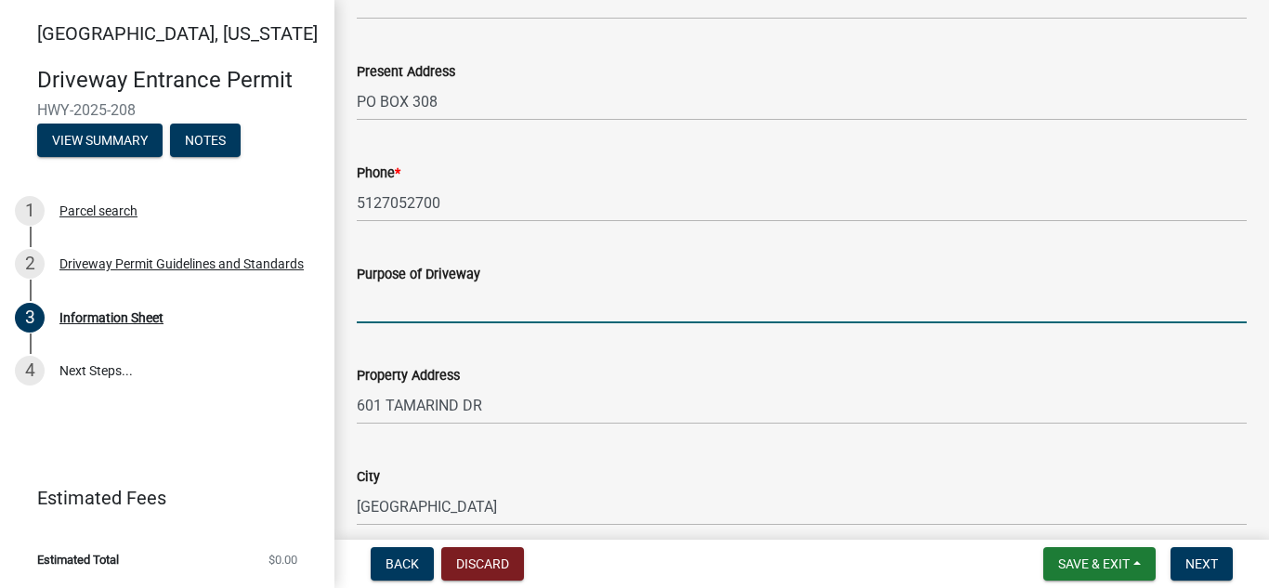
click at [470, 295] on input "Purpose of Driveway" at bounding box center [802, 304] width 890 height 38
type input "new construction residential drive"
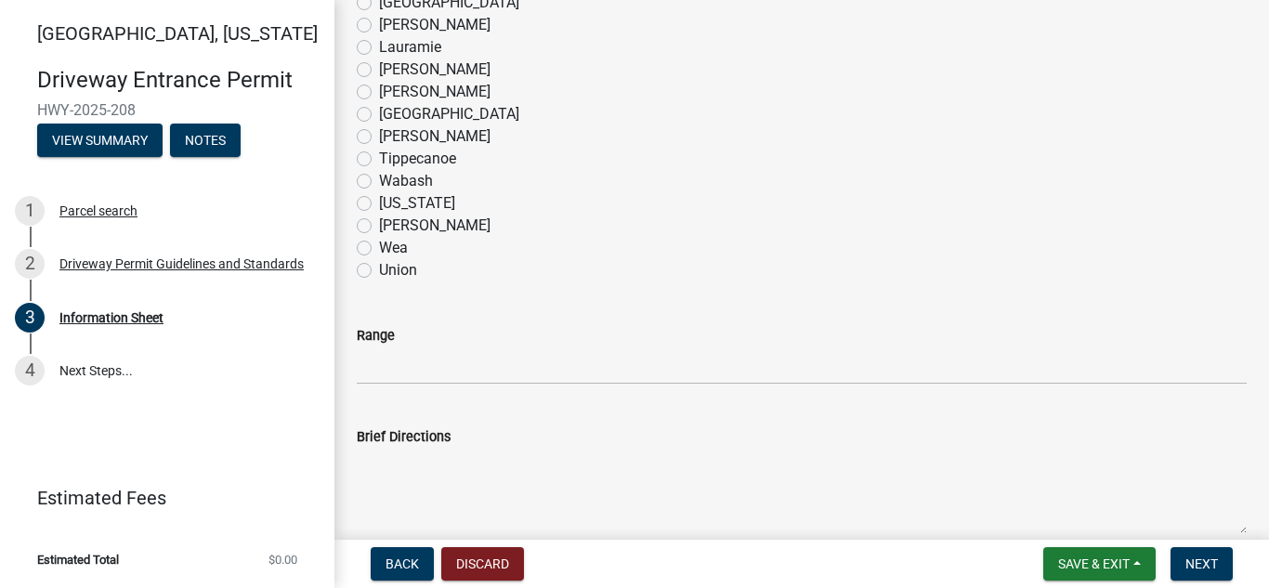
scroll to position [1560, 0]
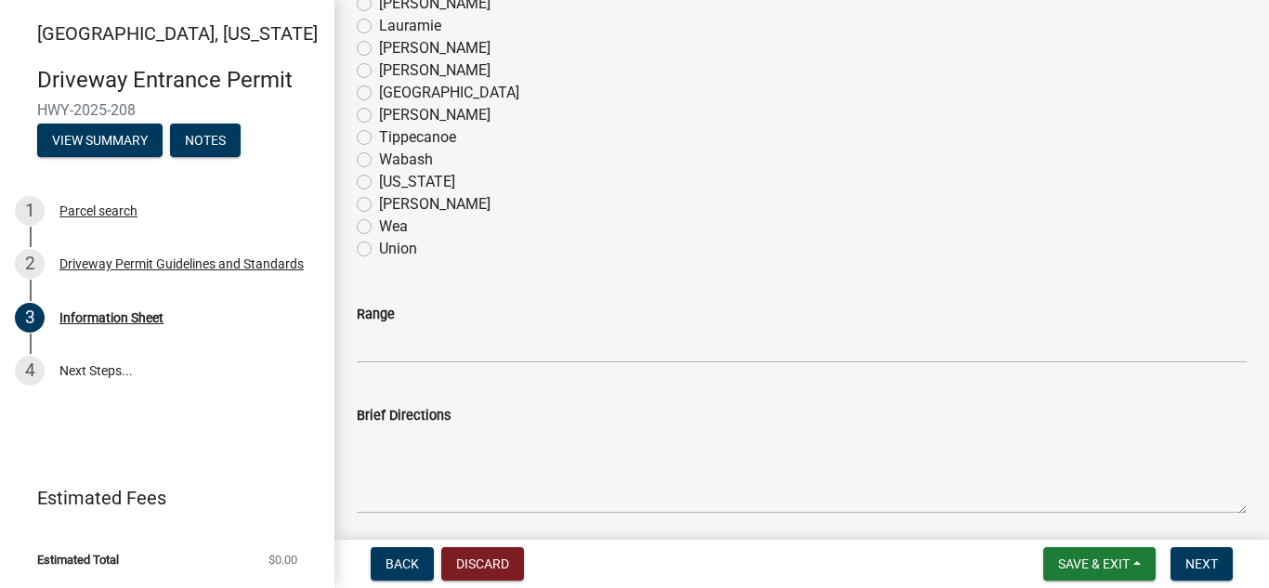
click at [379, 137] on label "Tippecanoe" at bounding box center [417, 137] width 77 height 22
click at [379, 137] on input "Tippecanoe" at bounding box center [385, 132] width 12 height 12
radio input "true"
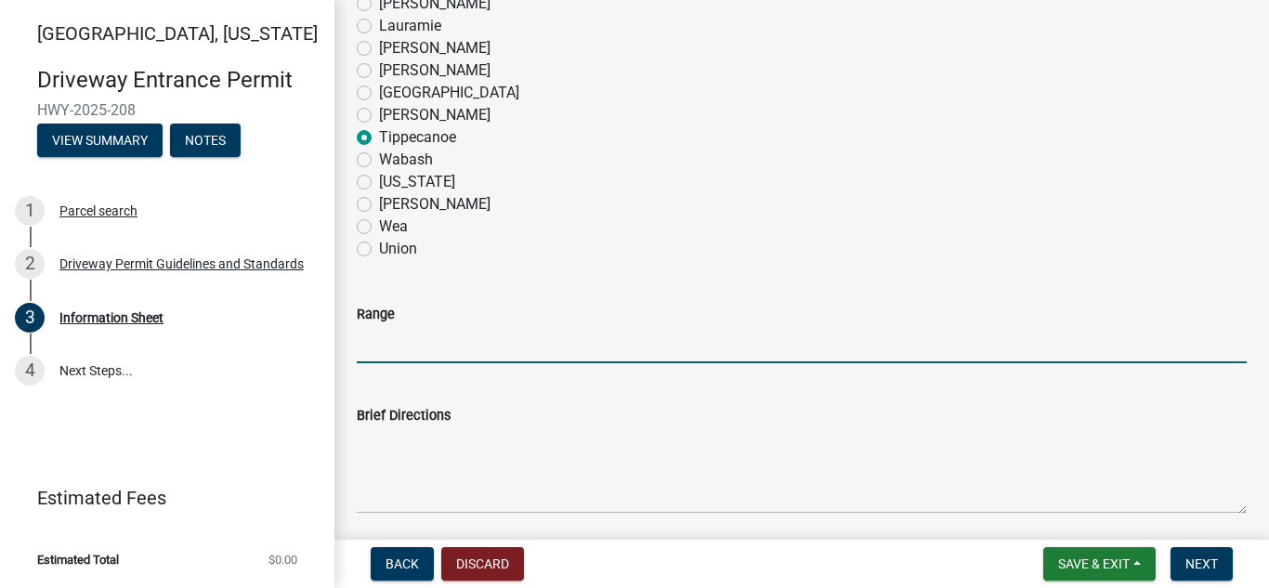
click at [410, 335] on input "Range" at bounding box center [802, 344] width 890 height 38
type input "20 24 4"
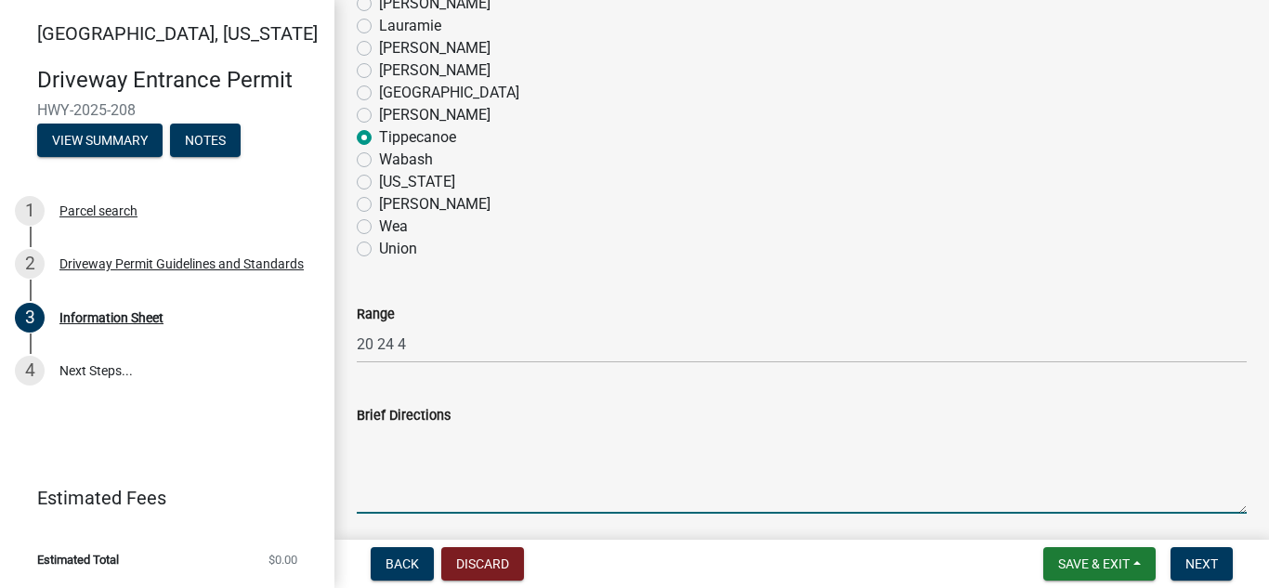
click at [426, 483] on textarea "Brief Directions" at bounding box center [802, 469] width 890 height 87
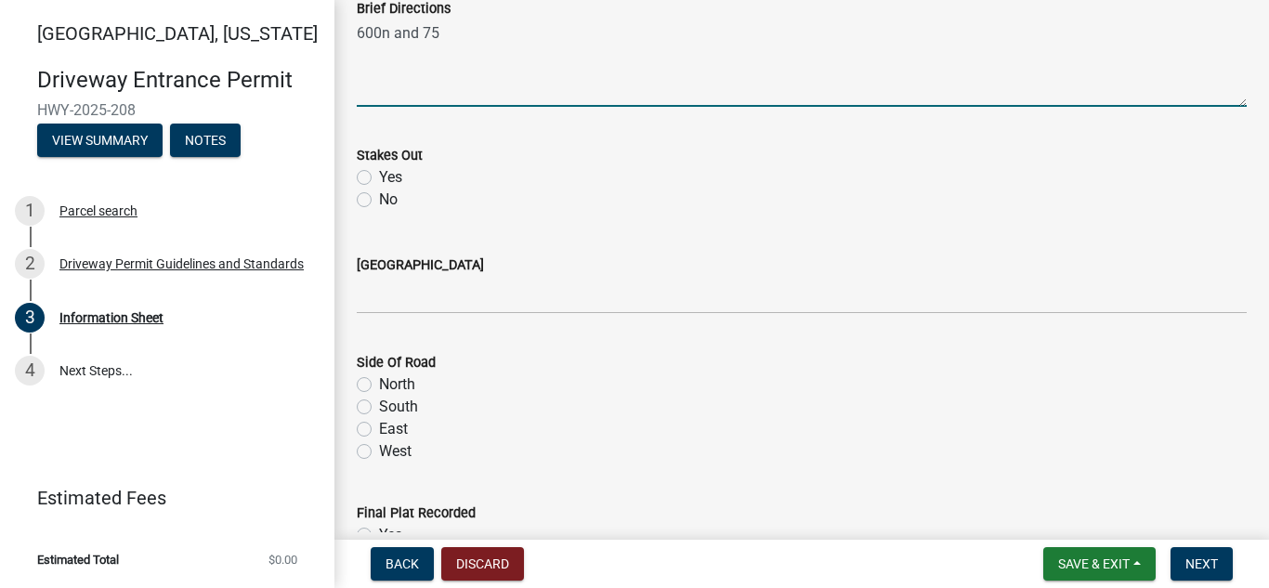
scroll to position [1969, 0]
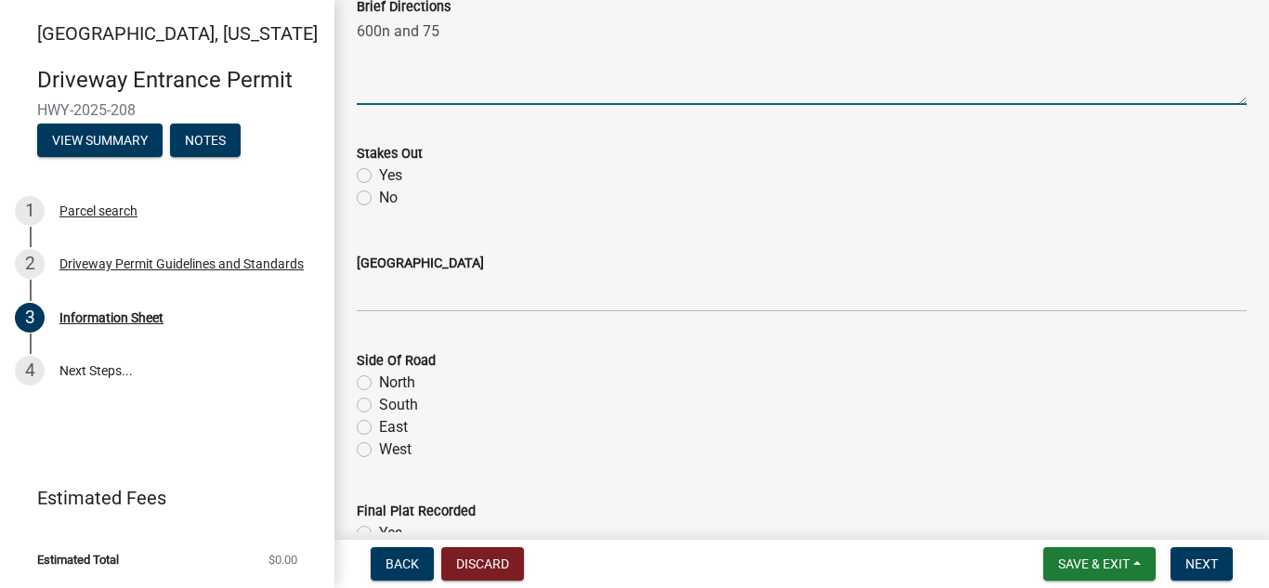
type textarea "600n and 75"
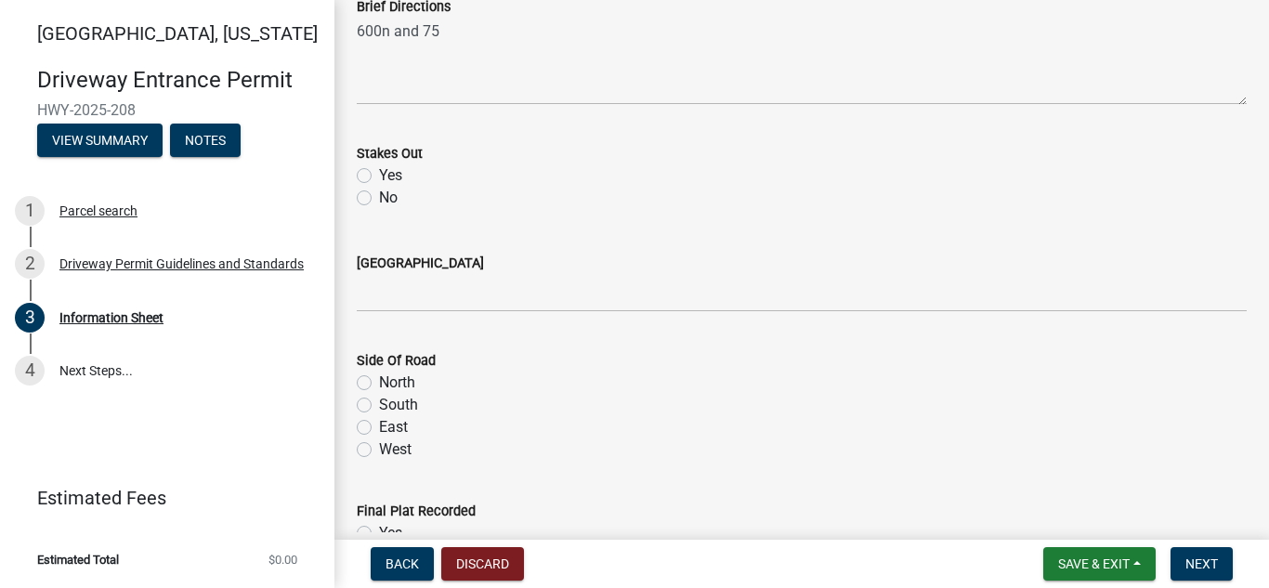
click at [379, 176] on label "Yes" at bounding box center [390, 175] width 23 height 22
click at [379, 176] on input "Yes" at bounding box center [385, 170] width 12 height 12
radio input "true"
click at [379, 405] on label "South" at bounding box center [398, 405] width 39 height 22
click at [379, 405] on input "South" at bounding box center [385, 400] width 12 height 12
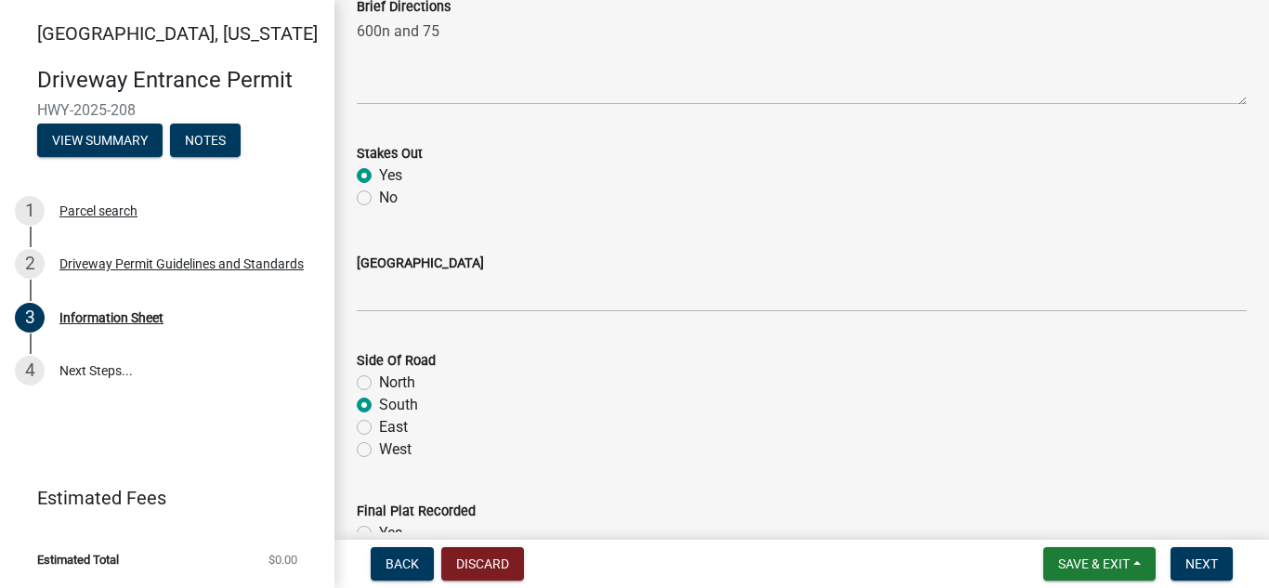
radio input "true"
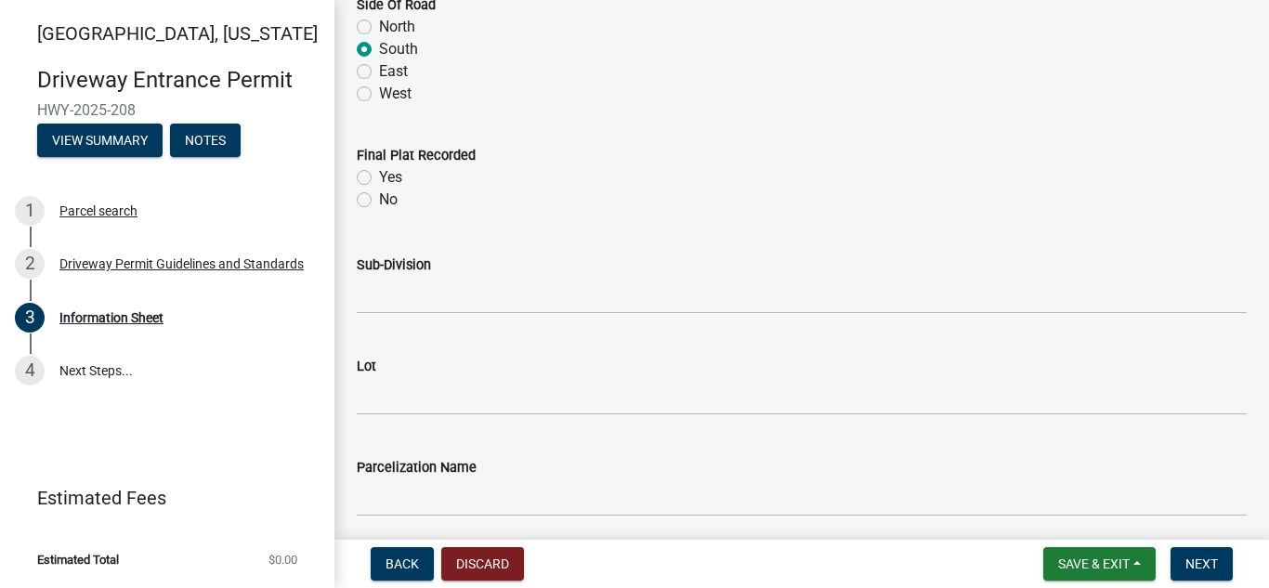
scroll to position [2340, 0]
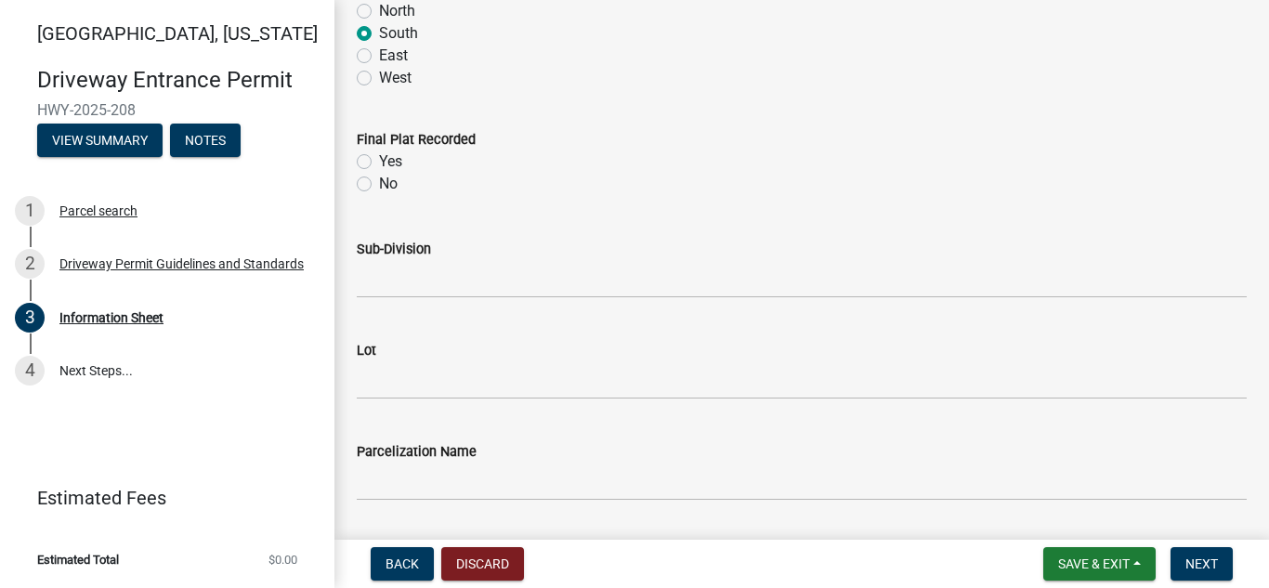
click at [379, 165] on label "Yes" at bounding box center [390, 161] width 23 height 22
click at [379, 163] on input "Yes" at bounding box center [385, 156] width 12 height 12
radio input "true"
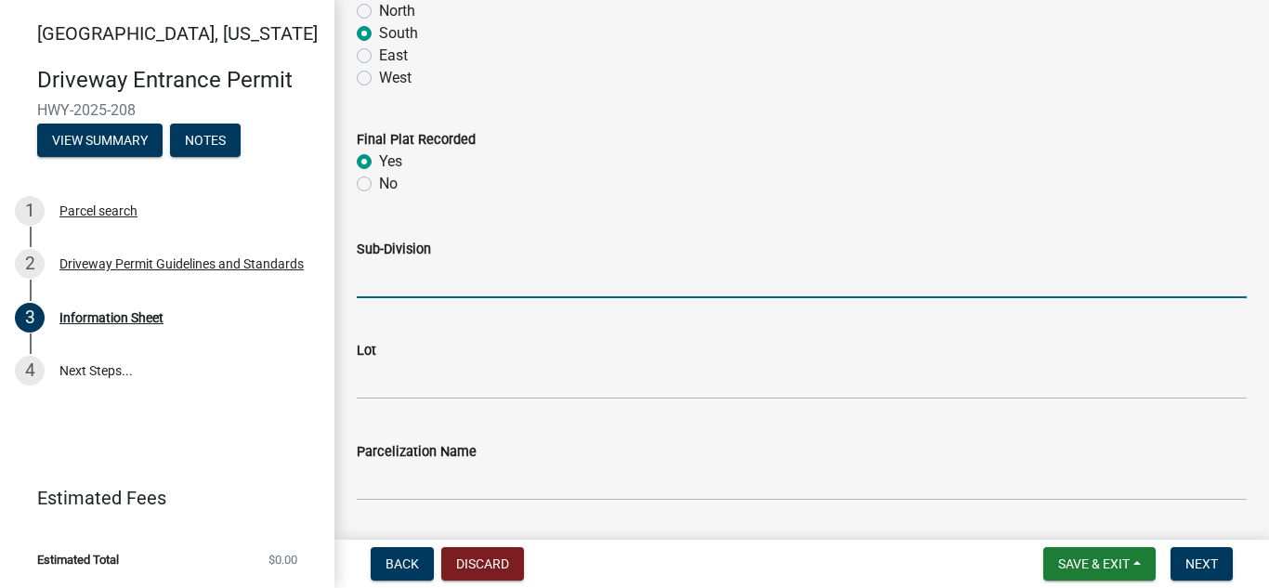
click at [423, 273] on input "Sub-Division" at bounding box center [802, 279] width 890 height 38
type input "Belle Terra"
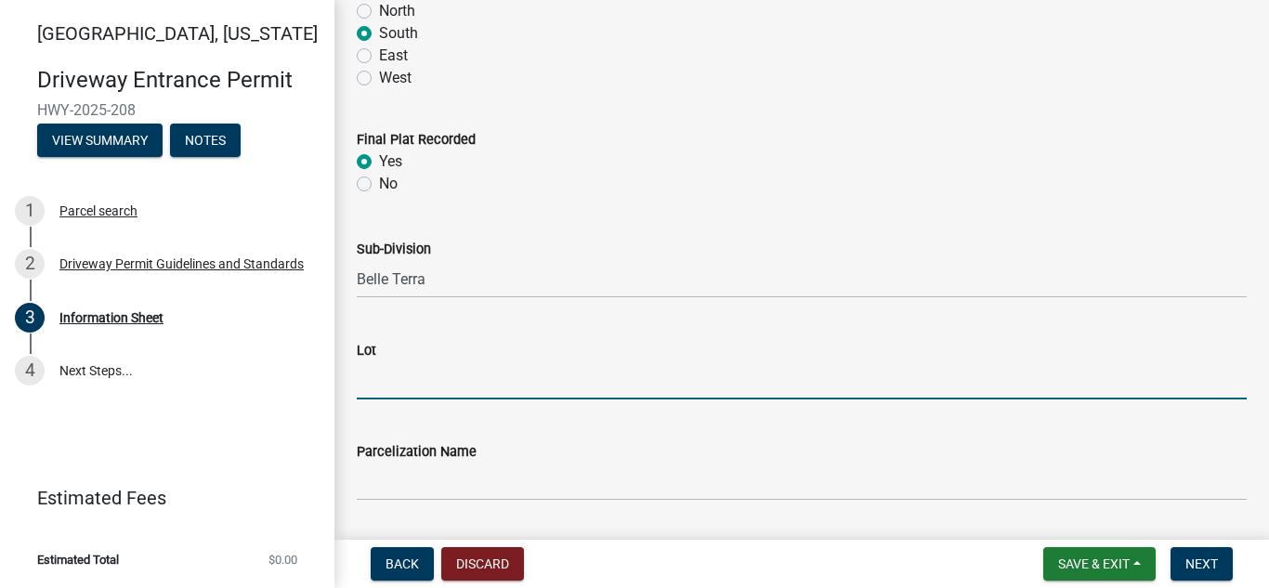
click at [435, 375] on input "Lot" at bounding box center [802, 380] width 890 height 38
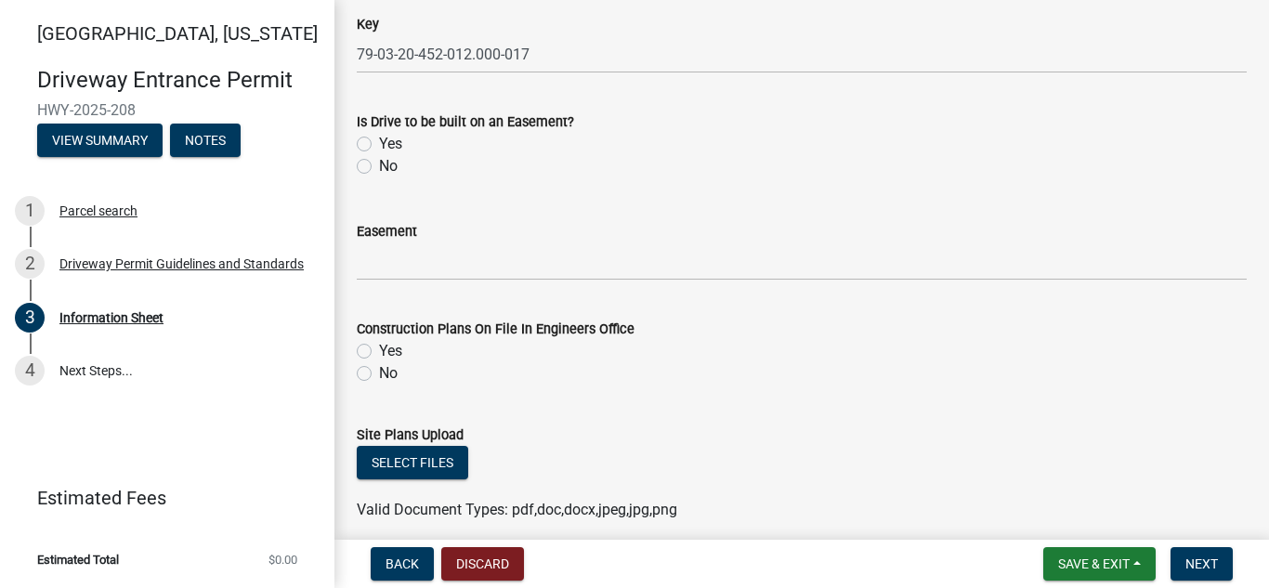
scroll to position [2972, 0]
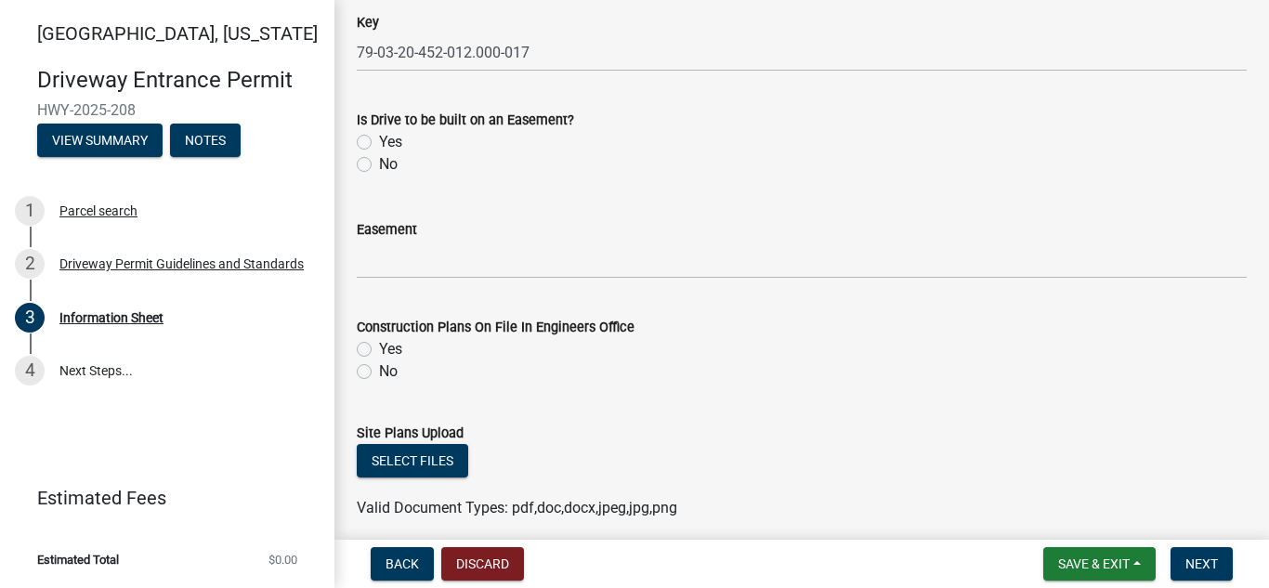
type input "36"
click at [379, 167] on label "No" at bounding box center [388, 164] width 19 height 22
click at [379, 165] on input "No" at bounding box center [385, 159] width 12 height 12
radio input "true"
click at [379, 347] on label "Yes" at bounding box center [390, 349] width 23 height 22
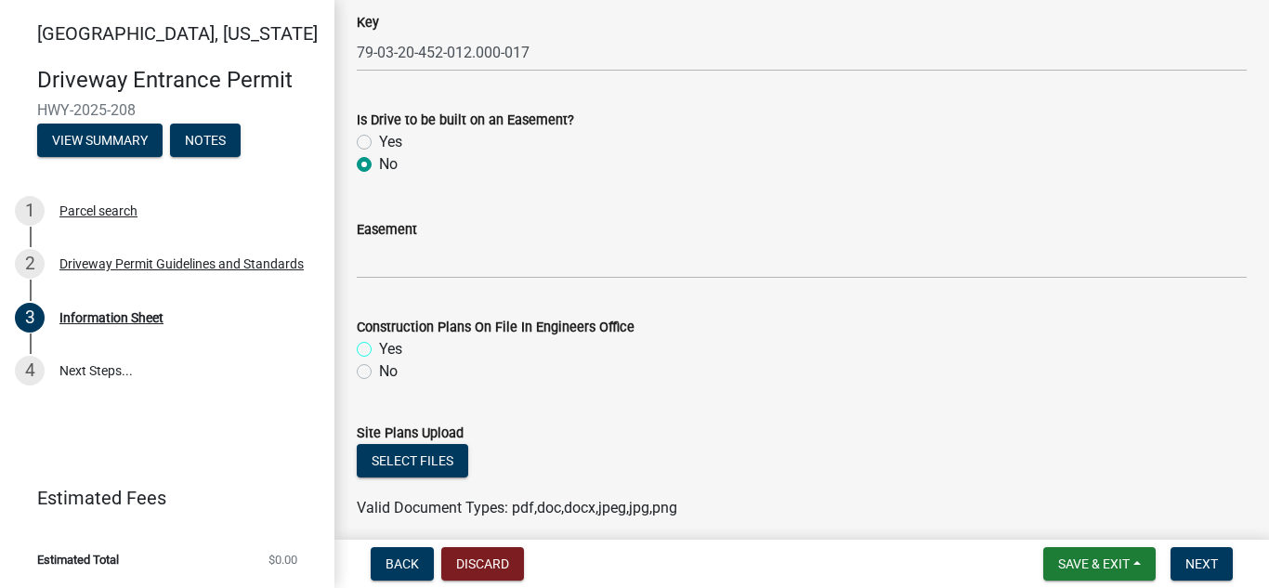
click at [379, 347] on input "Yes" at bounding box center [385, 344] width 12 height 12
radio input "true"
click at [429, 462] on button "Select files" at bounding box center [412, 460] width 111 height 33
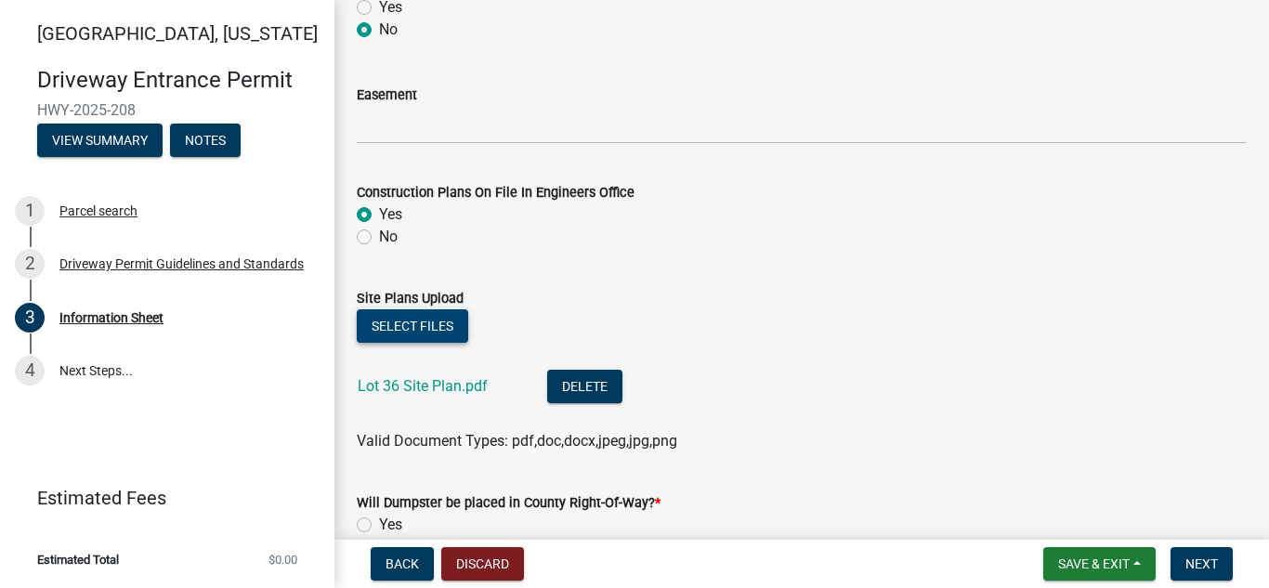
scroll to position [3222, 0]
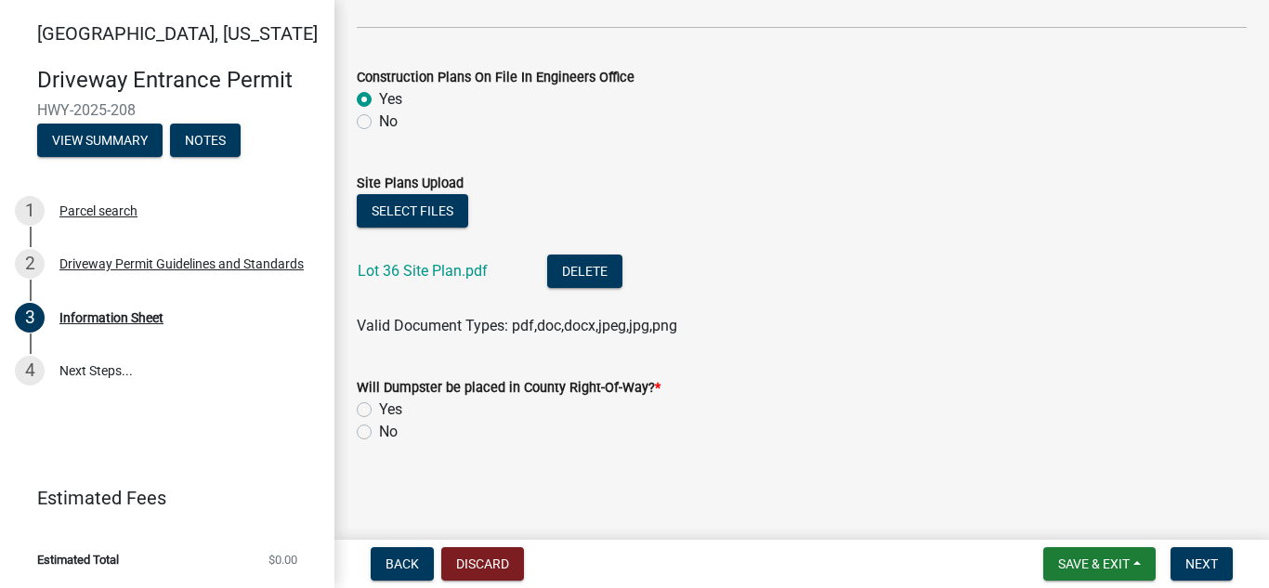
click at [379, 433] on label "No" at bounding box center [388, 432] width 19 height 22
click at [379, 433] on input "No" at bounding box center [385, 427] width 12 height 12
radio input "true"
click at [1205, 560] on span "Next" at bounding box center [1201, 563] width 33 height 15
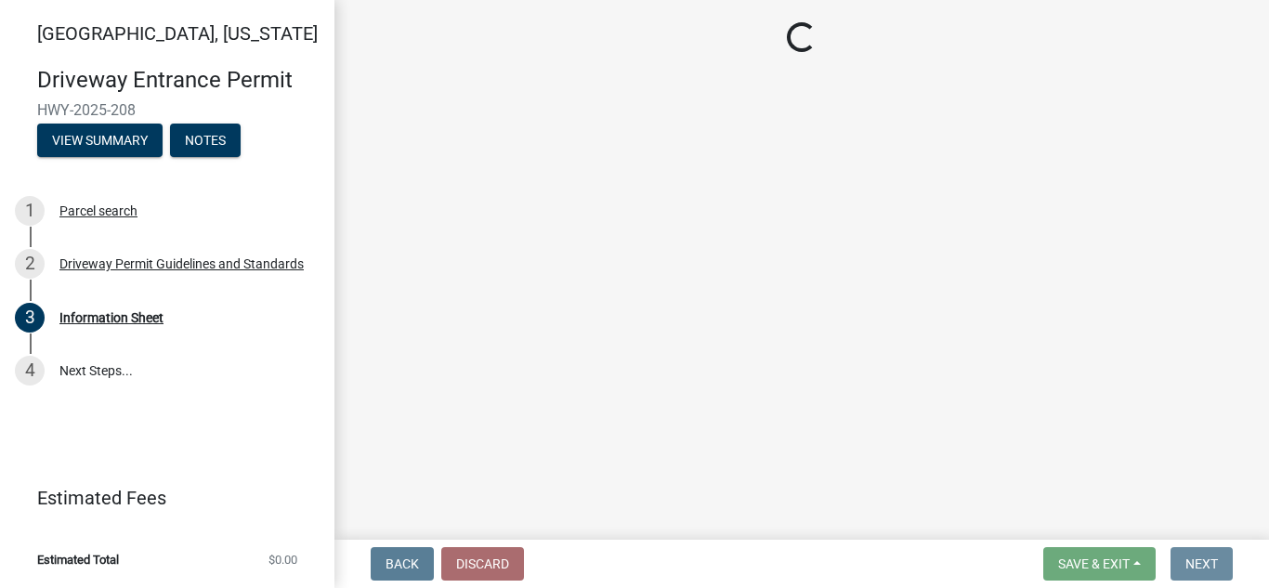
scroll to position [0, 0]
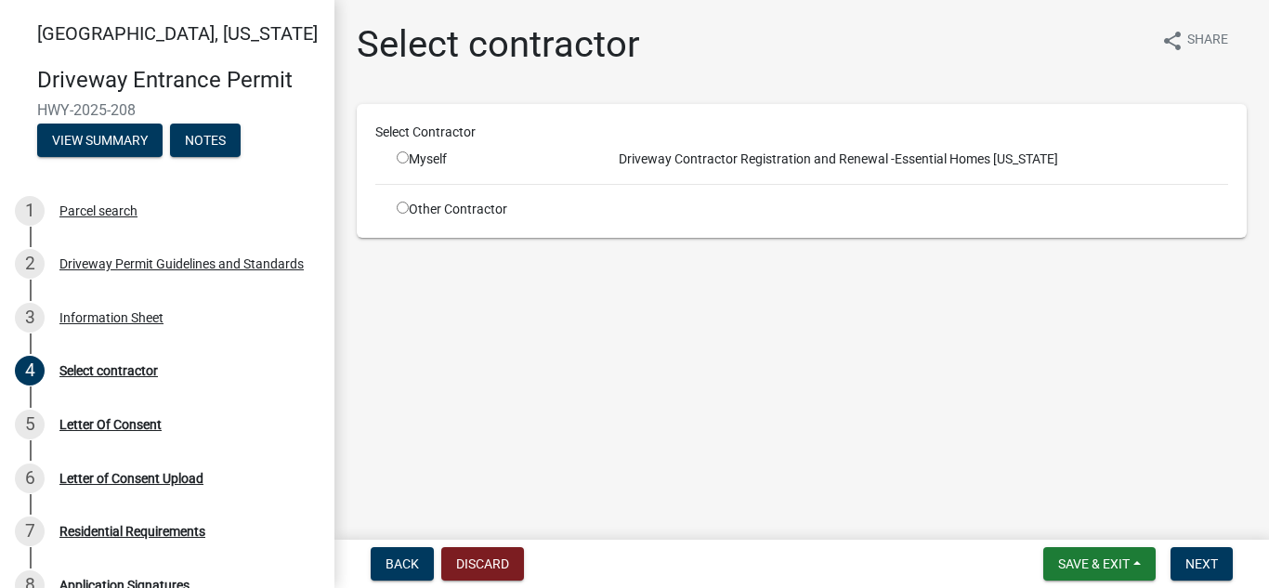
click at [407, 162] on input "radio" at bounding box center [403, 157] width 12 height 12
radio input "true"
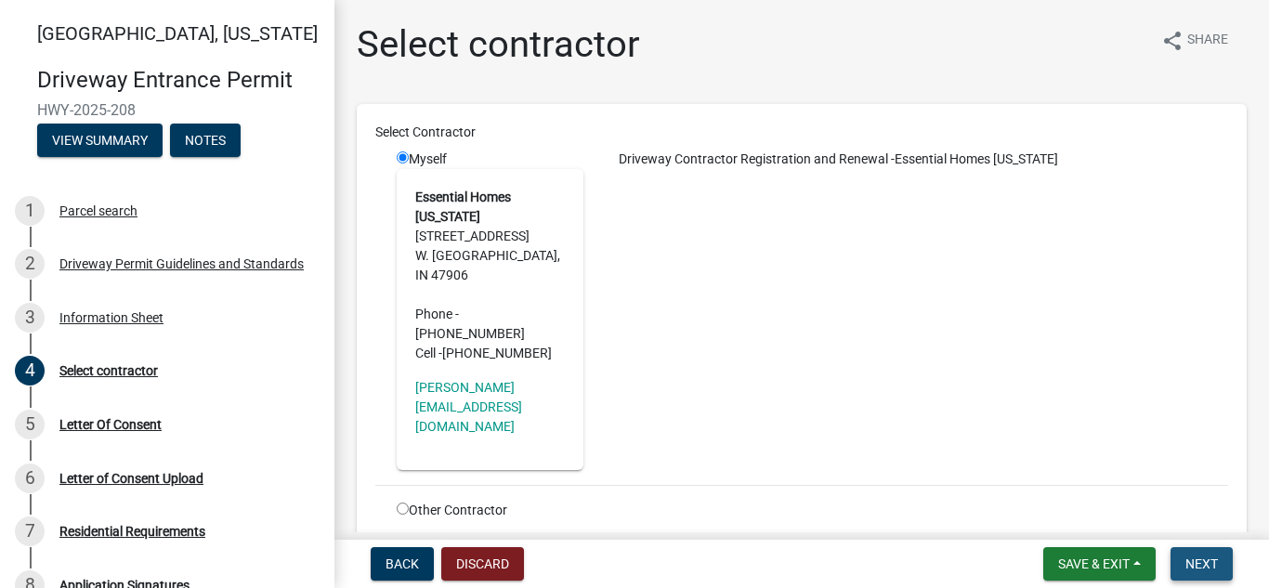
click at [1199, 562] on span "Next" at bounding box center [1201, 563] width 33 height 15
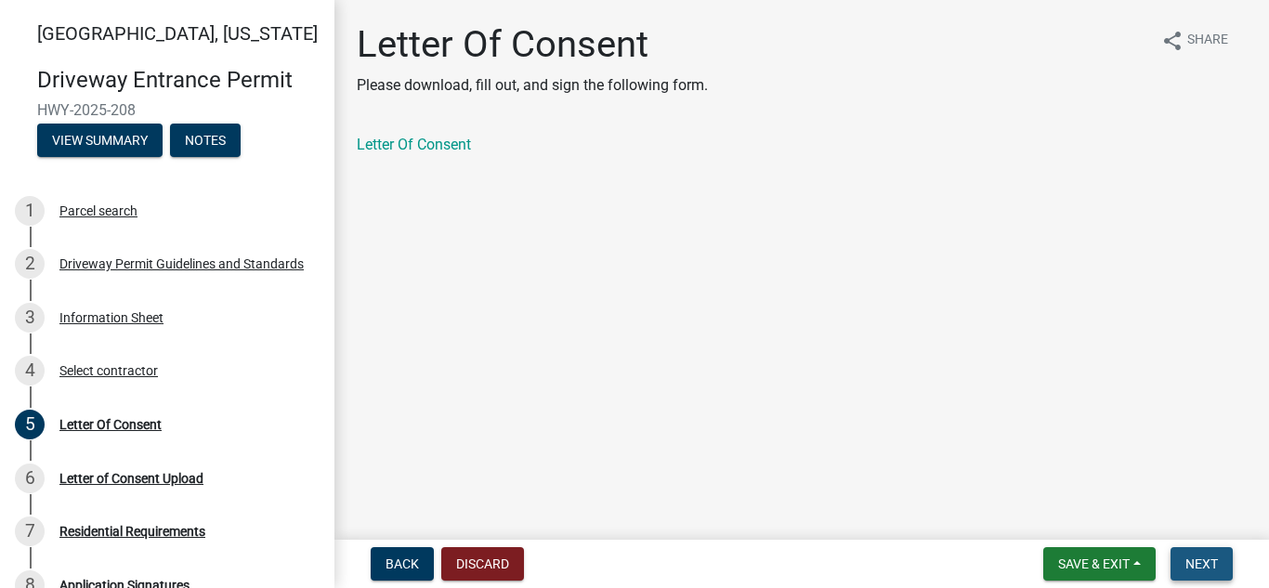
click at [1195, 556] on span "Next" at bounding box center [1201, 563] width 33 height 15
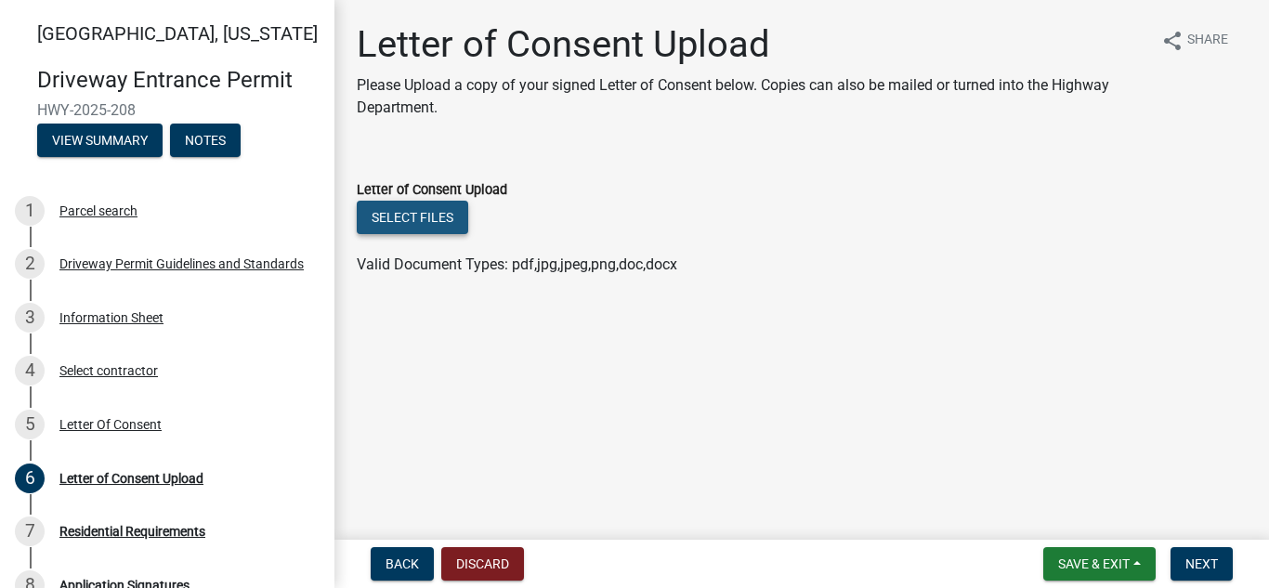
click at [438, 217] on button "Select files" at bounding box center [412, 217] width 111 height 33
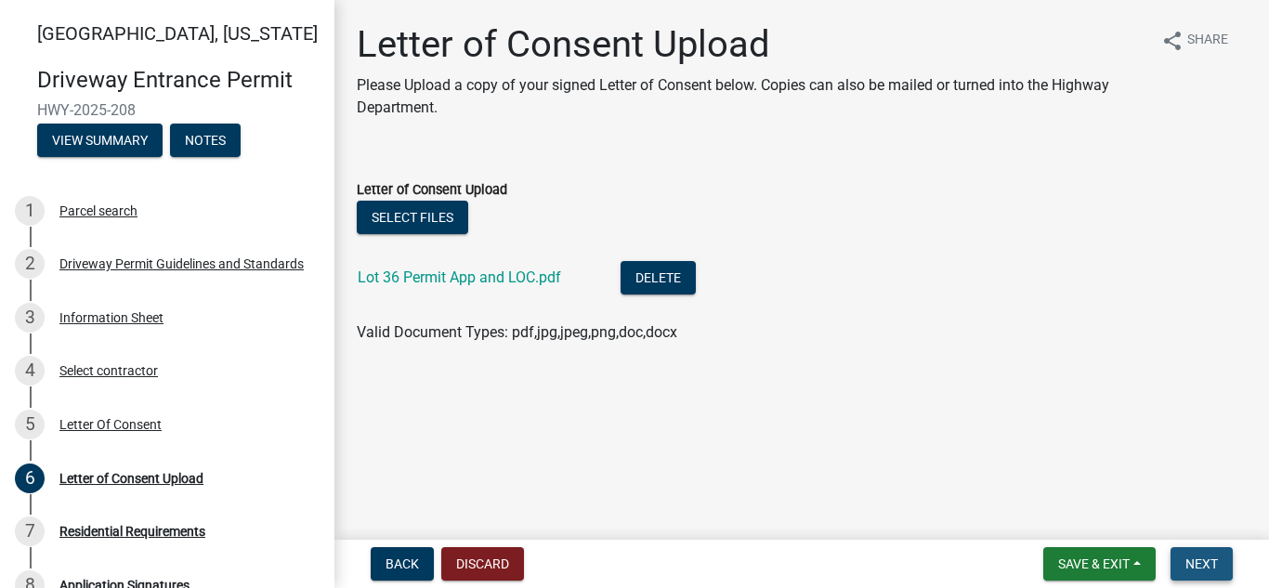
click at [1201, 556] on span "Next" at bounding box center [1201, 563] width 33 height 15
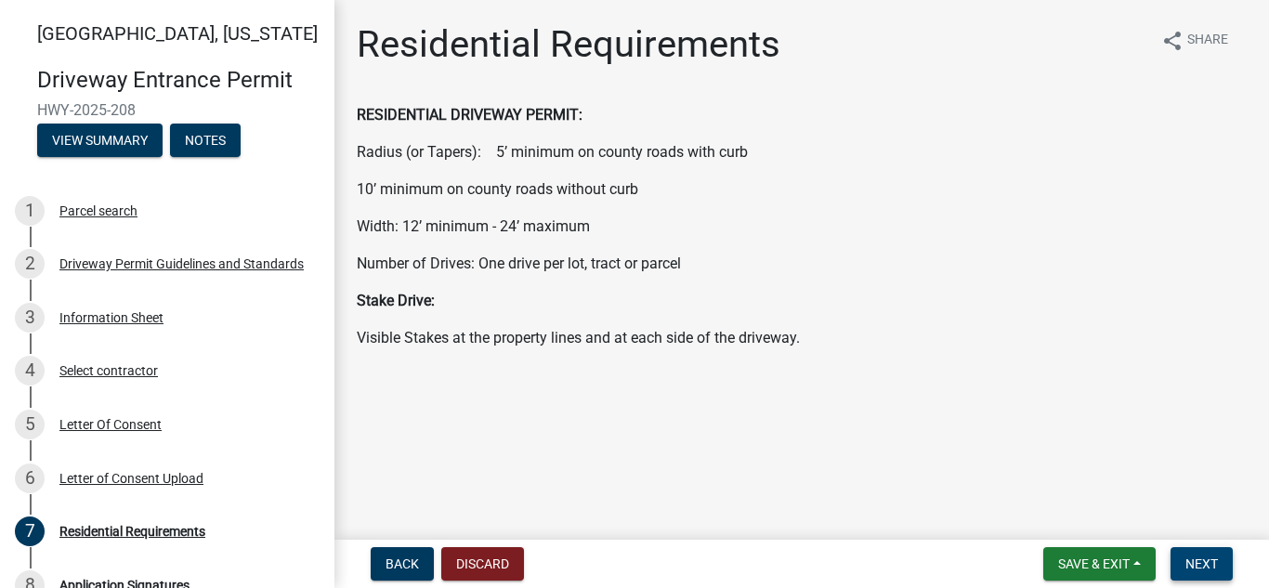
click at [1200, 566] on span "Next" at bounding box center [1201, 563] width 33 height 15
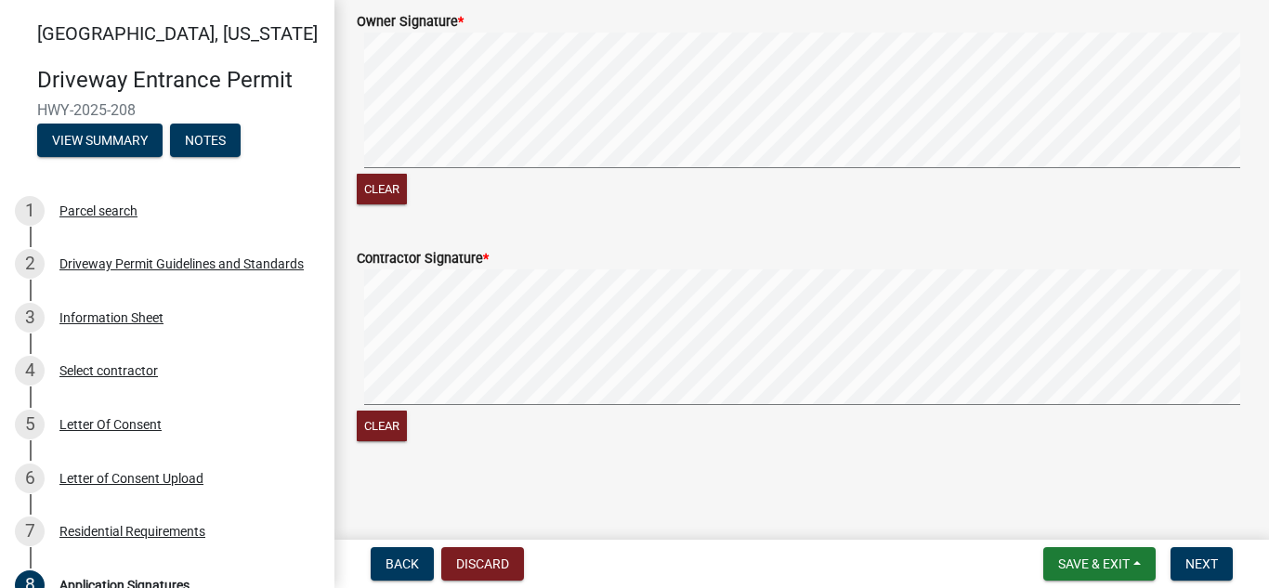
scroll to position [1303, 0]
click at [1206, 569] on span "Next" at bounding box center [1201, 563] width 33 height 15
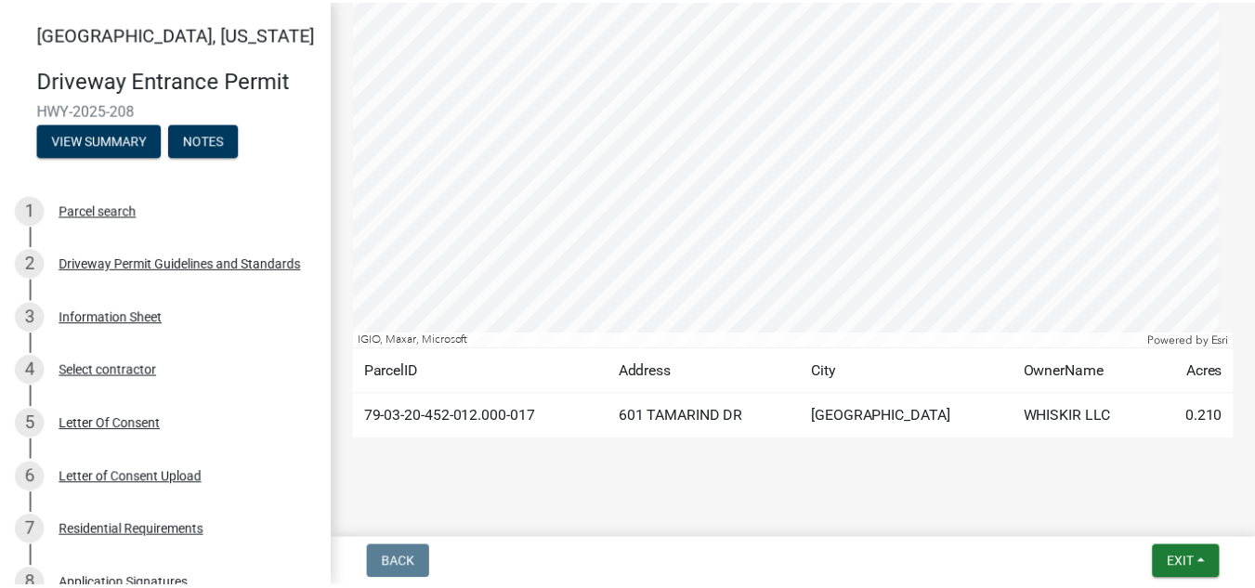
scroll to position [409, 0]
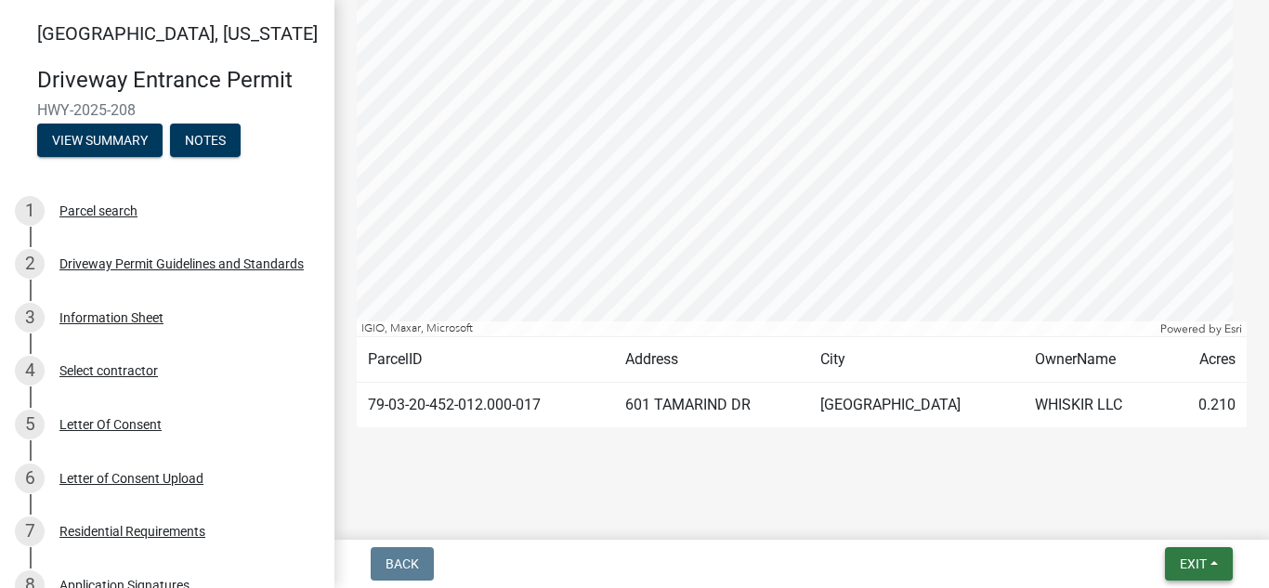
click at [1215, 554] on button "Exit" at bounding box center [1199, 563] width 68 height 33
click at [1150, 513] on button "Save & Exit" at bounding box center [1158, 515] width 149 height 45
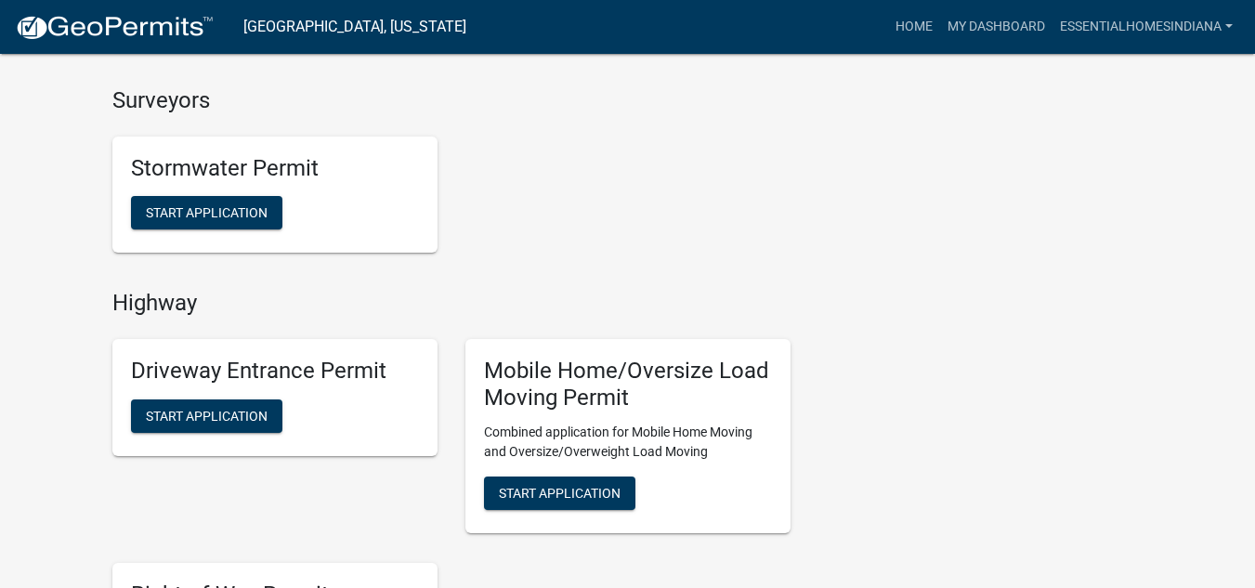
scroll to position [1685, 0]
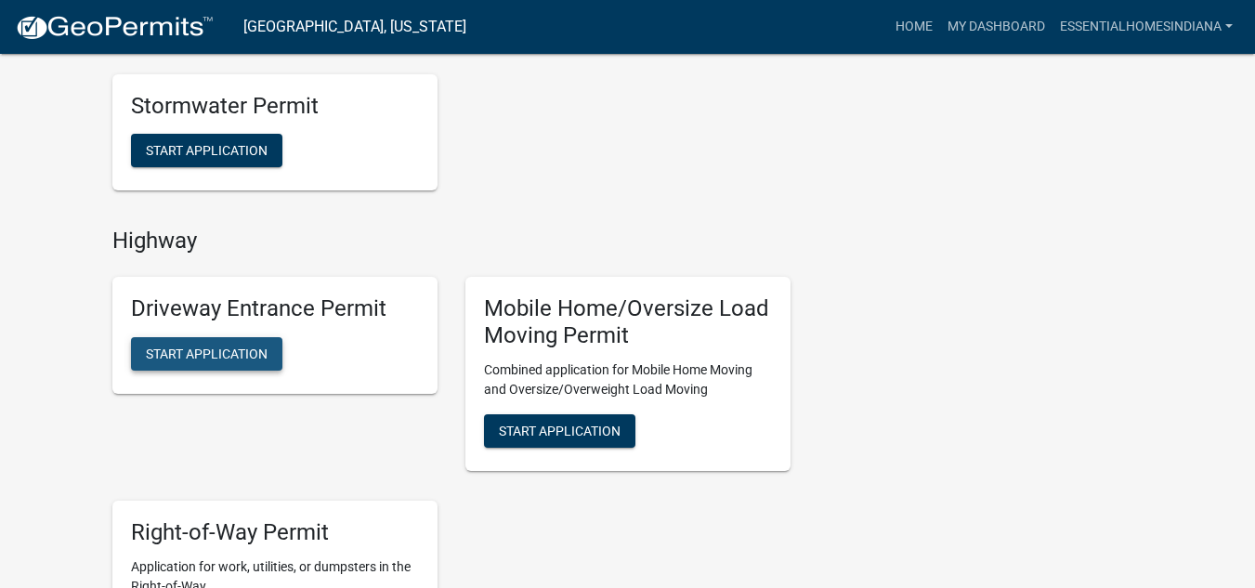
click at [247, 352] on span "Start Application" at bounding box center [207, 353] width 122 height 15
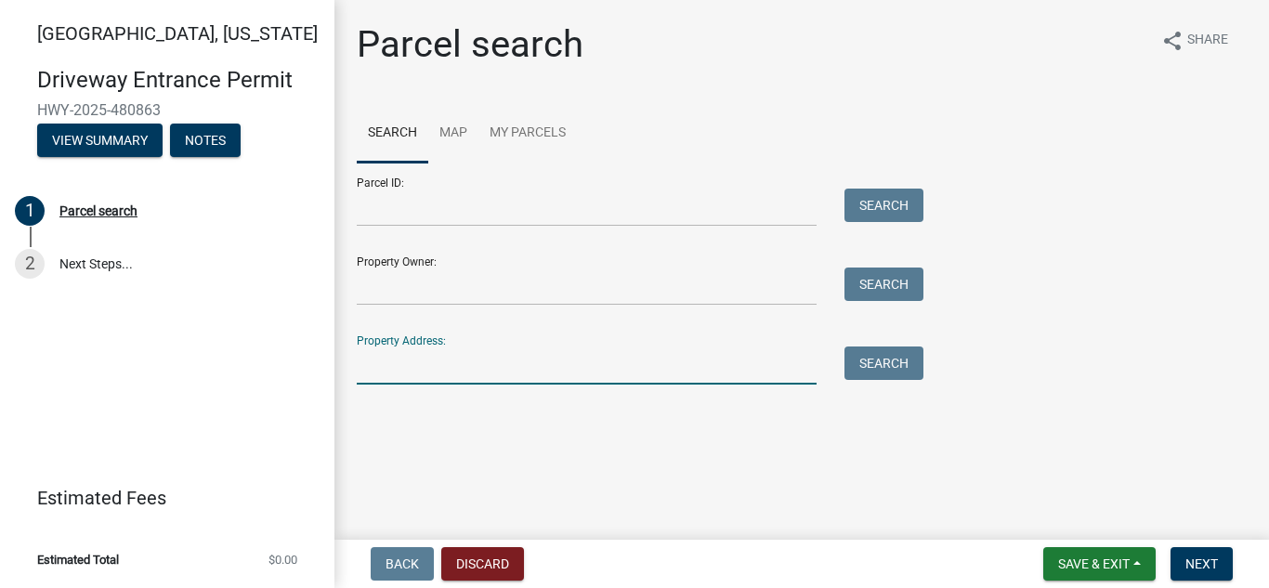
click at [421, 346] on input "Property Address:" at bounding box center [587, 365] width 460 height 38
type input "651 tamarind"
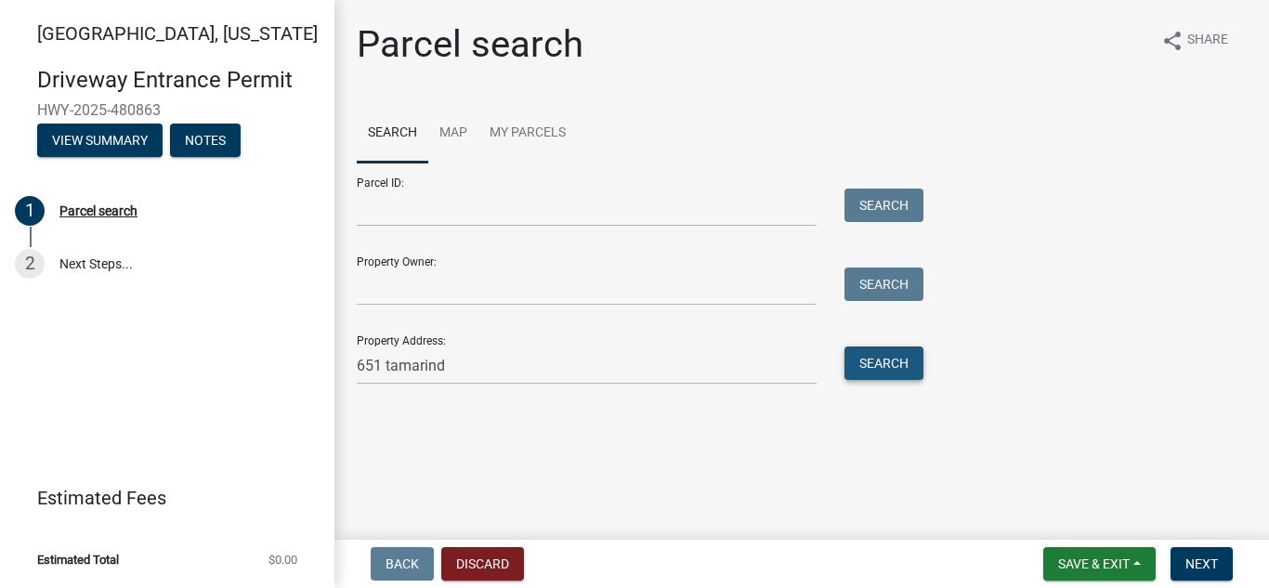
click at [890, 360] on button "Search" at bounding box center [883, 362] width 79 height 33
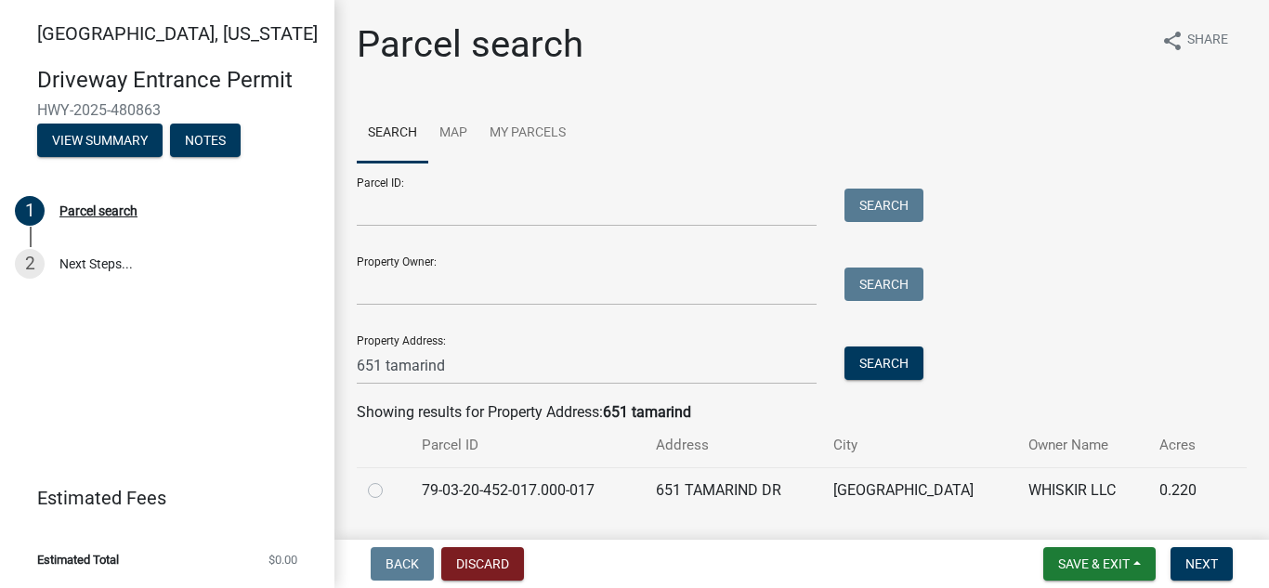
click at [390, 479] on label at bounding box center [390, 479] width 0 height 0
click at [390, 491] on input "radio" at bounding box center [396, 485] width 12 height 12
radio input "true"
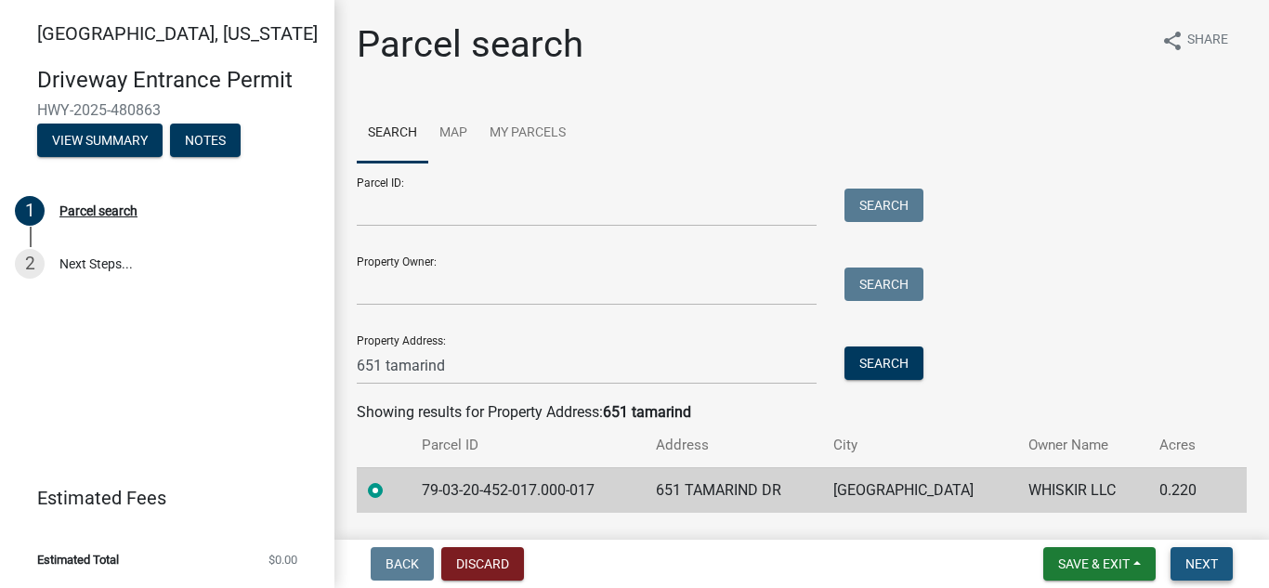
click at [1197, 559] on span "Next" at bounding box center [1201, 563] width 33 height 15
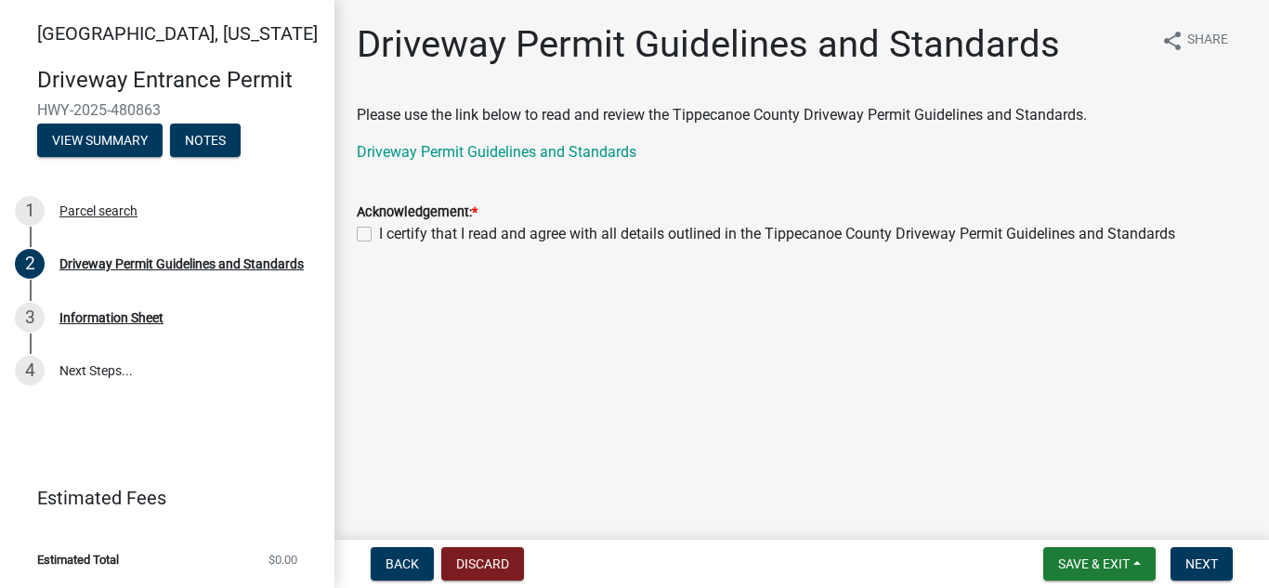
click at [379, 230] on label "I certify that I read and agree with all details outlined in the Tippecanoe Cou…" at bounding box center [777, 234] width 796 height 22
click at [379, 230] on input "I certify that I read and agree with all details outlined in the Tippecanoe Cou…" at bounding box center [385, 229] width 12 height 12
checkbox input "true"
click at [1204, 556] on span "Next" at bounding box center [1201, 563] width 33 height 15
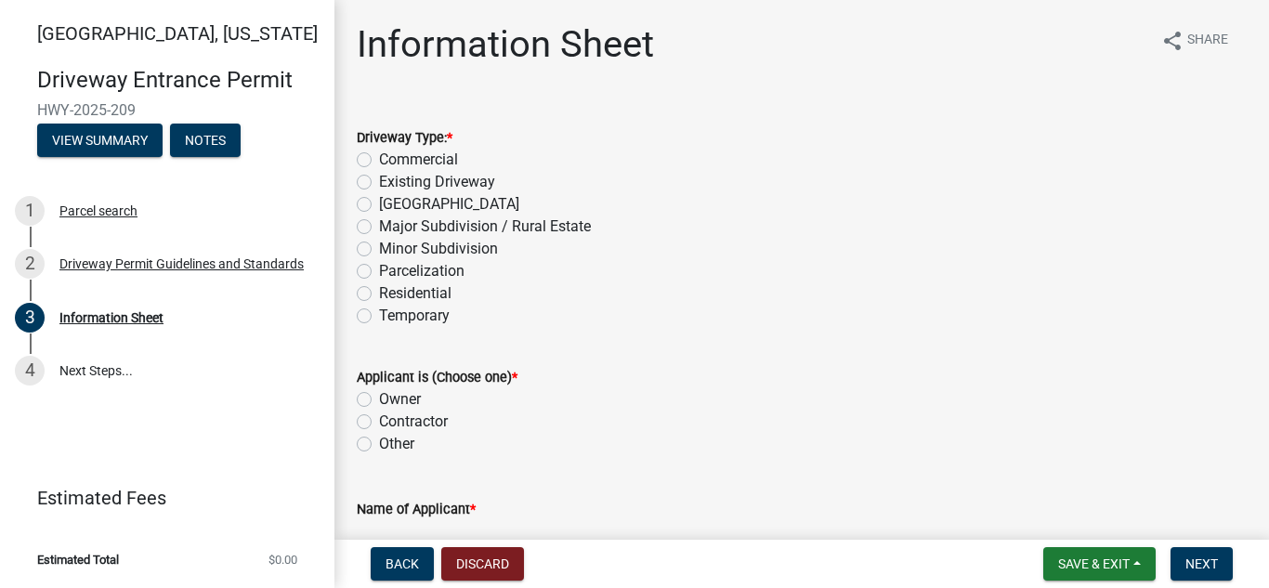
click at [379, 295] on label "Residential" at bounding box center [415, 293] width 72 height 22
click at [379, 294] on input "Residential" at bounding box center [385, 288] width 12 height 12
radio input "true"
click at [379, 399] on label "Owner" at bounding box center [400, 399] width 42 height 22
click at [379, 399] on input "Owner" at bounding box center [385, 394] width 12 height 12
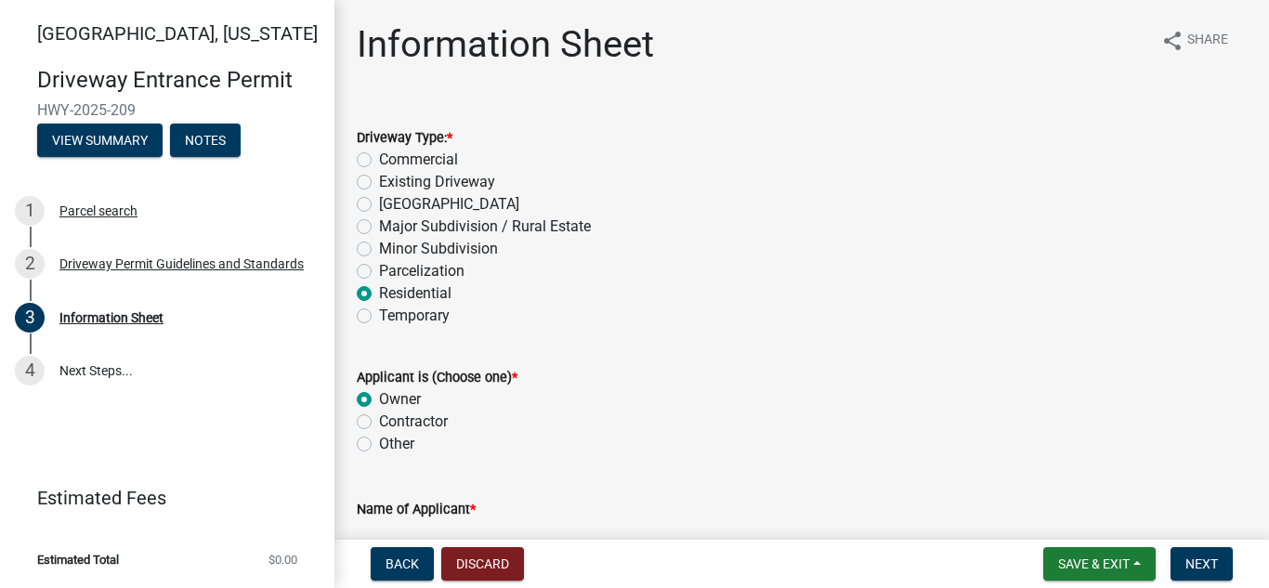
radio input "true"
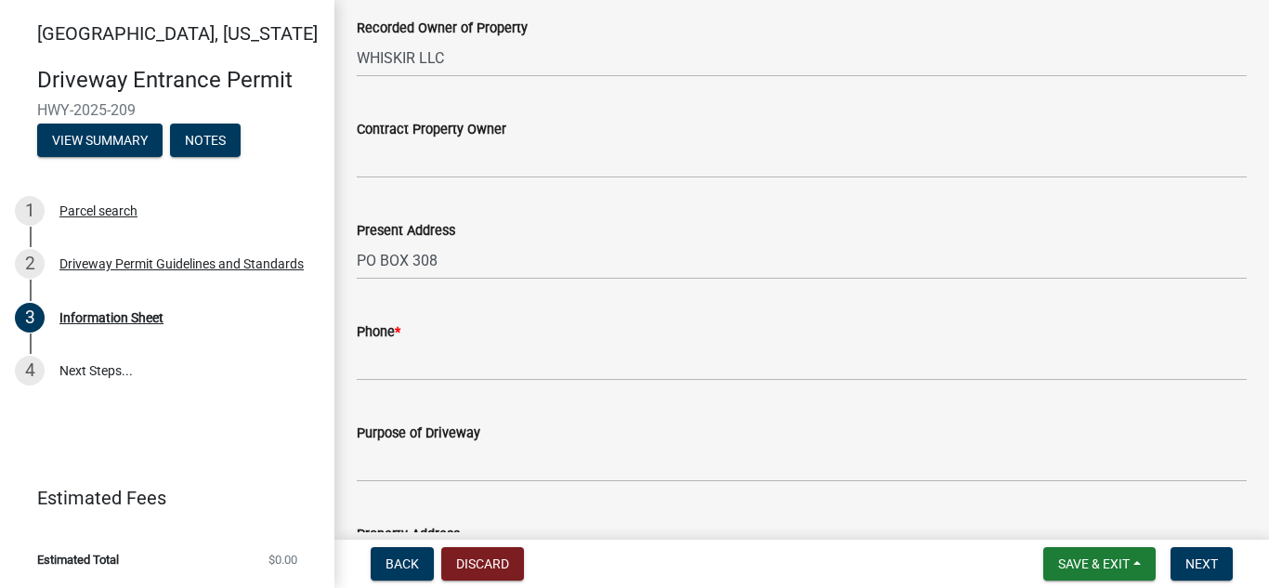
scroll to position [632, 0]
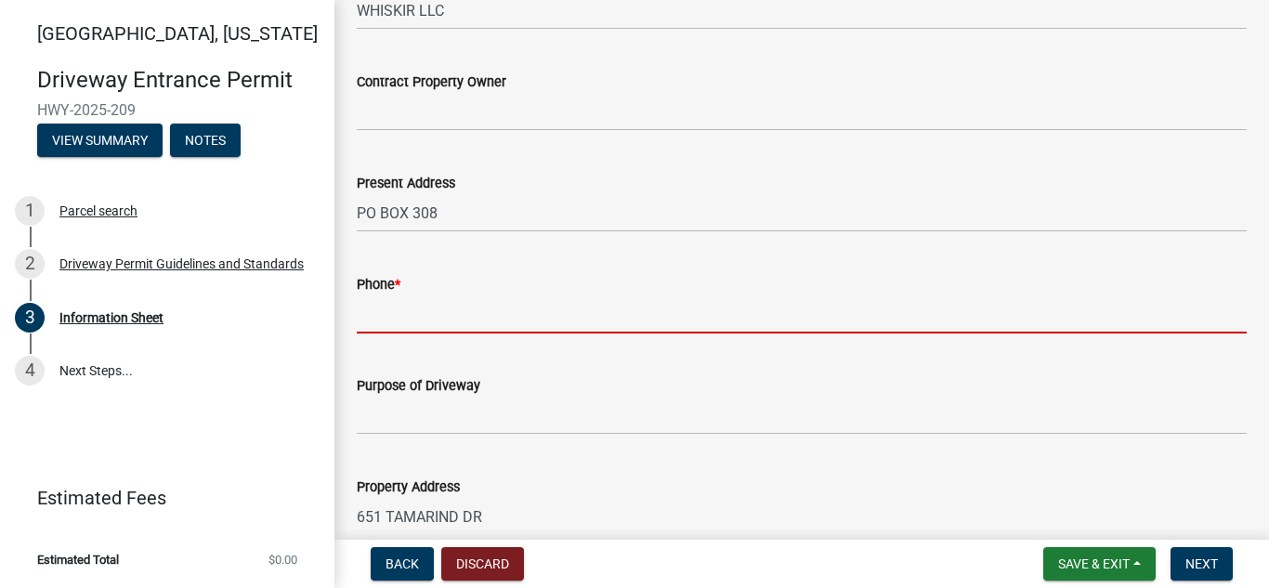
click at [496, 302] on input "Phone *" at bounding box center [802, 314] width 890 height 38
type input "5127052700"
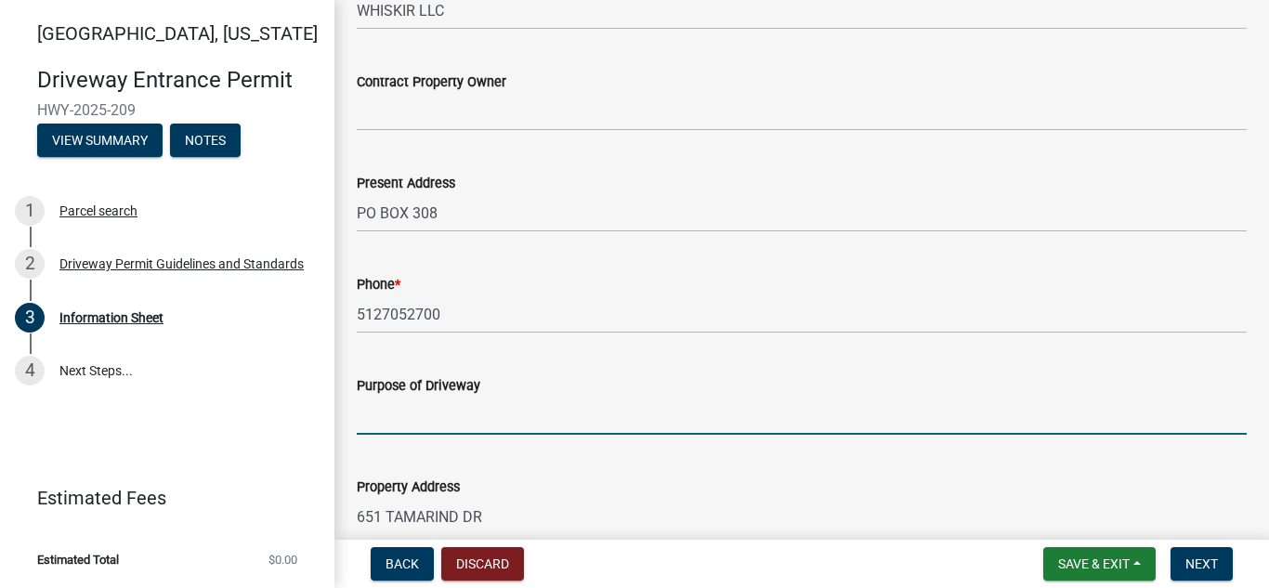
click at [427, 412] on input "Purpose of Driveway" at bounding box center [802, 416] width 890 height 38
type input "new construction residential drive"
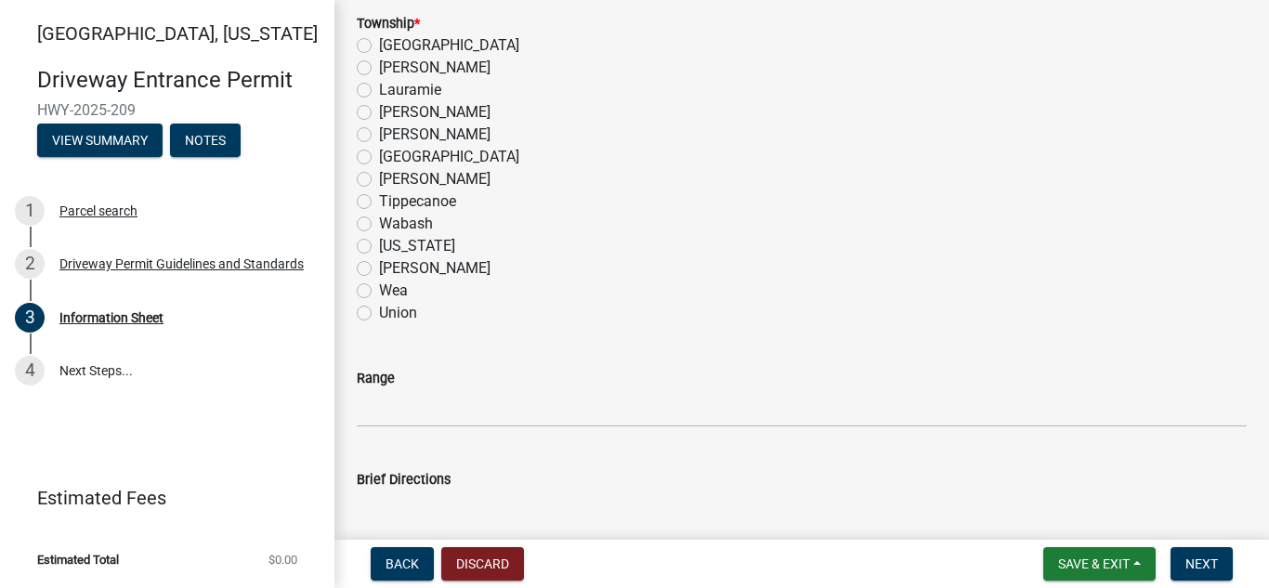
scroll to position [1523, 0]
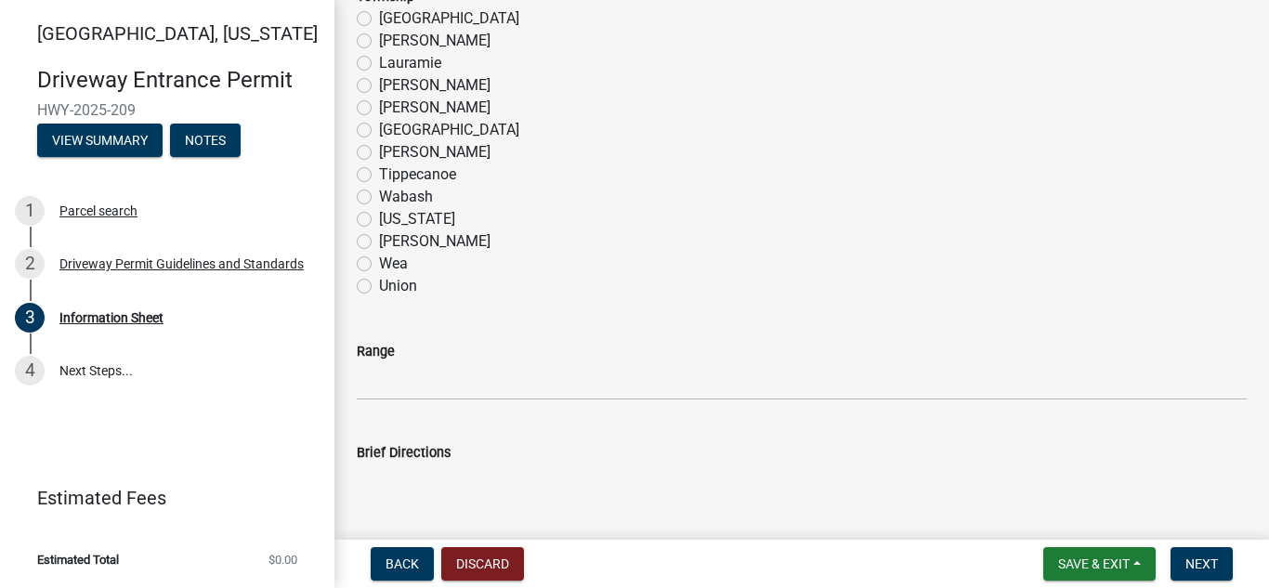
click at [379, 173] on label "Tippecanoe" at bounding box center [417, 174] width 77 height 22
click at [379, 173] on input "Tippecanoe" at bounding box center [385, 169] width 12 height 12
radio input "true"
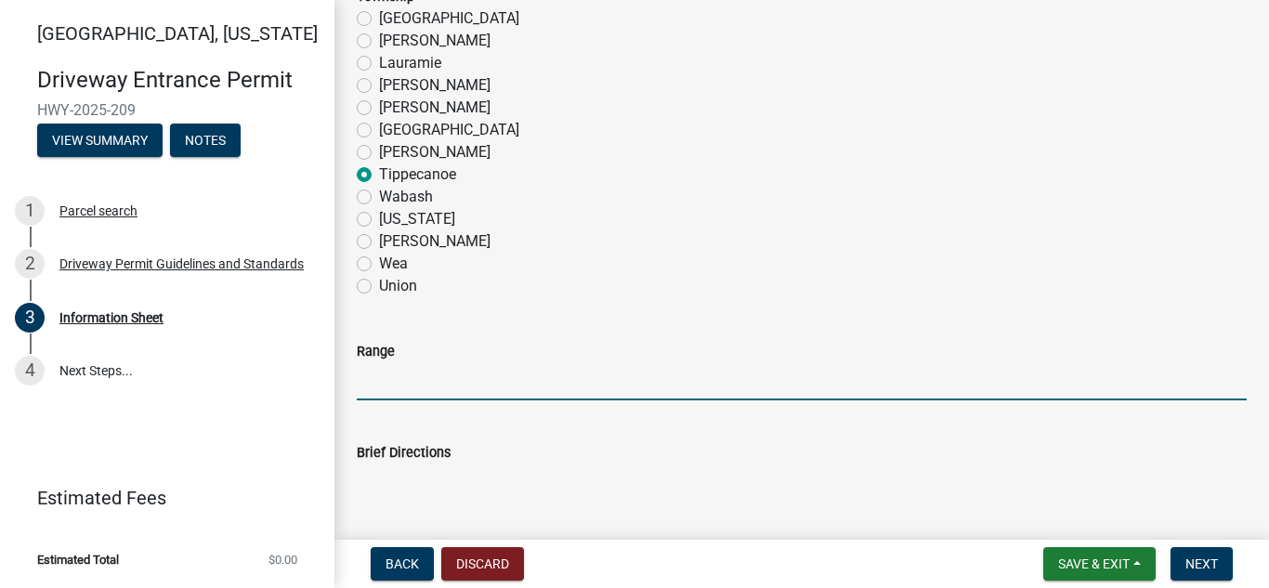
click at [411, 374] on input "Range" at bounding box center [802, 381] width 890 height 38
type input "20 24 4"
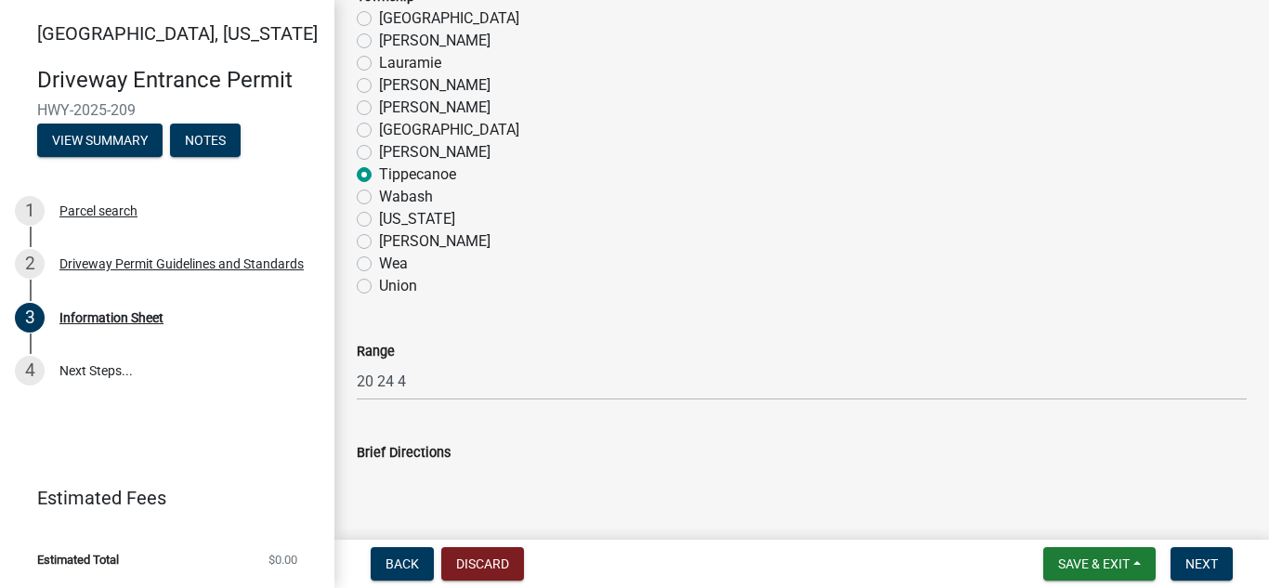
click at [442, 510] on textarea "Brief Directions" at bounding box center [802, 506] width 890 height 87
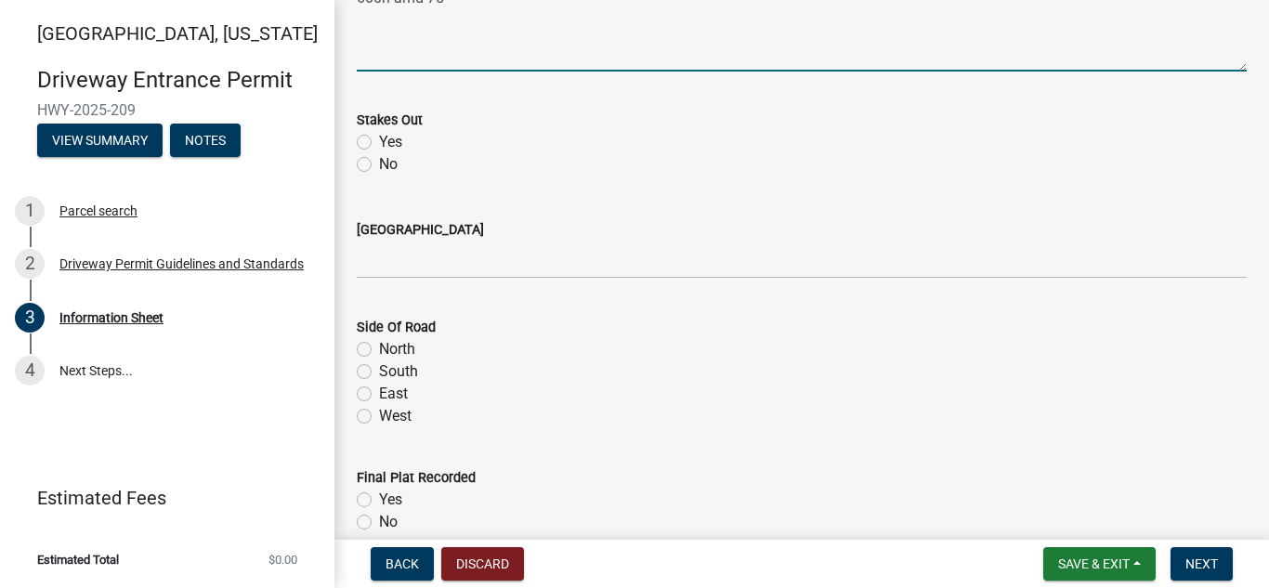
scroll to position [2006, 0]
type textarea "600n amd 75"
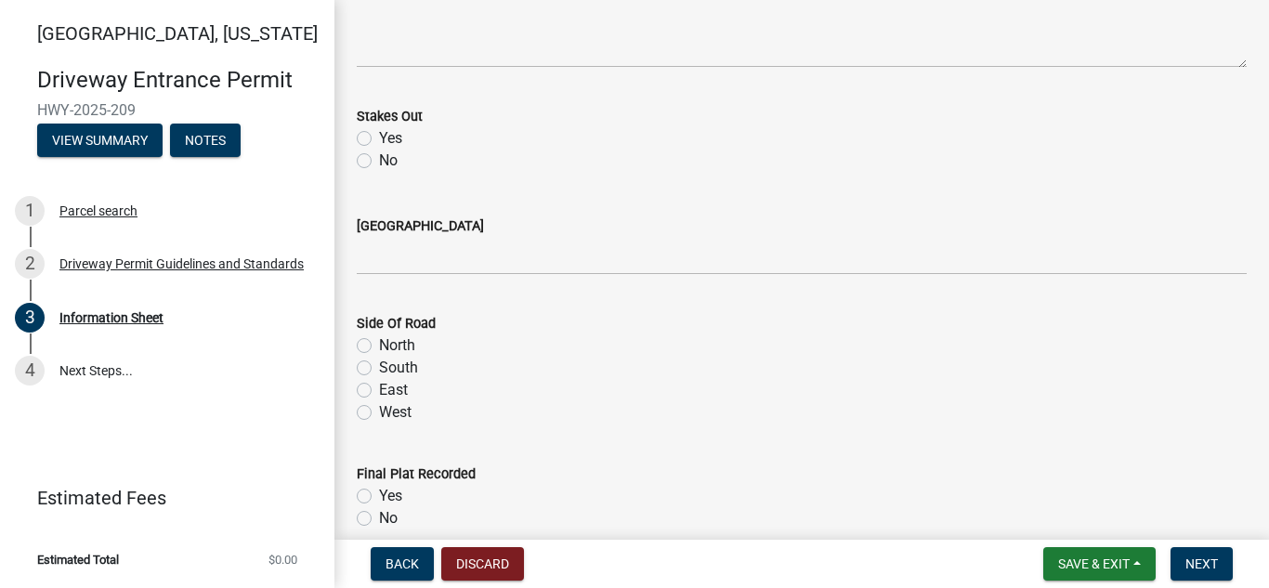
click at [379, 138] on label "Yes" at bounding box center [390, 138] width 23 height 22
click at [379, 138] on input "Yes" at bounding box center [385, 133] width 12 height 12
radio input "true"
click at [379, 370] on label "South" at bounding box center [398, 368] width 39 height 22
click at [379, 369] on input "South" at bounding box center [385, 363] width 12 height 12
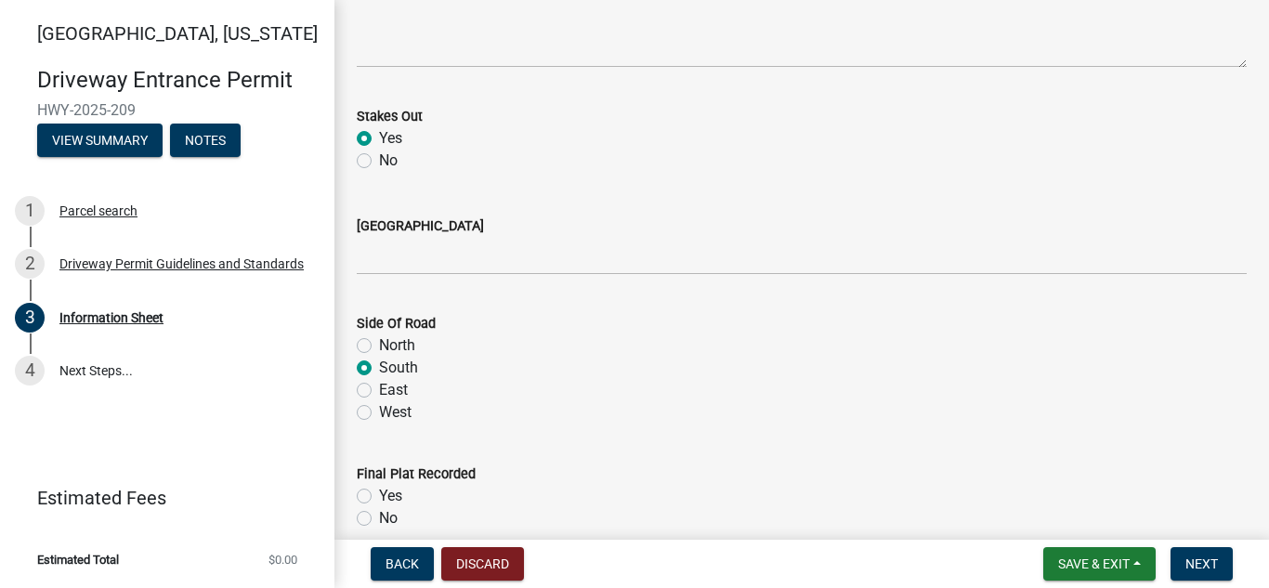
radio input "true"
click at [379, 493] on label "Yes" at bounding box center [390, 496] width 23 height 22
click at [379, 493] on input "Yes" at bounding box center [385, 491] width 12 height 12
radio input "true"
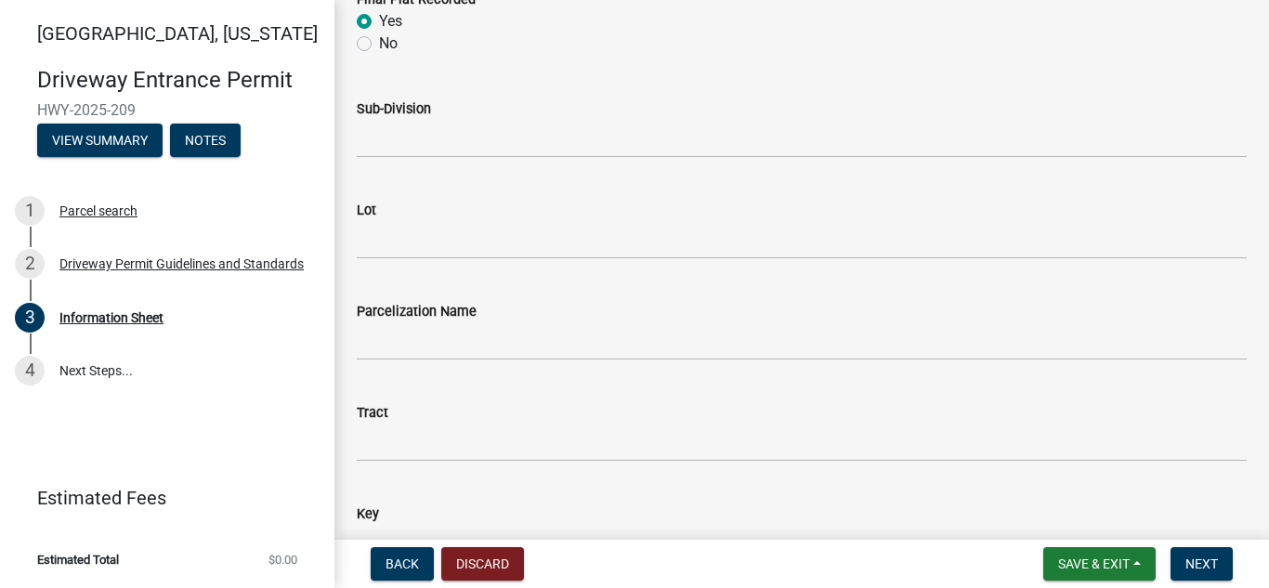
scroll to position [2489, 0]
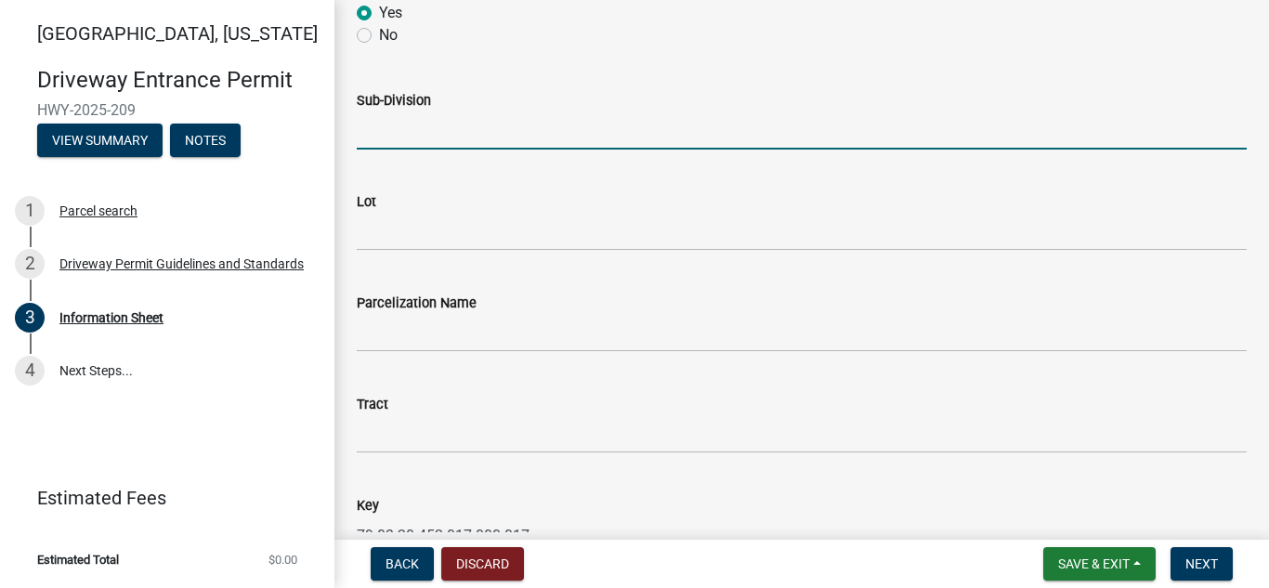
click at [414, 118] on input "Sub-Division" at bounding box center [802, 130] width 890 height 38
type input "Belle Terra"
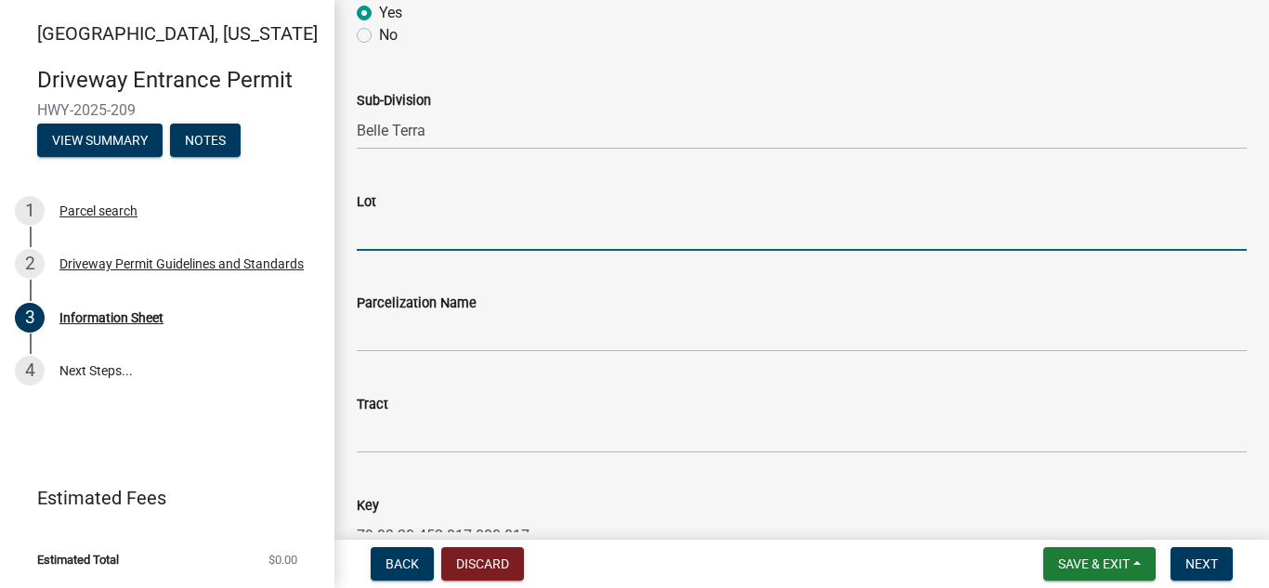
click at [441, 215] on input "Lot" at bounding box center [802, 232] width 890 height 38
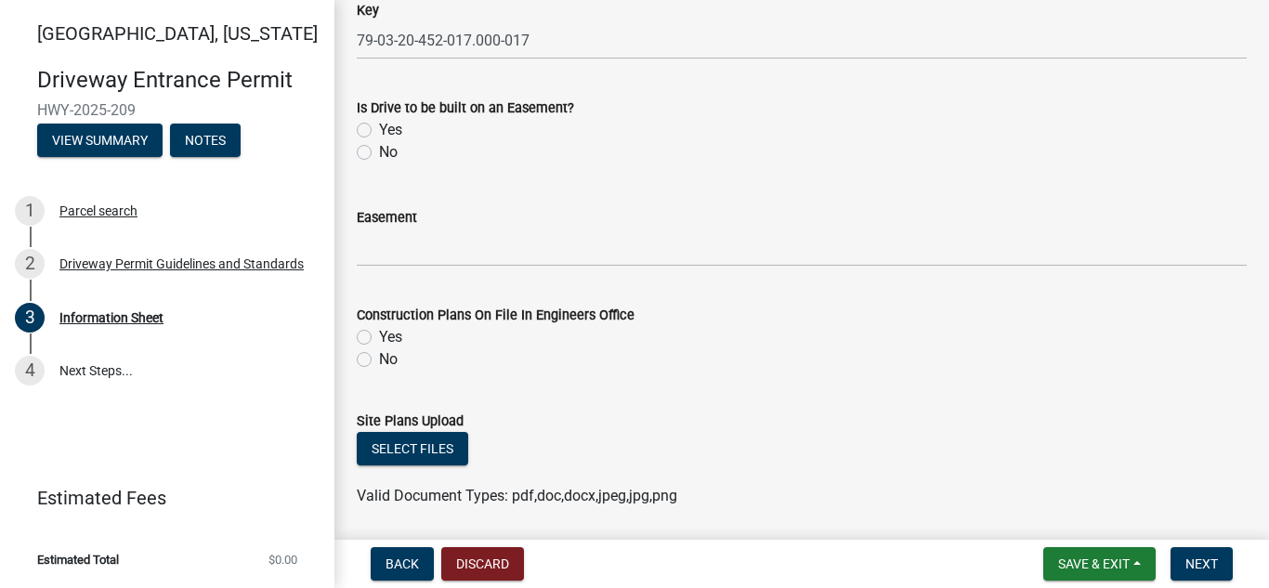
scroll to position [3009, 0]
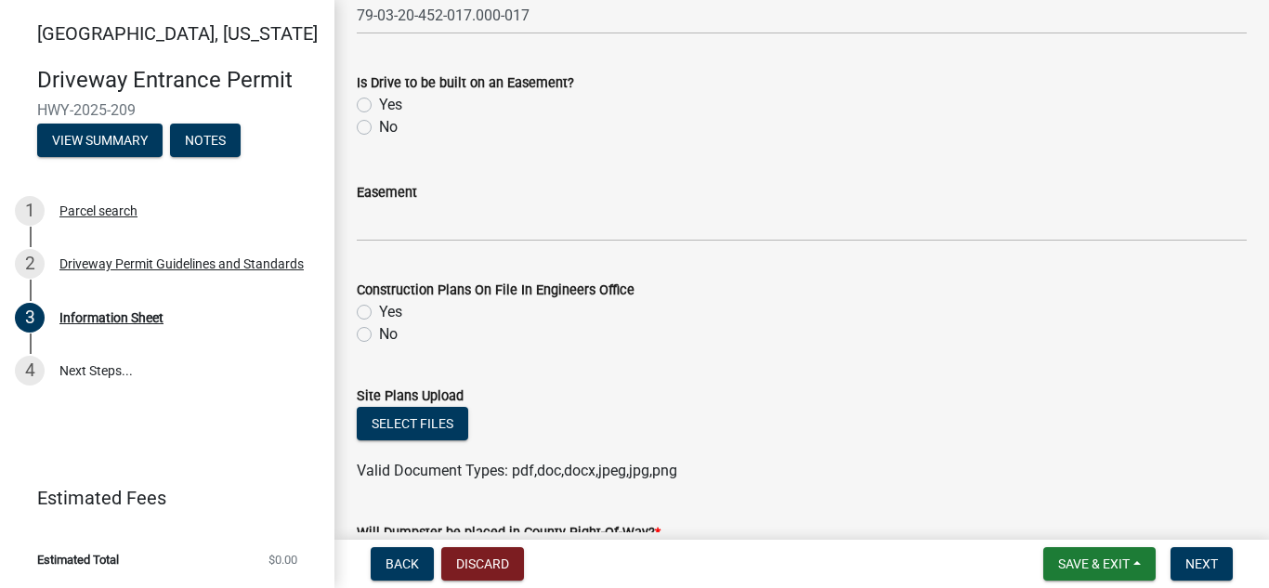
type input "41"
click at [379, 132] on label "No" at bounding box center [388, 127] width 19 height 22
click at [379, 128] on input "No" at bounding box center [385, 122] width 12 height 12
radio input "true"
click at [379, 306] on label "Yes" at bounding box center [390, 312] width 23 height 22
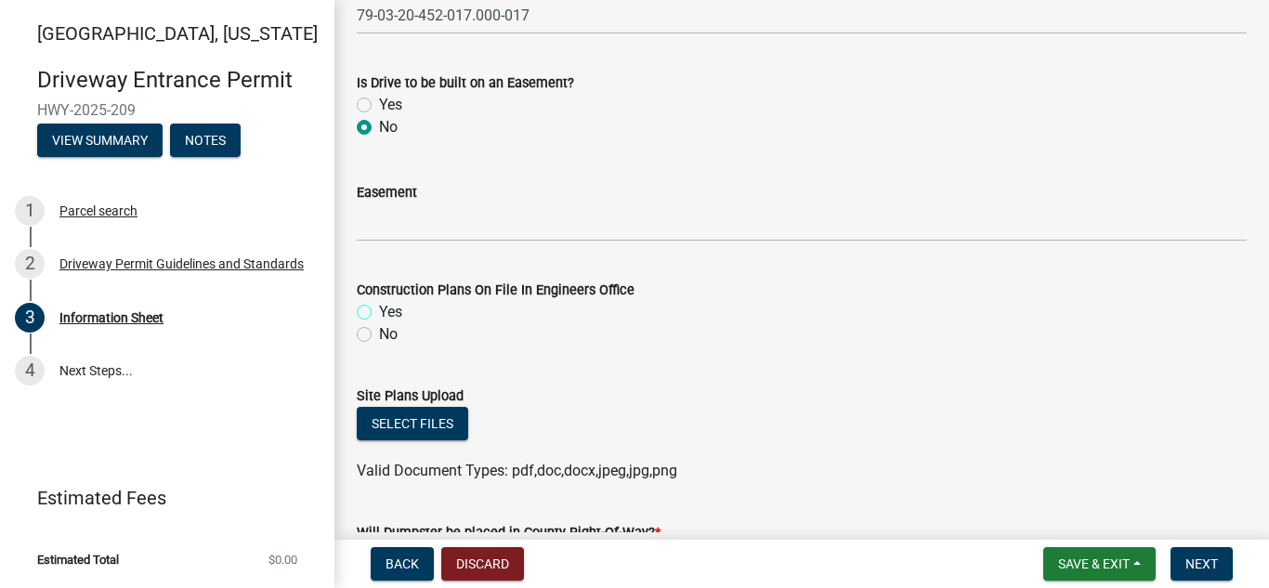
click at [379, 306] on input "Yes" at bounding box center [385, 307] width 12 height 12
radio input "true"
click at [424, 426] on button "Select files" at bounding box center [412, 423] width 111 height 33
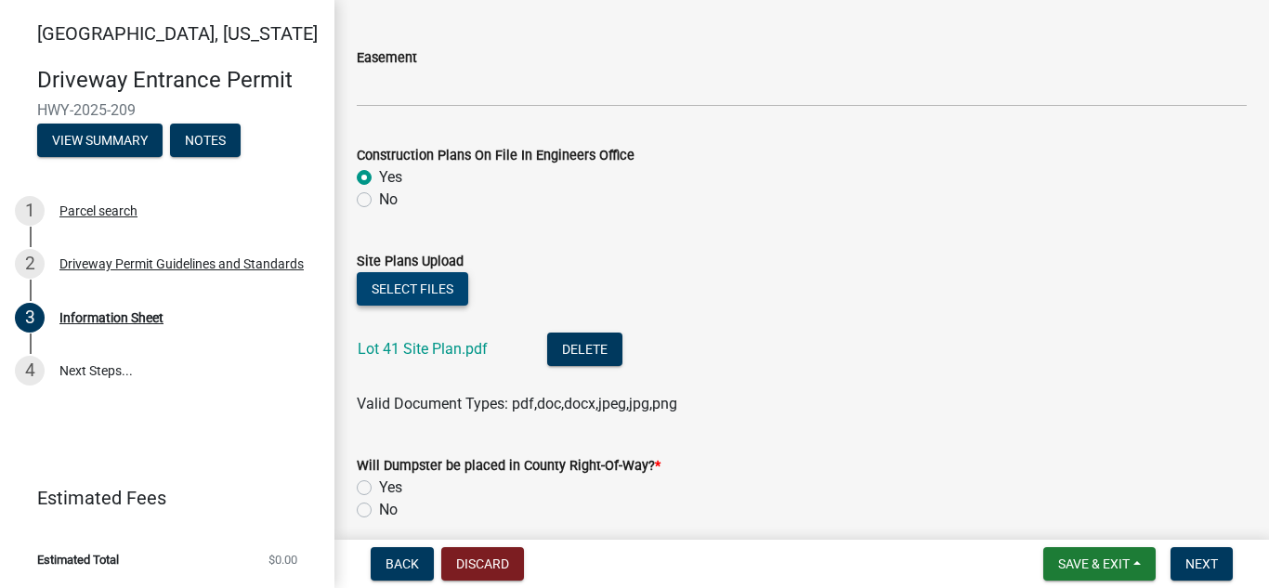
scroll to position [3222, 0]
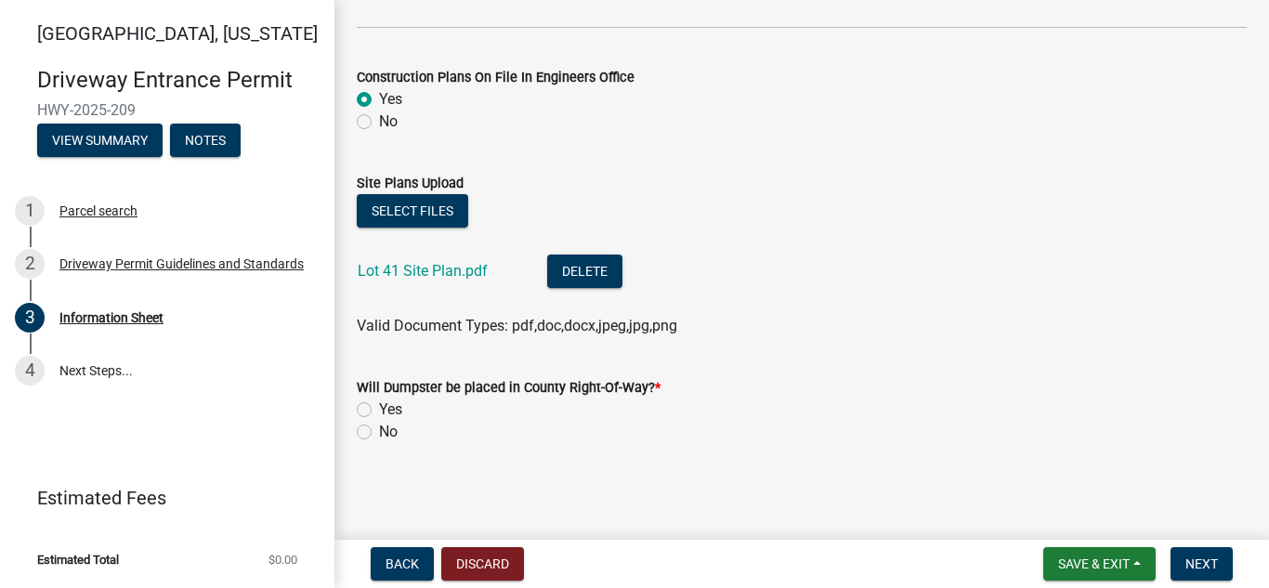
click at [379, 435] on label "No" at bounding box center [388, 432] width 19 height 22
click at [379, 433] on input "No" at bounding box center [385, 427] width 12 height 12
radio input "true"
click at [1200, 561] on span "Next" at bounding box center [1201, 563] width 33 height 15
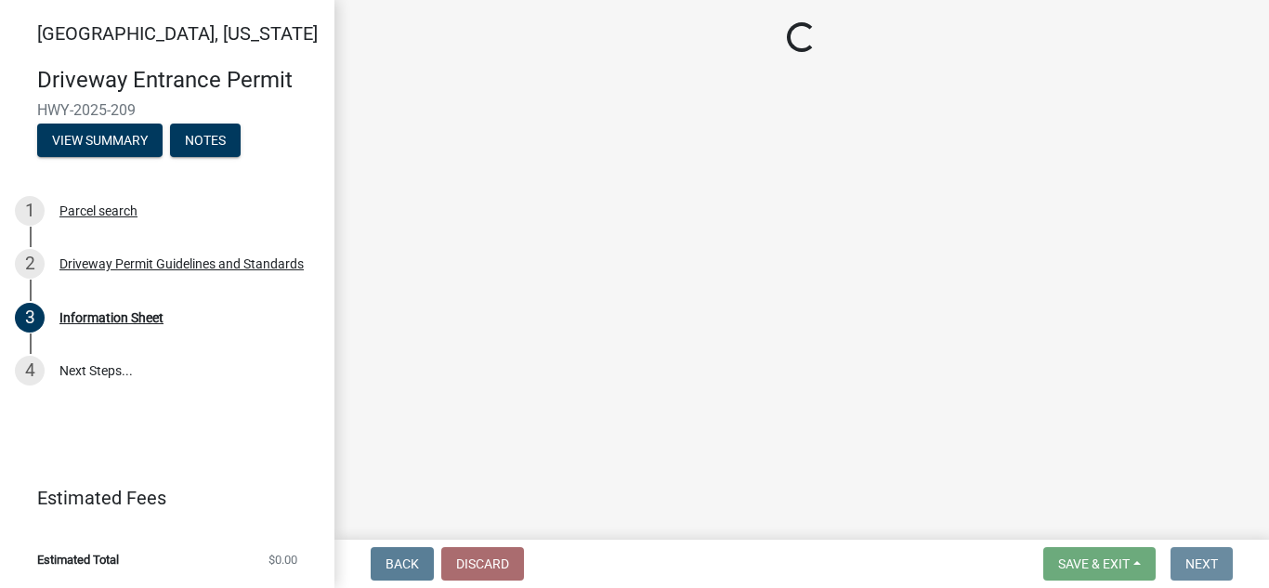
scroll to position [0, 0]
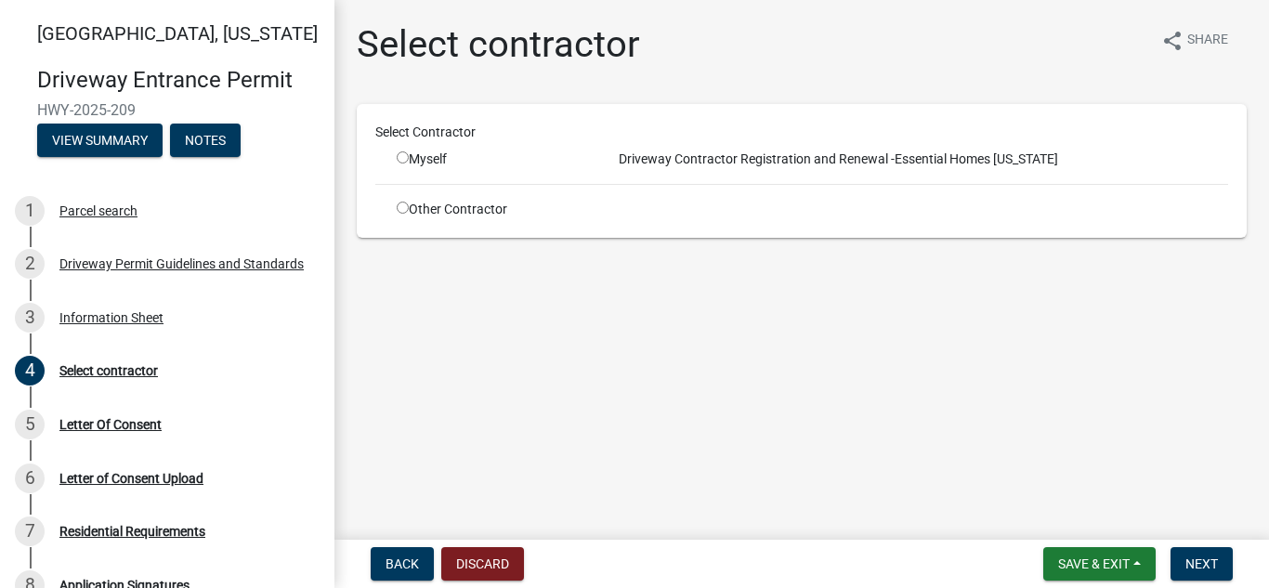
click at [404, 160] on input "radio" at bounding box center [403, 157] width 12 height 12
radio input "true"
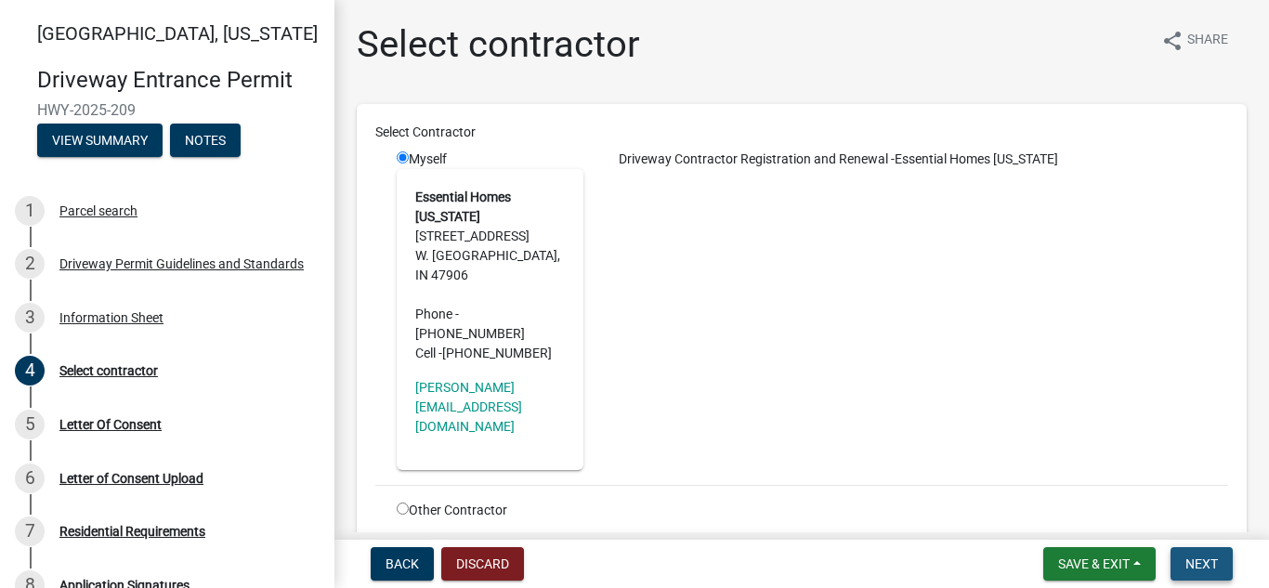
click at [1217, 560] on span "Next" at bounding box center [1201, 563] width 33 height 15
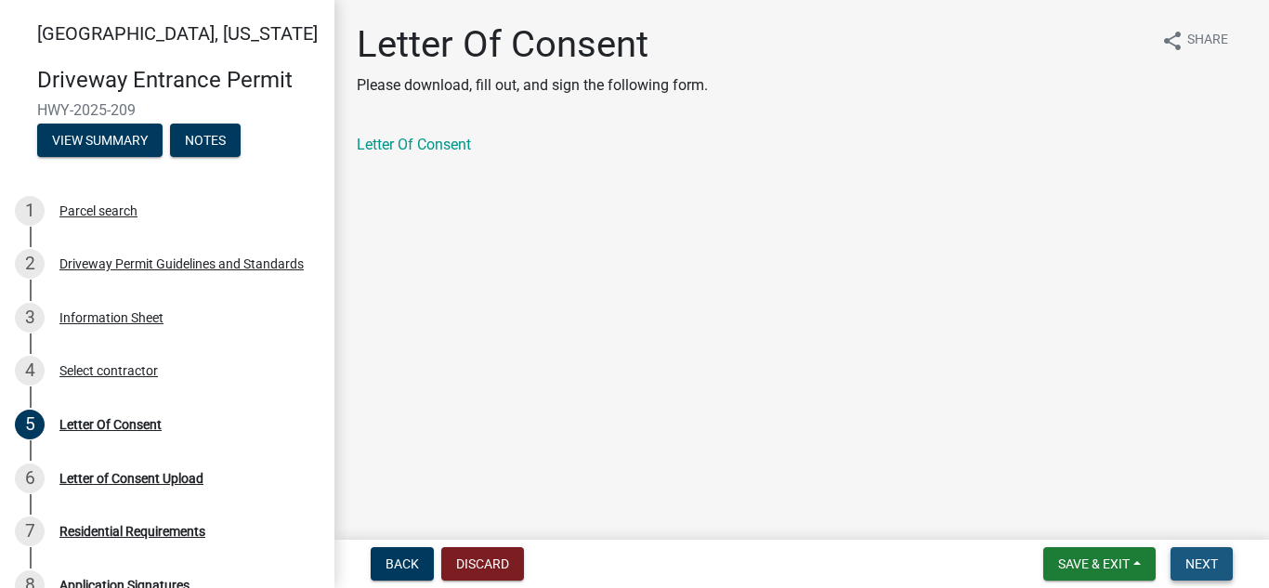
click at [1217, 560] on span "Next" at bounding box center [1201, 563] width 33 height 15
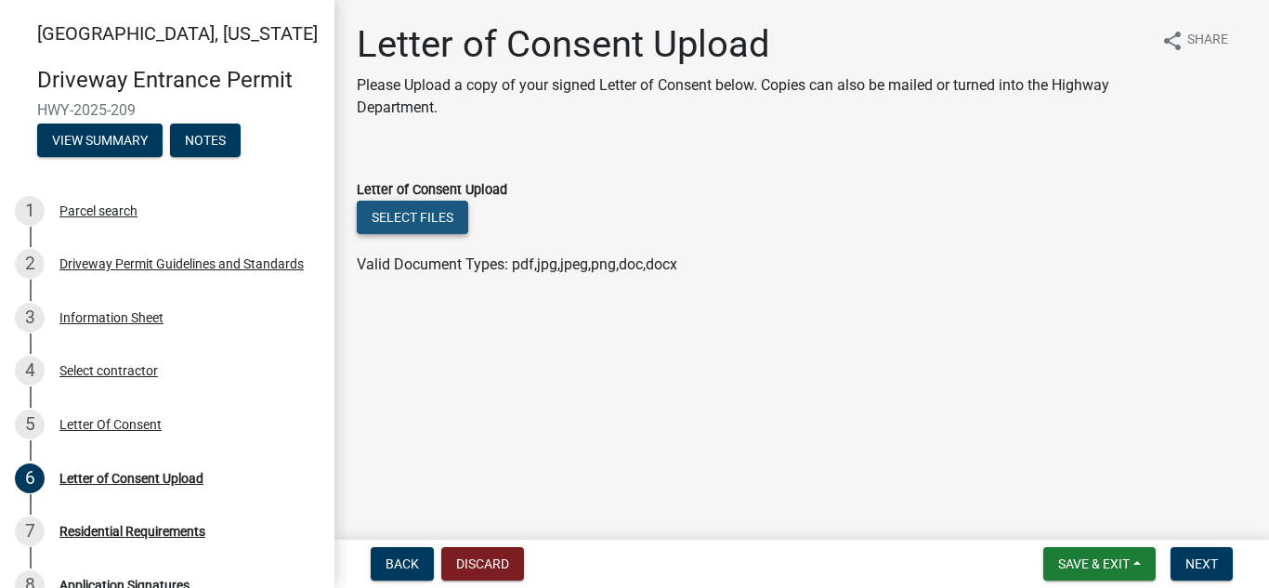
click at [455, 216] on button "Select files" at bounding box center [412, 217] width 111 height 33
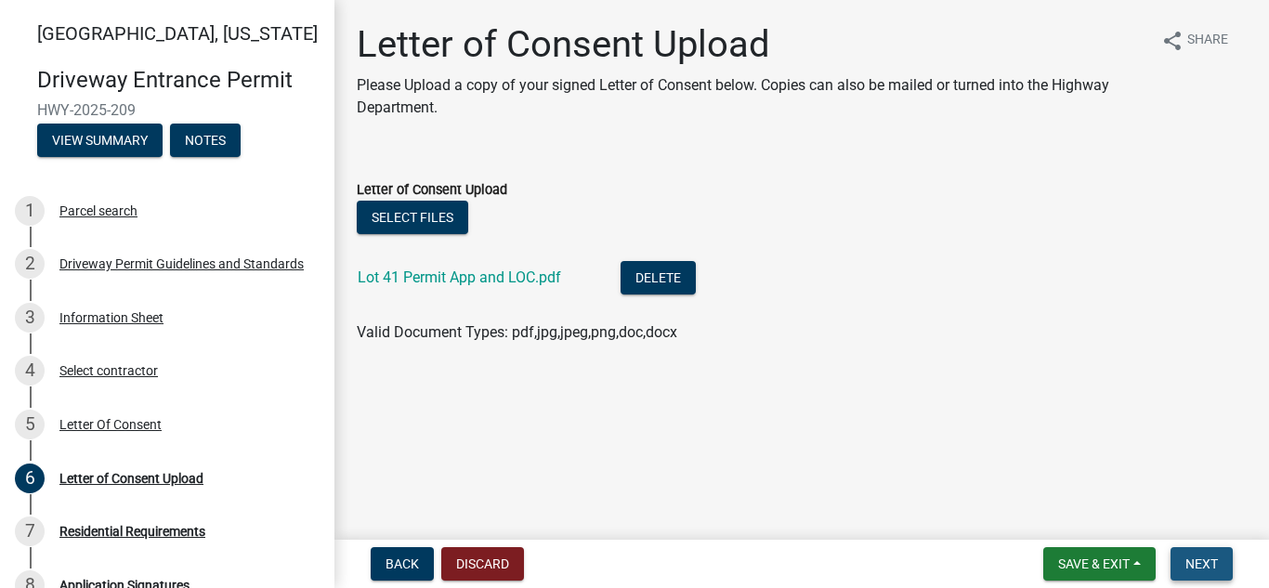
click at [1200, 566] on span "Next" at bounding box center [1201, 563] width 33 height 15
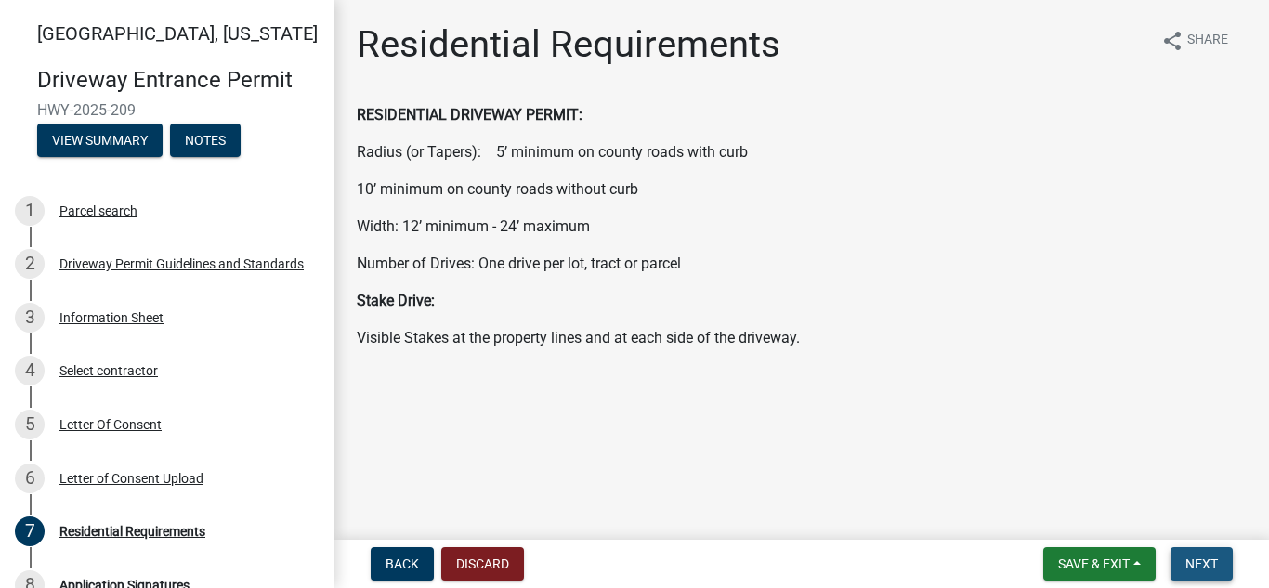
click at [1207, 560] on span "Next" at bounding box center [1201, 563] width 33 height 15
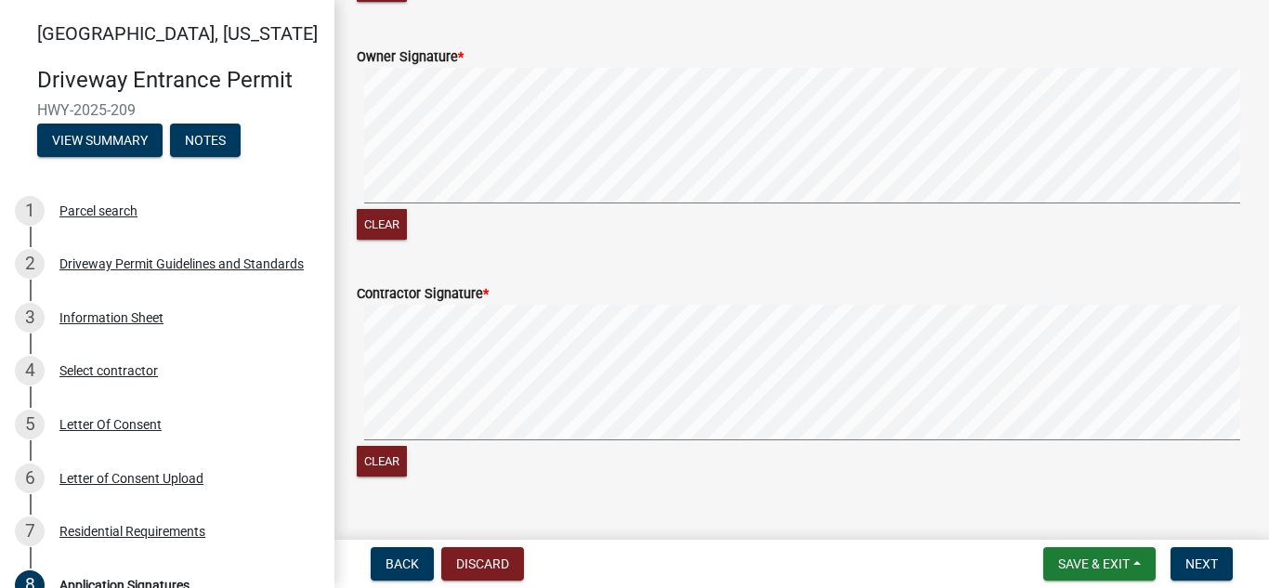
scroll to position [1303, 0]
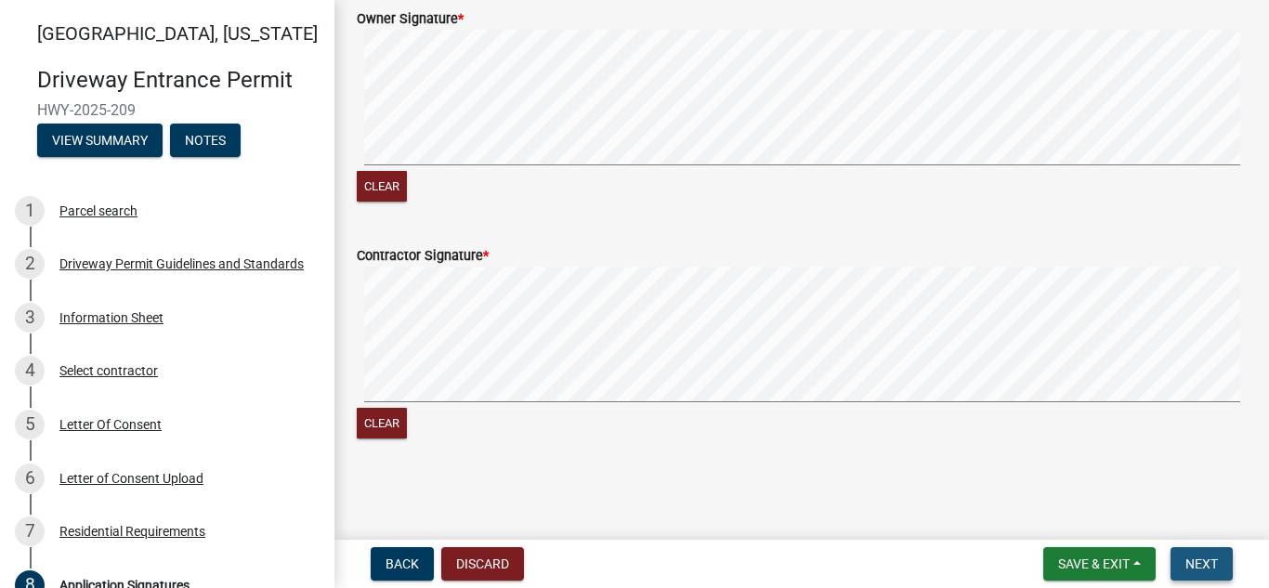
click at [1211, 556] on span "Next" at bounding box center [1201, 563] width 33 height 15
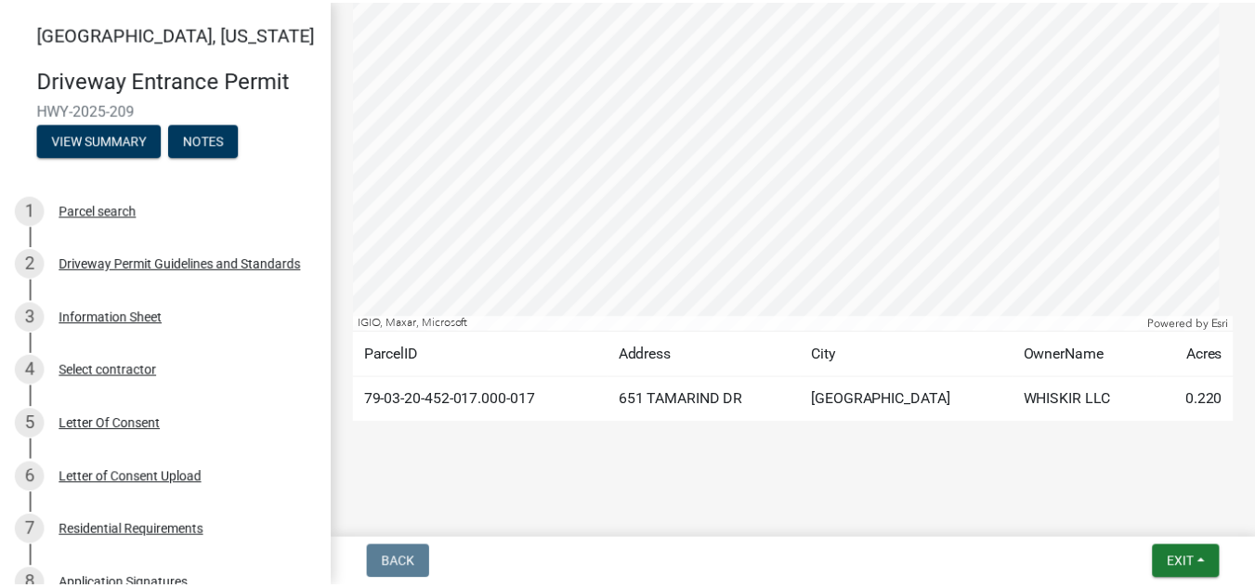
scroll to position [472, 0]
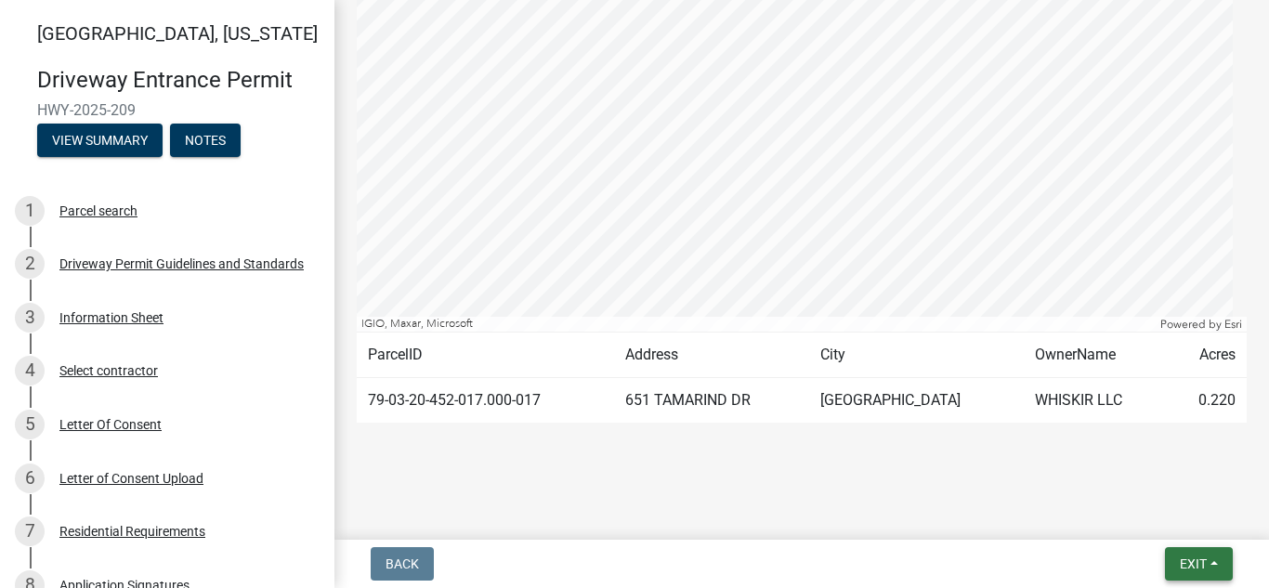
click at [1214, 569] on button "Exit" at bounding box center [1199, 563] width 68 height 33
click at [1156, 523] on button "Save & Exit" at bounding box center [1158, 515] width 149 height 45
